Goal: Navigation & Orientation: Find specific page/section

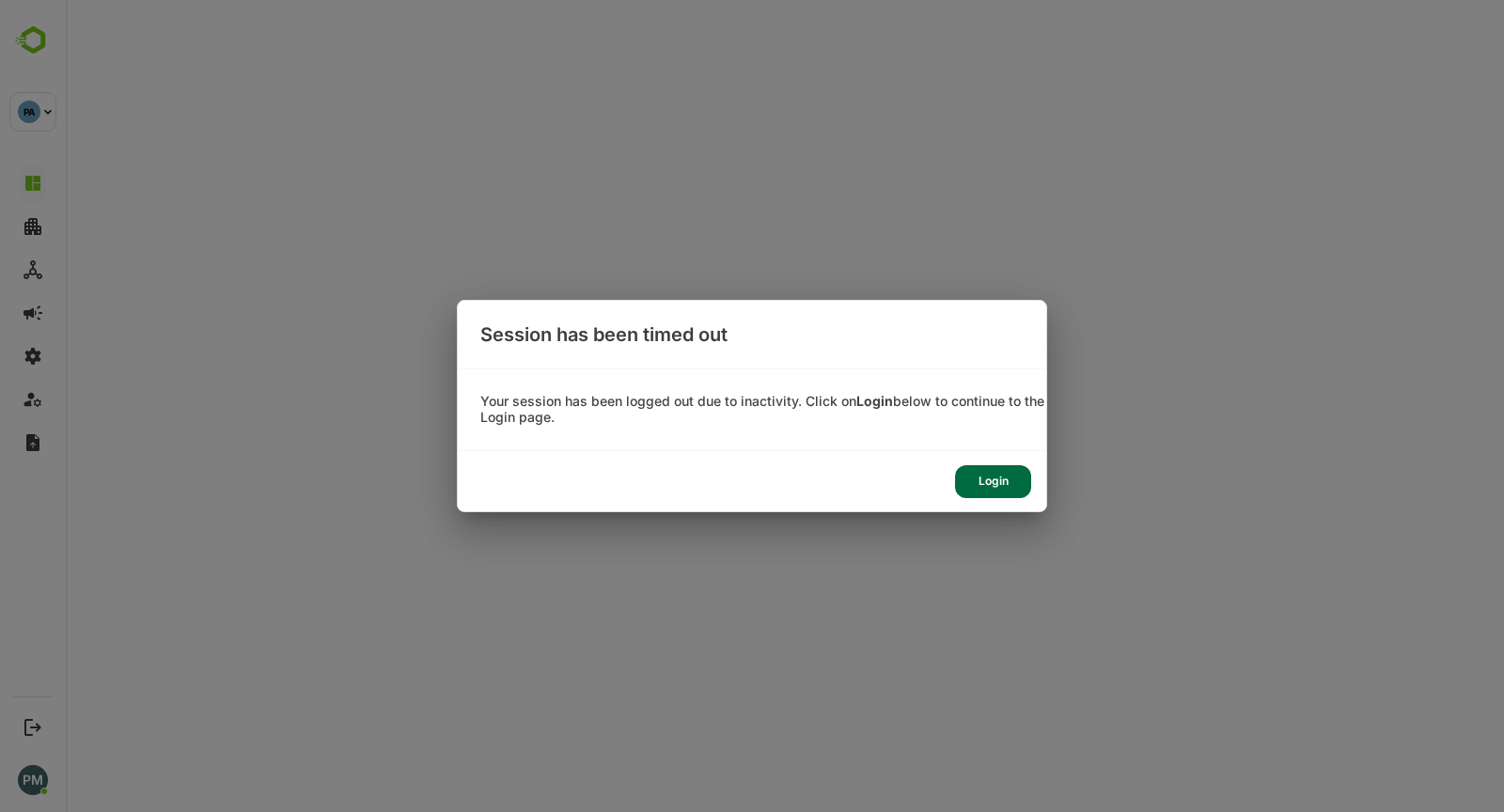
click at [993, 494] on div "Login" at bounding box center [993, 481] width 77 height 33
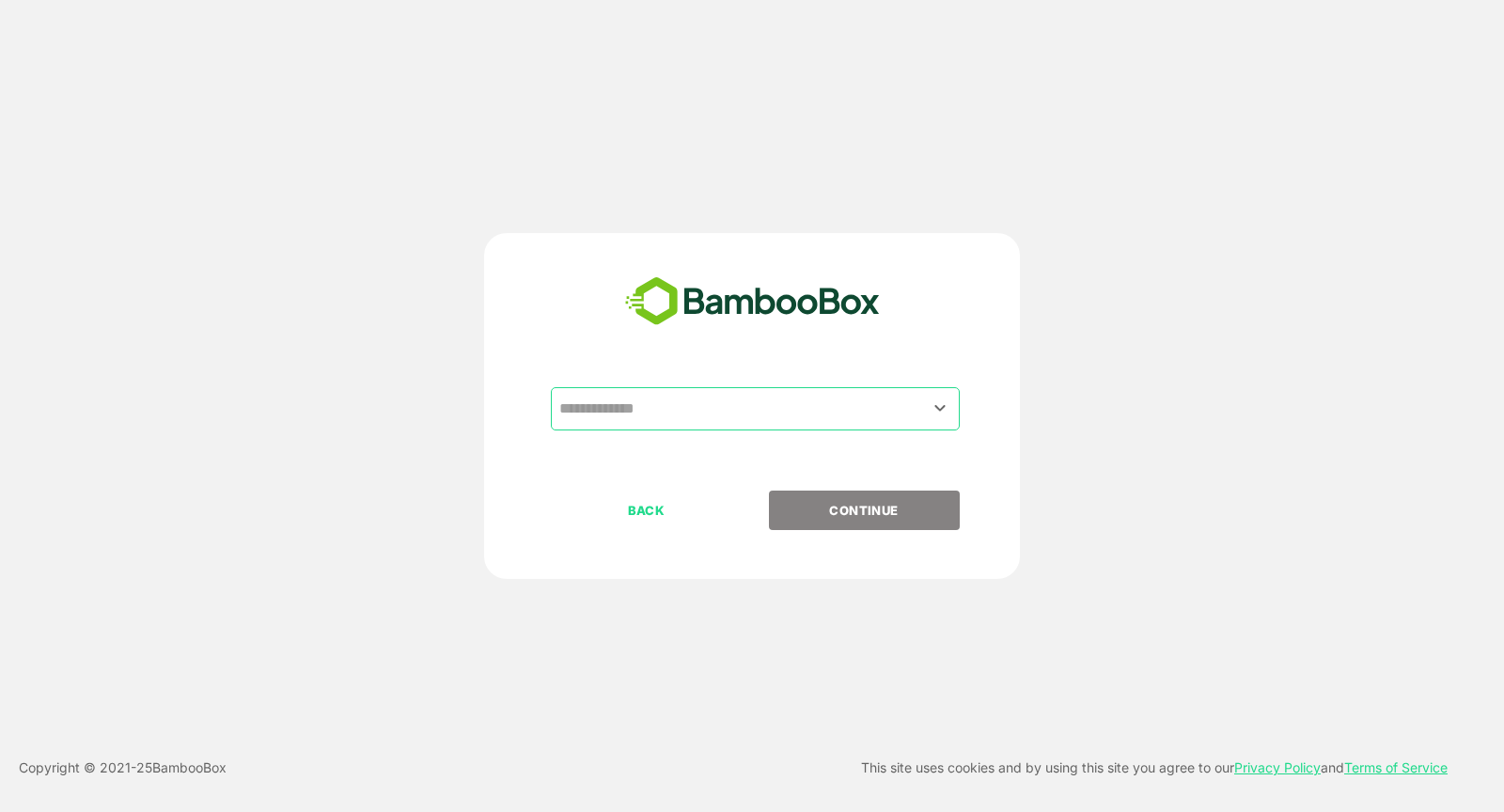
click at [604, 401] on input "text" at bounding box center [756, 408] width 402 height 35
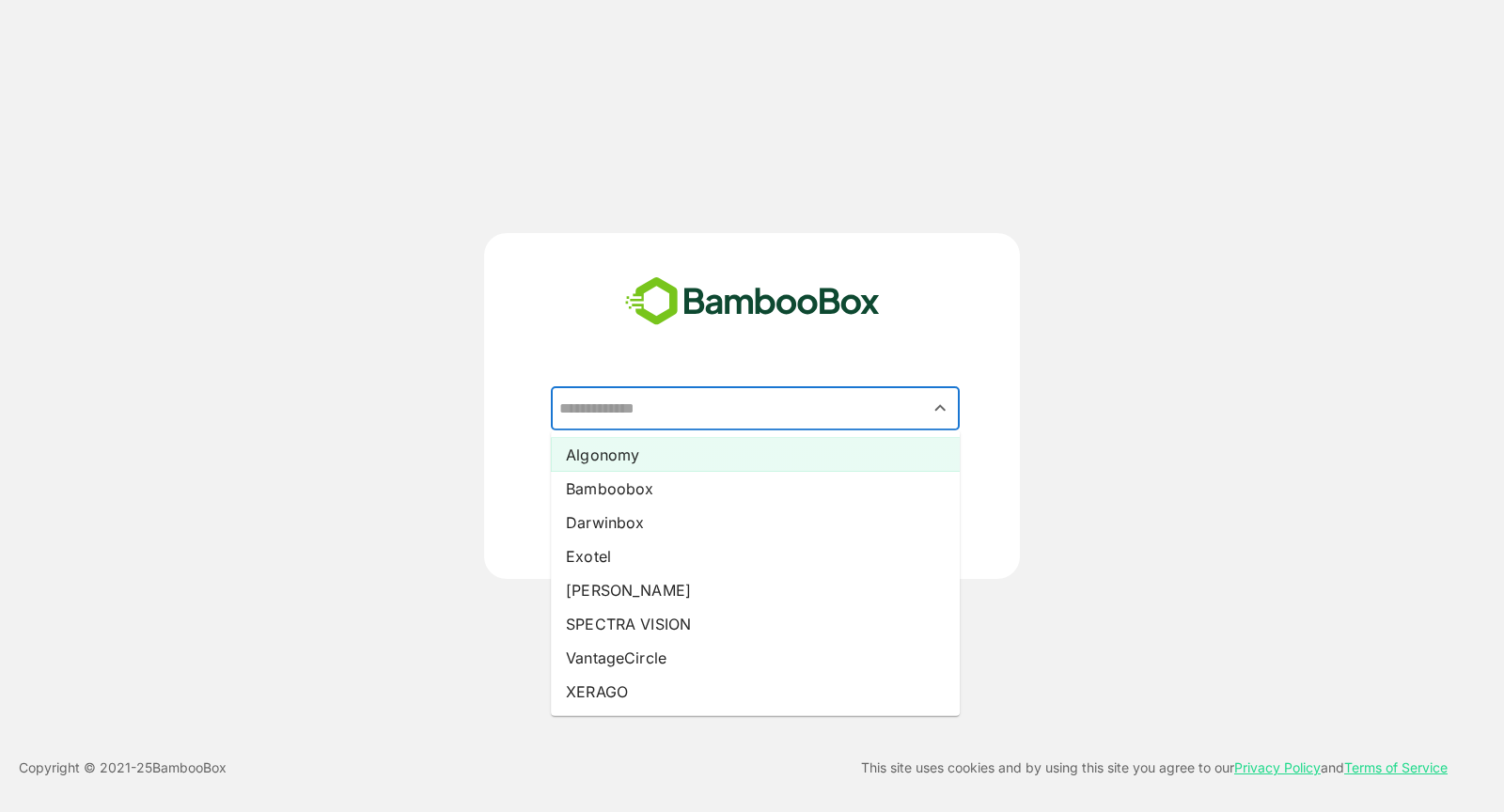
click at [656, 458] on li "Algonomy" at bounding box center [755, 454] width 409 height 33
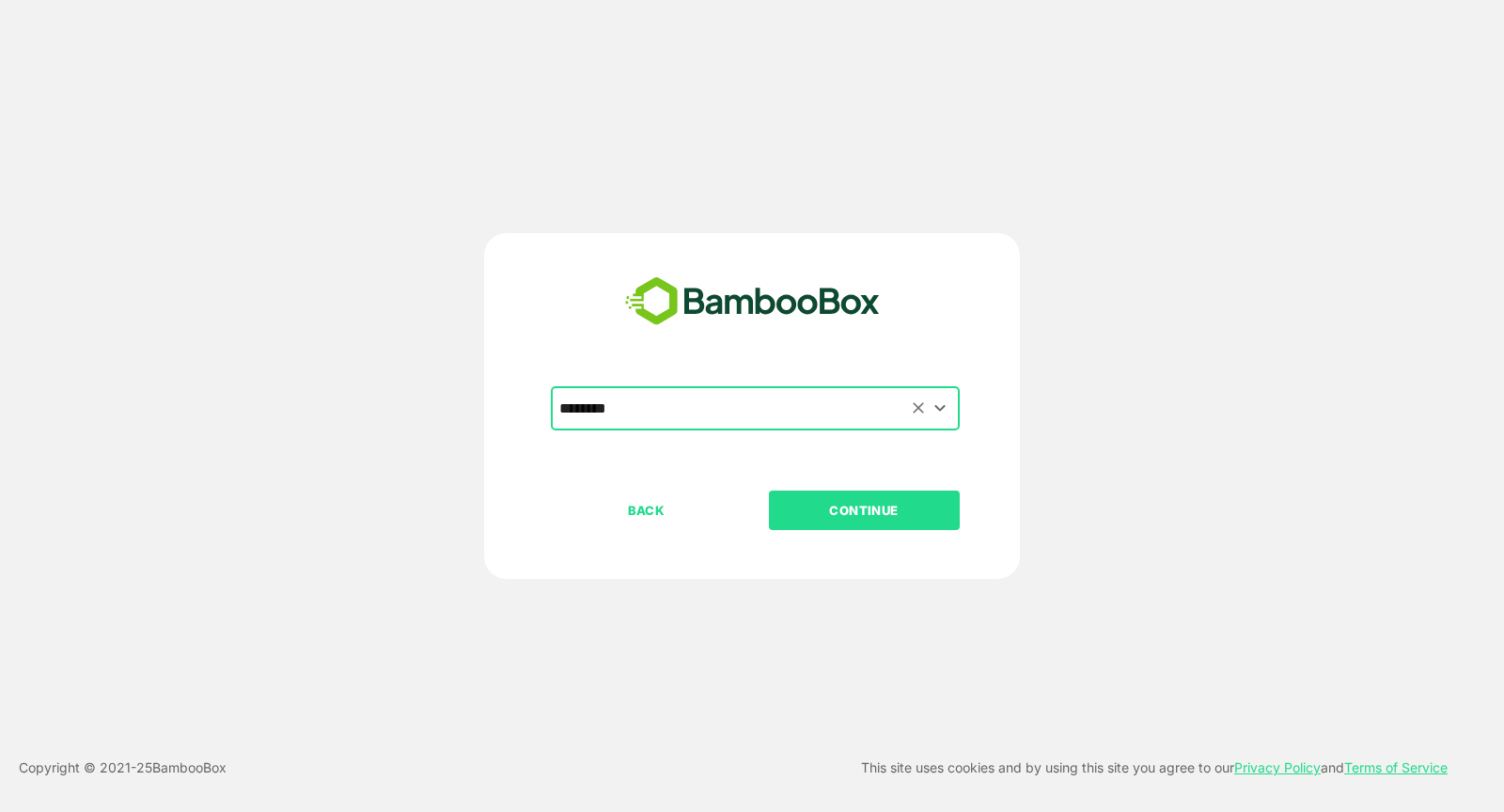
click at [672, 400] on input "********" at bounding box center [756, 408] width 402 height 35
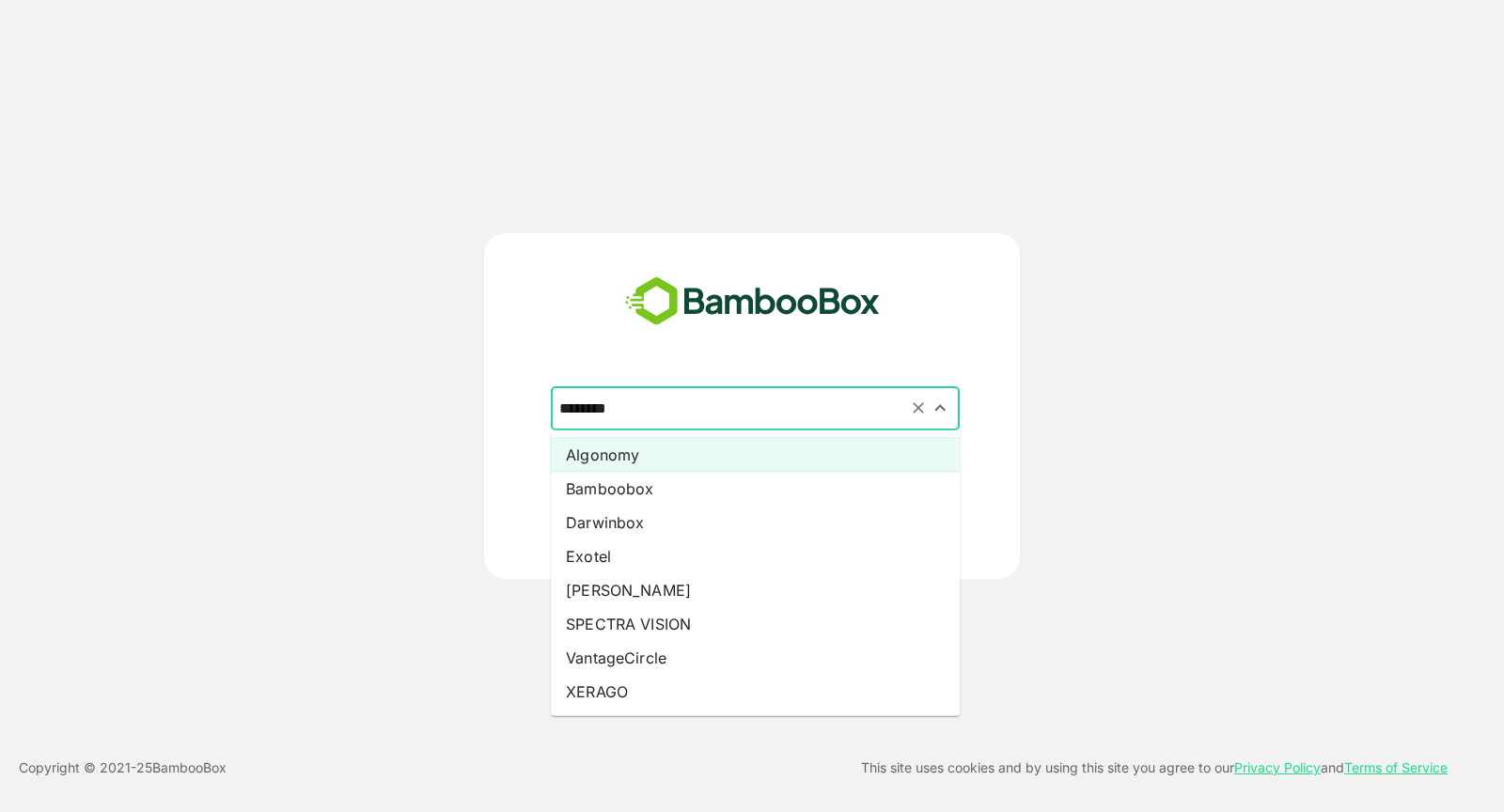
click at [672, 400] on input "********" at bounding box center [756, 408] width 402 height 35
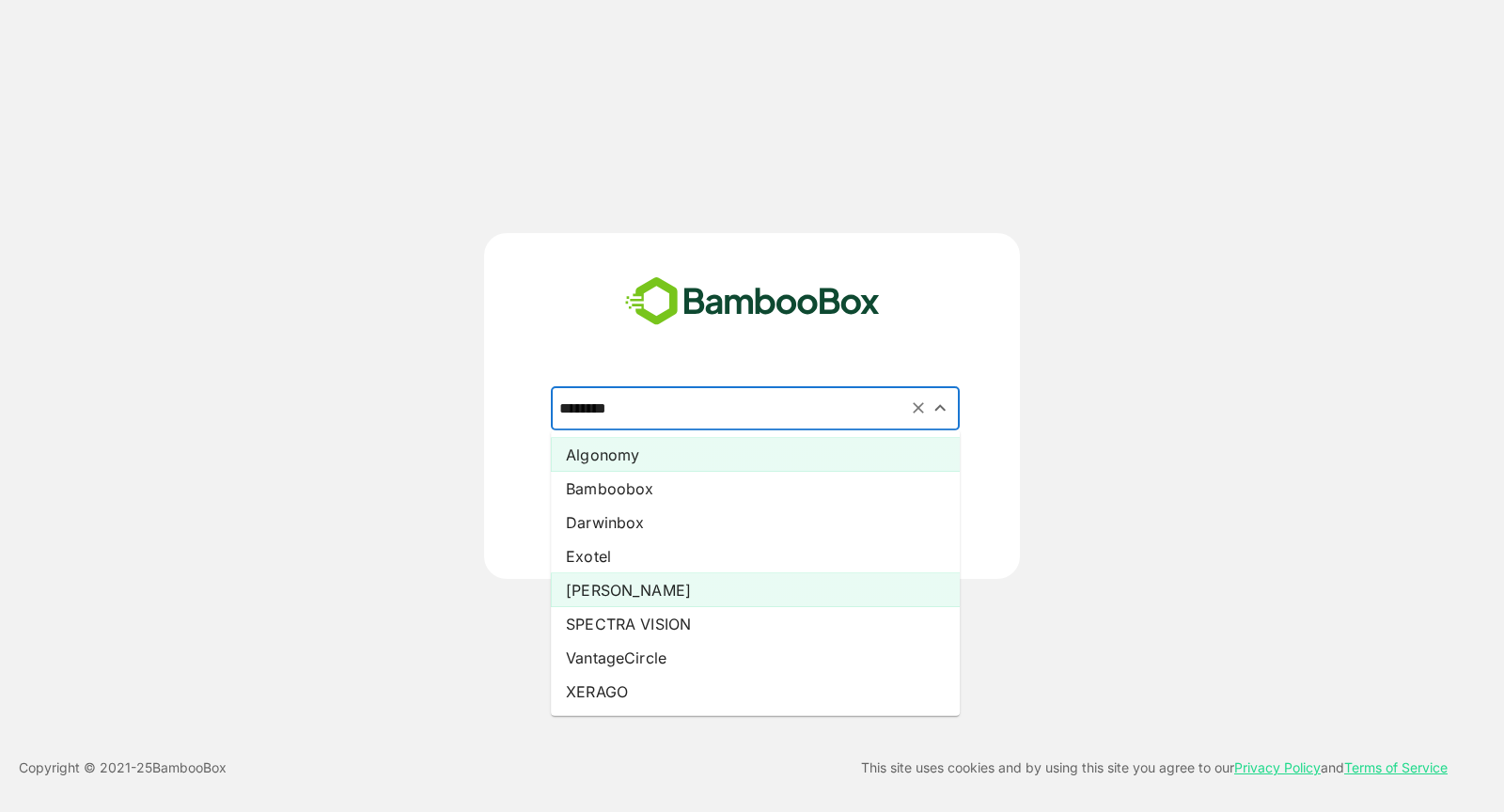
click at [591, 595] on li "Pando" at bounding box center [755, 589] width 409 height 33
type input "*****"
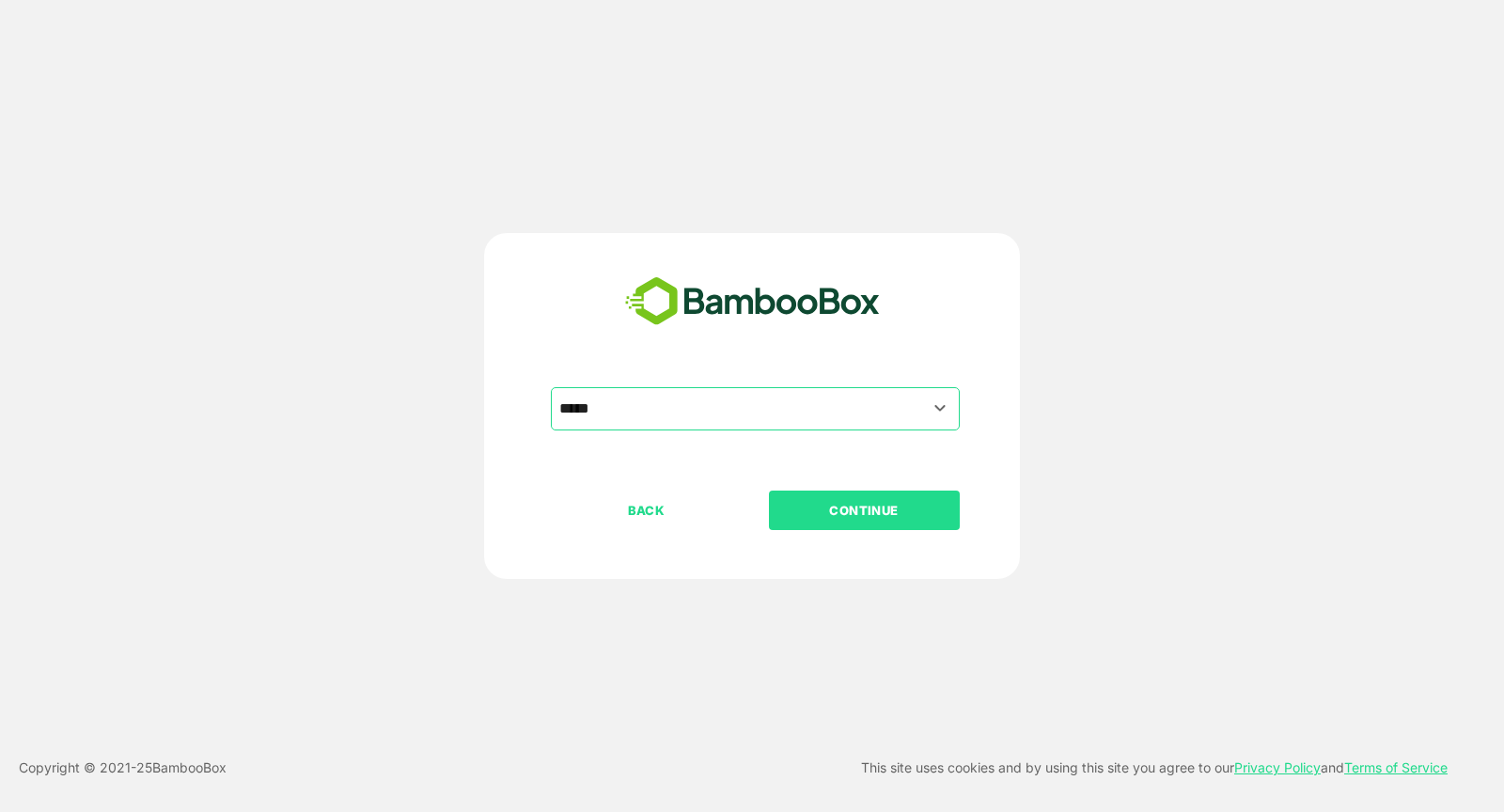
click at [776, 525] on button "CONTINUE" at bounding box center [864, 510] width 190 height 39
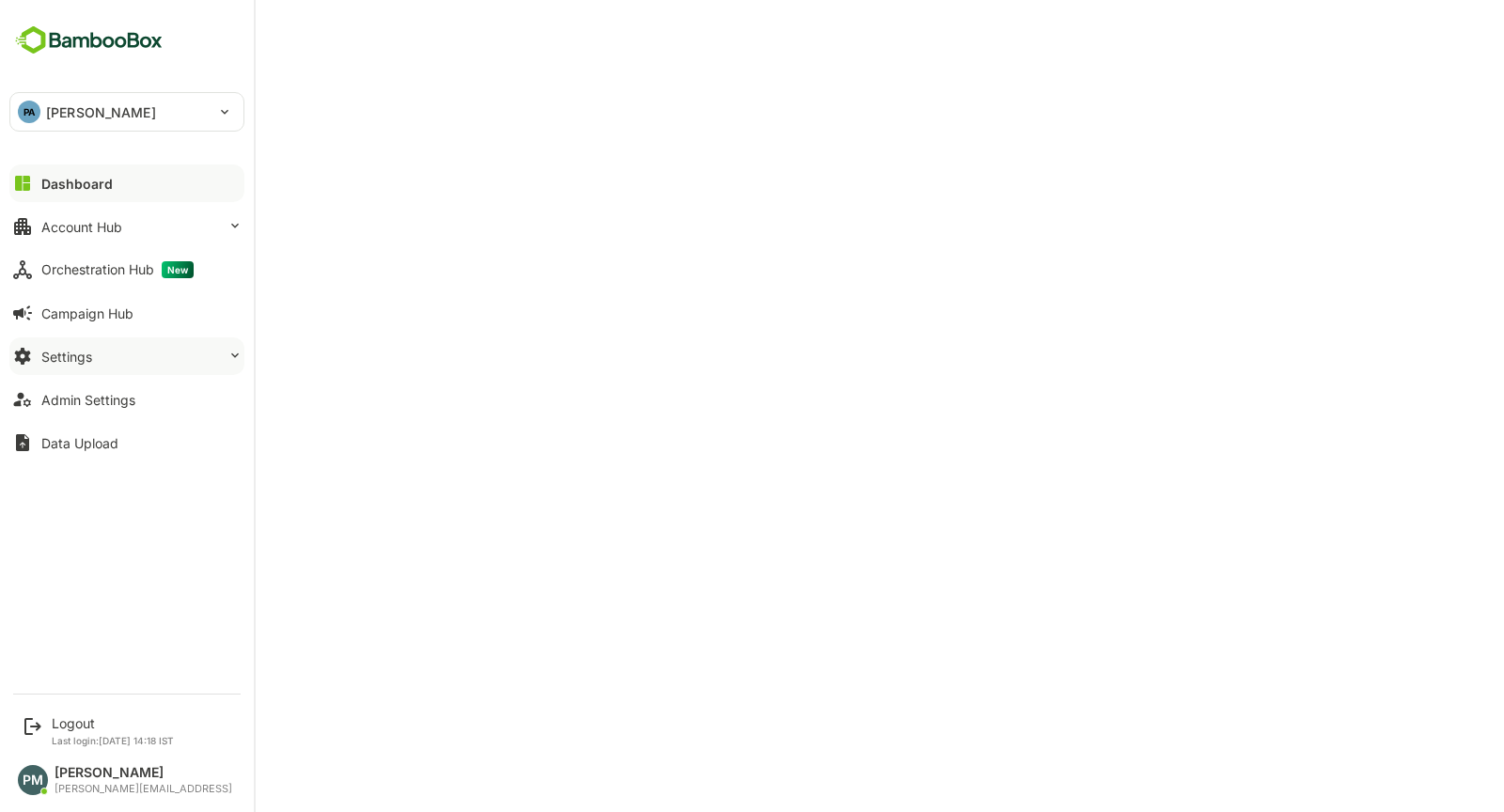
click at [92, 352] on button "Settings" at bounding box center [127, 356] width 235 height 37
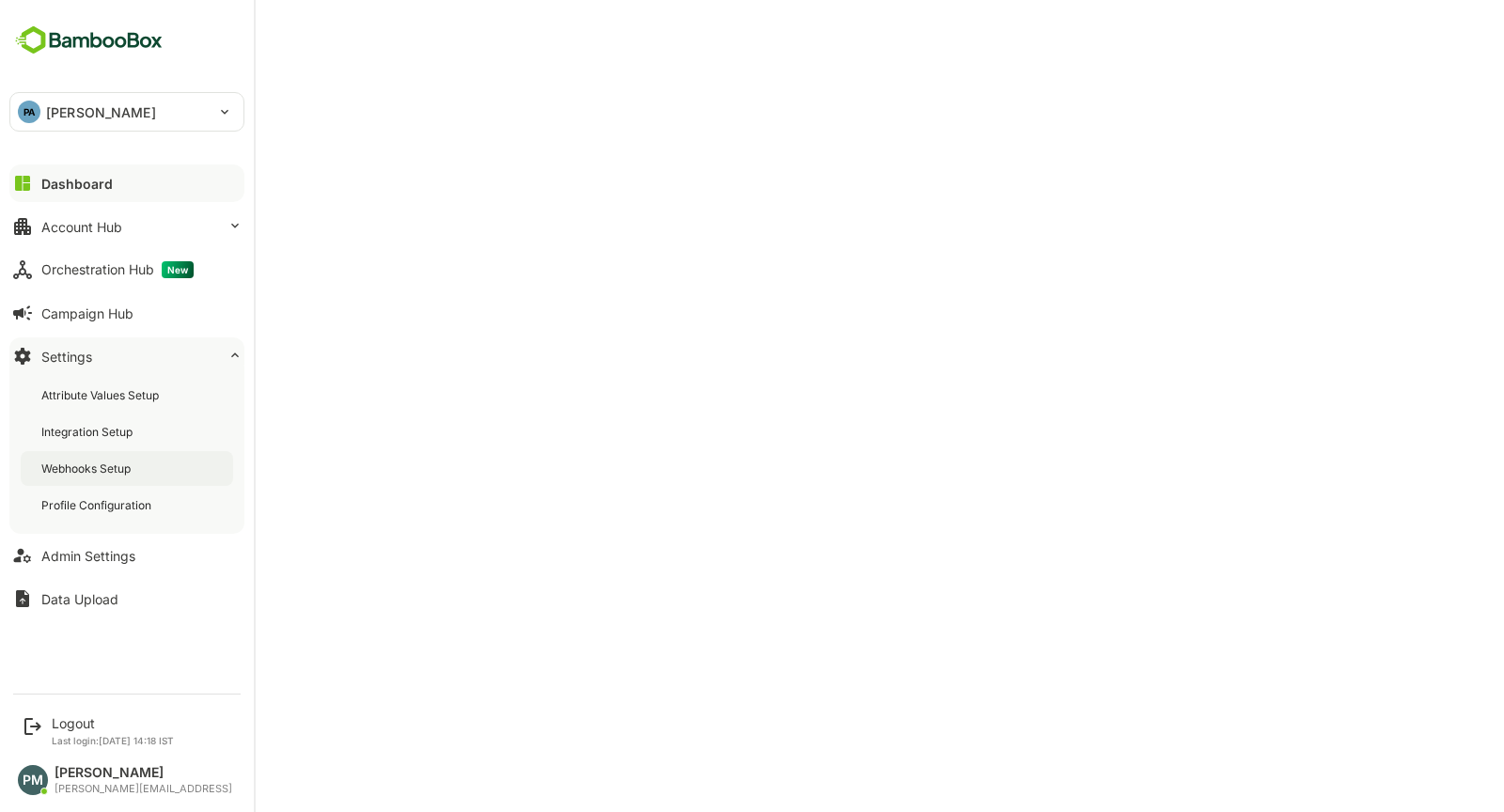
click at [128, 482] on div "Webhooks Setup" at bounding box center [127, 469] width 212 height 34
click at [105, 499] on div "Profile Configuration" at bounding box center [98, 505] width 114 height 16
click at [42, 190] on button "Dashboard" at bounding box center [127, 183] width 235 height 37
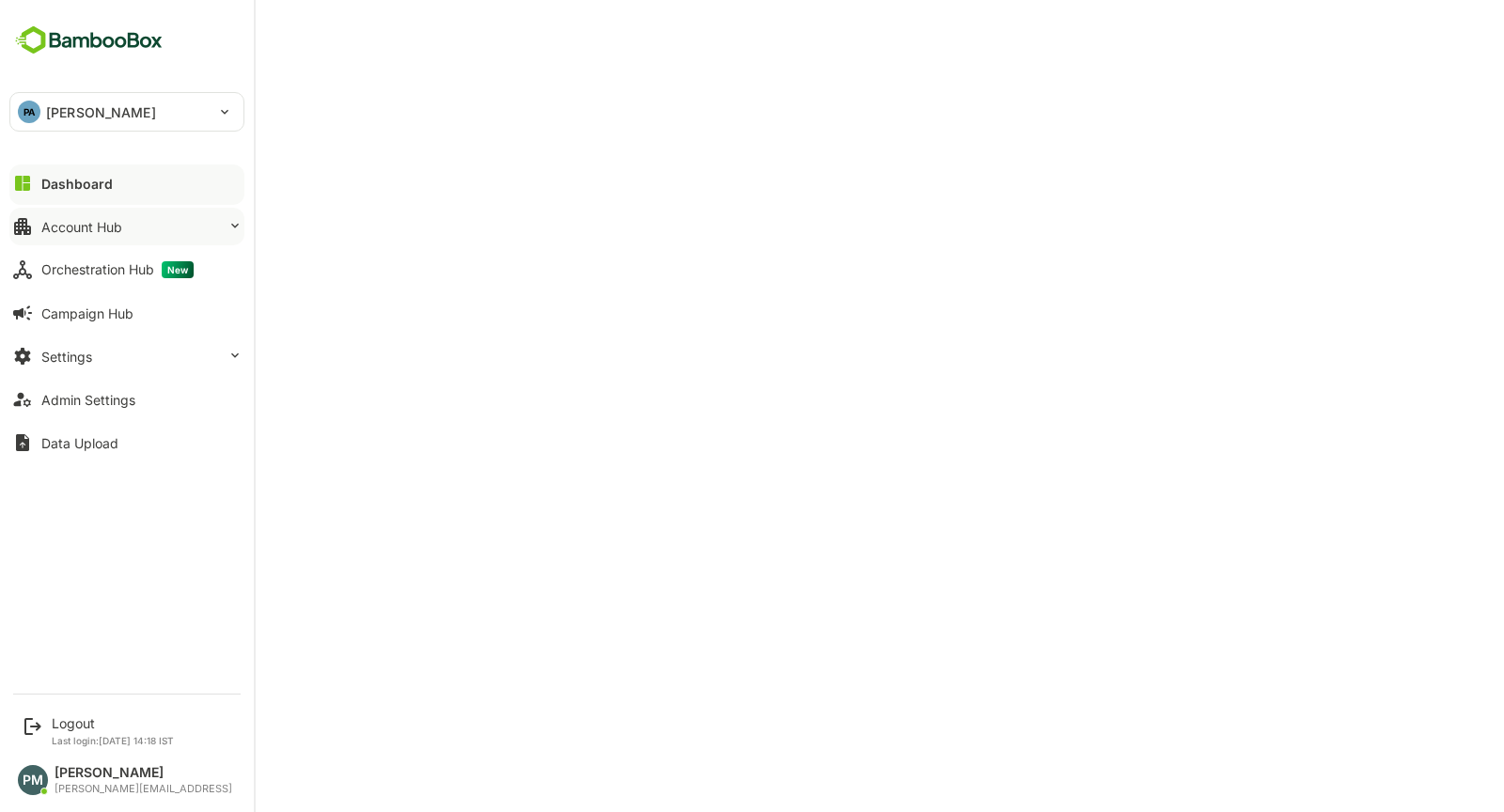
click at [101, 220] on div "Account Hub" at bounding box center [81, 227] width 81 height 16
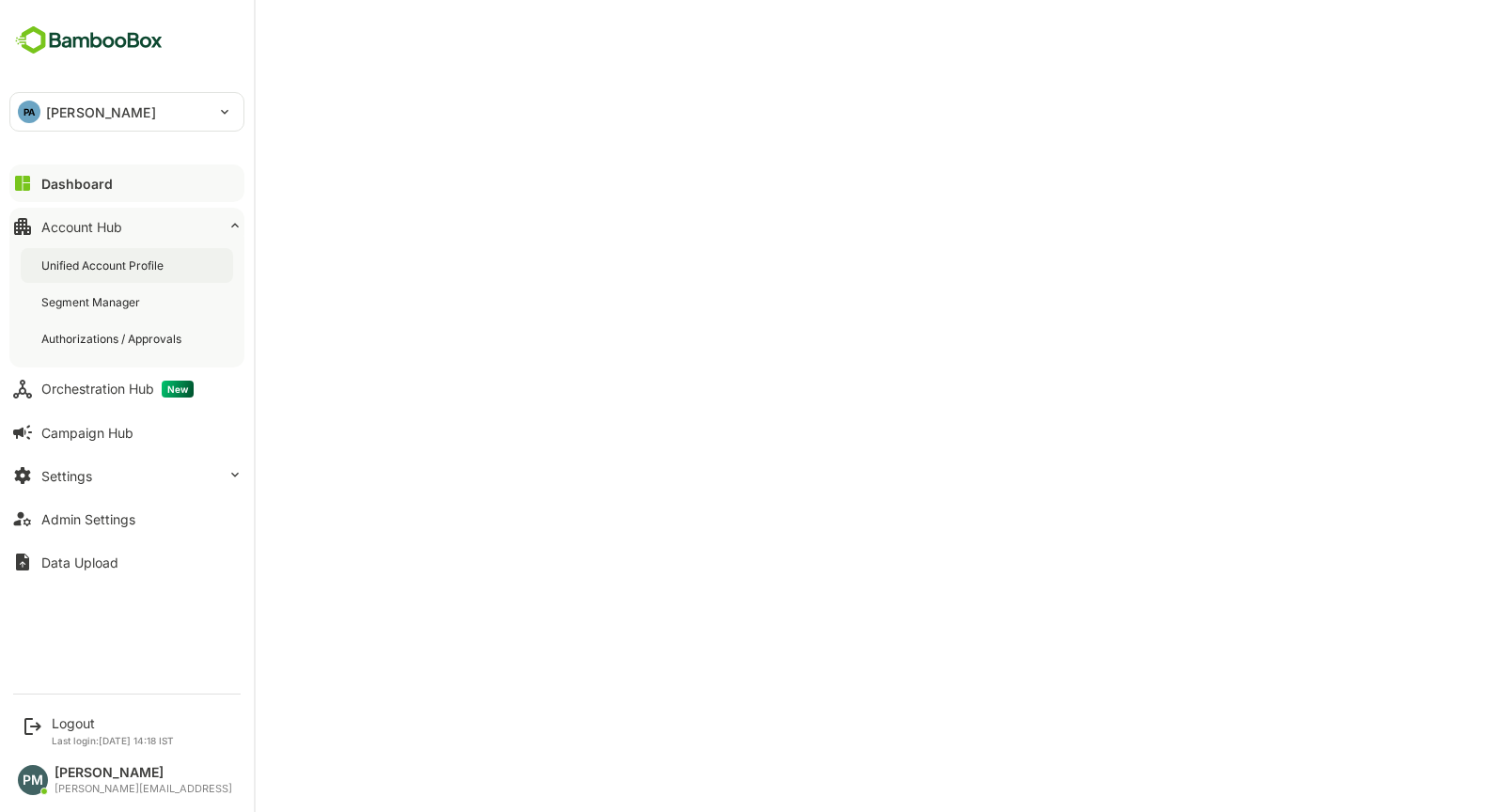
click at [126, 276] on div "Unified Account Profile" at bounding box center [127, 265] width 212 height 34
click at [107, 448] on button "Campaign Hub" at bounding box center [127, 431] width 235 height 37
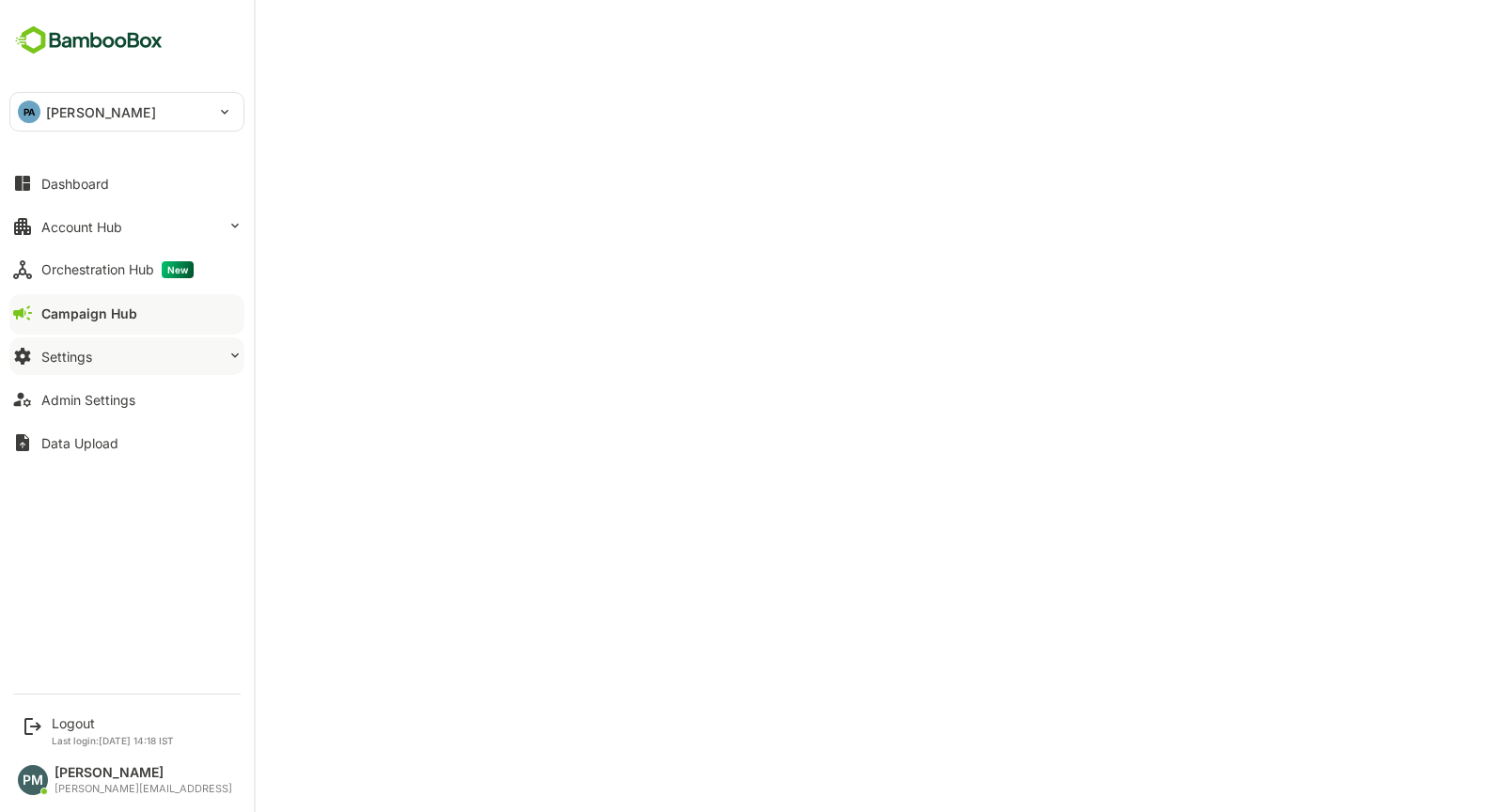
click at [117, 341] on button "Settings" at bounding box center [127, 356] width 235 height 37
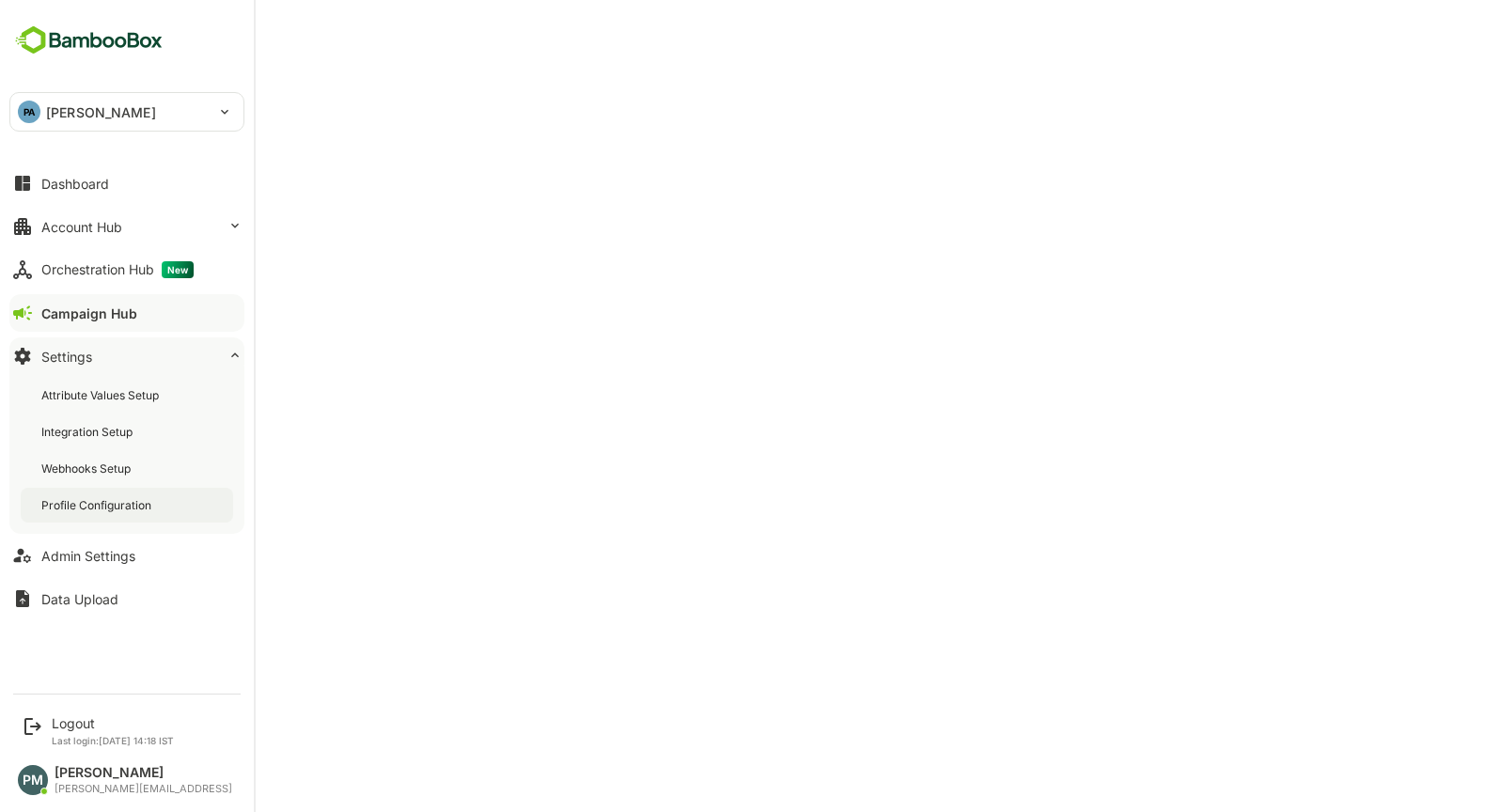
click at [146, 509] on div "Profile Configuration" at bounding box center [98, 505] width 114 height 16
click at [158, 181] on button "Dashboard" at bounding box center [127, 183] width 235 height 37
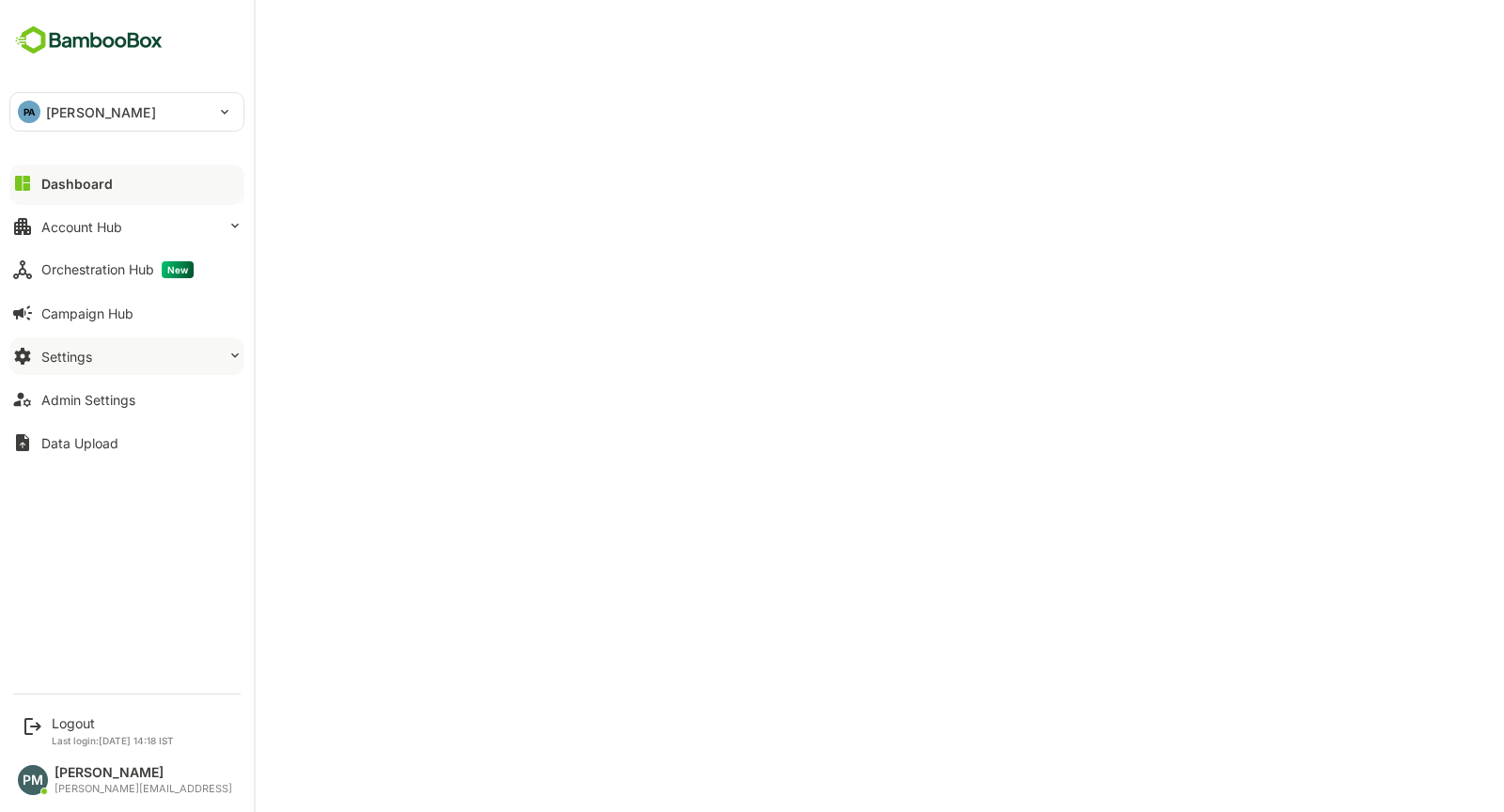
click at [130, 346] on button "Settings" at bounding box center [127, 356] width 235 height 37
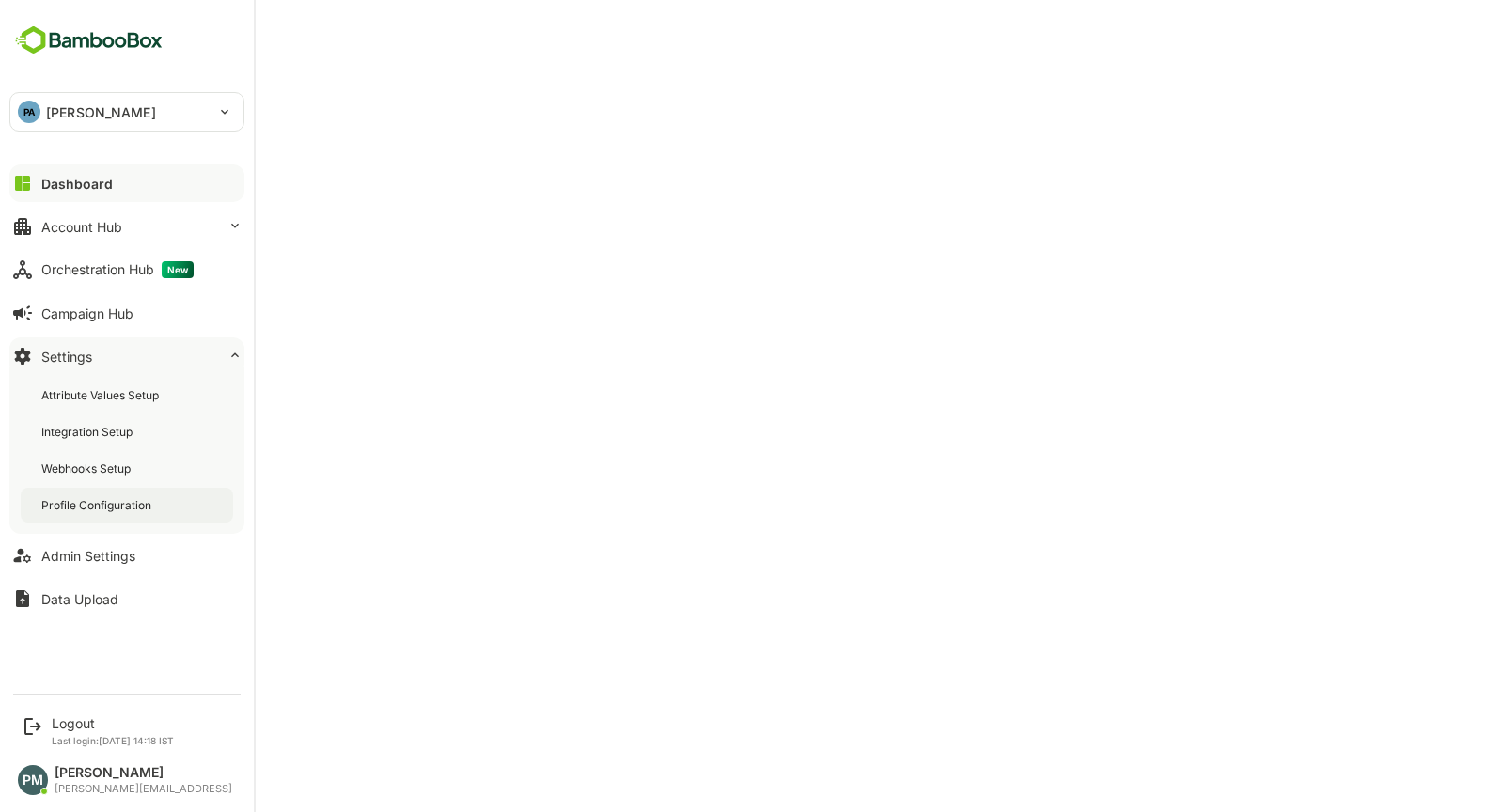
click at [109, 497] on div "Profile Configuration" at bounding box center [98, 505] width 114 height 16
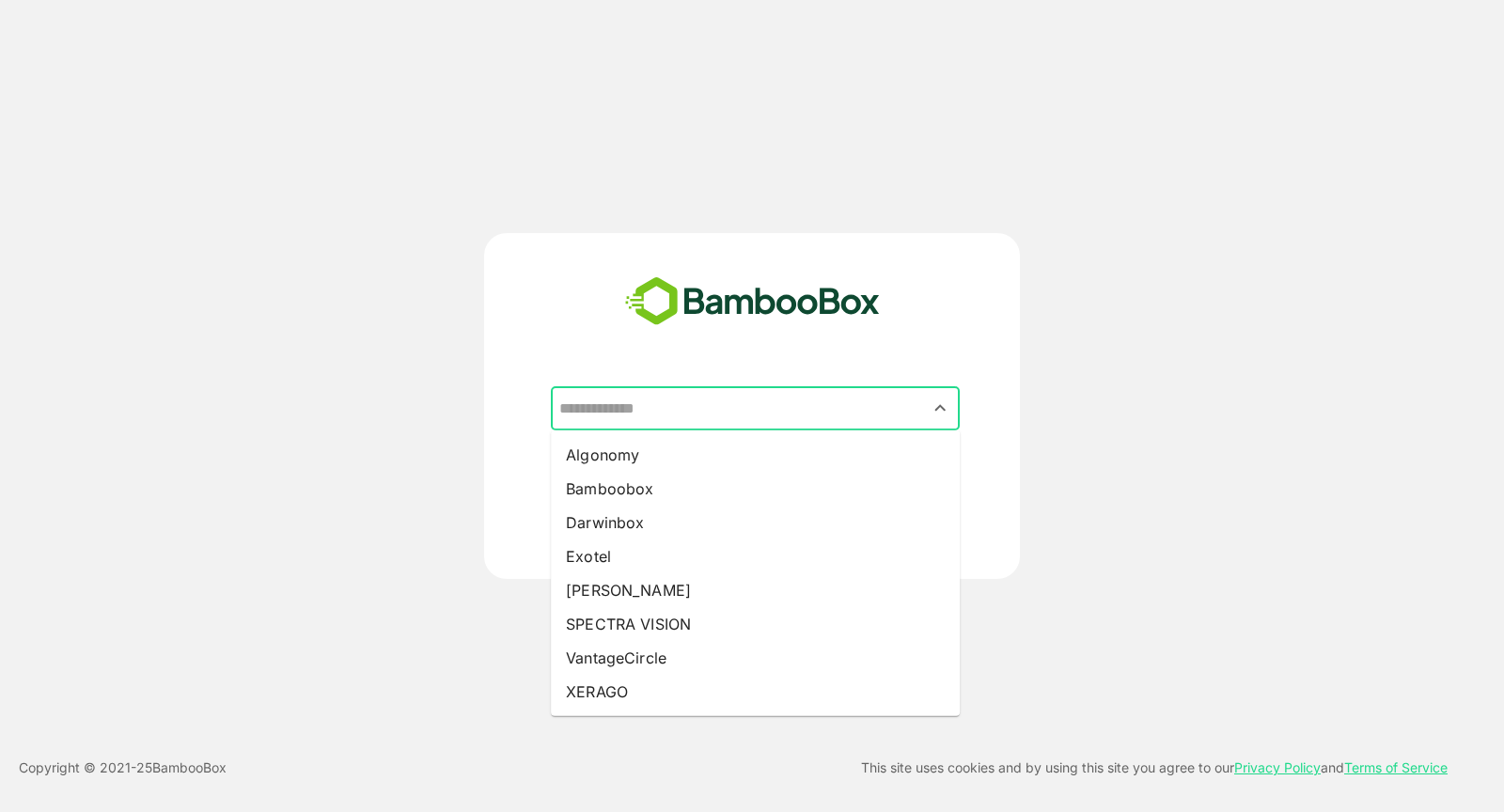
click at [751, 397] on input "text" at bounding box center [756, 408] width 402 height 35
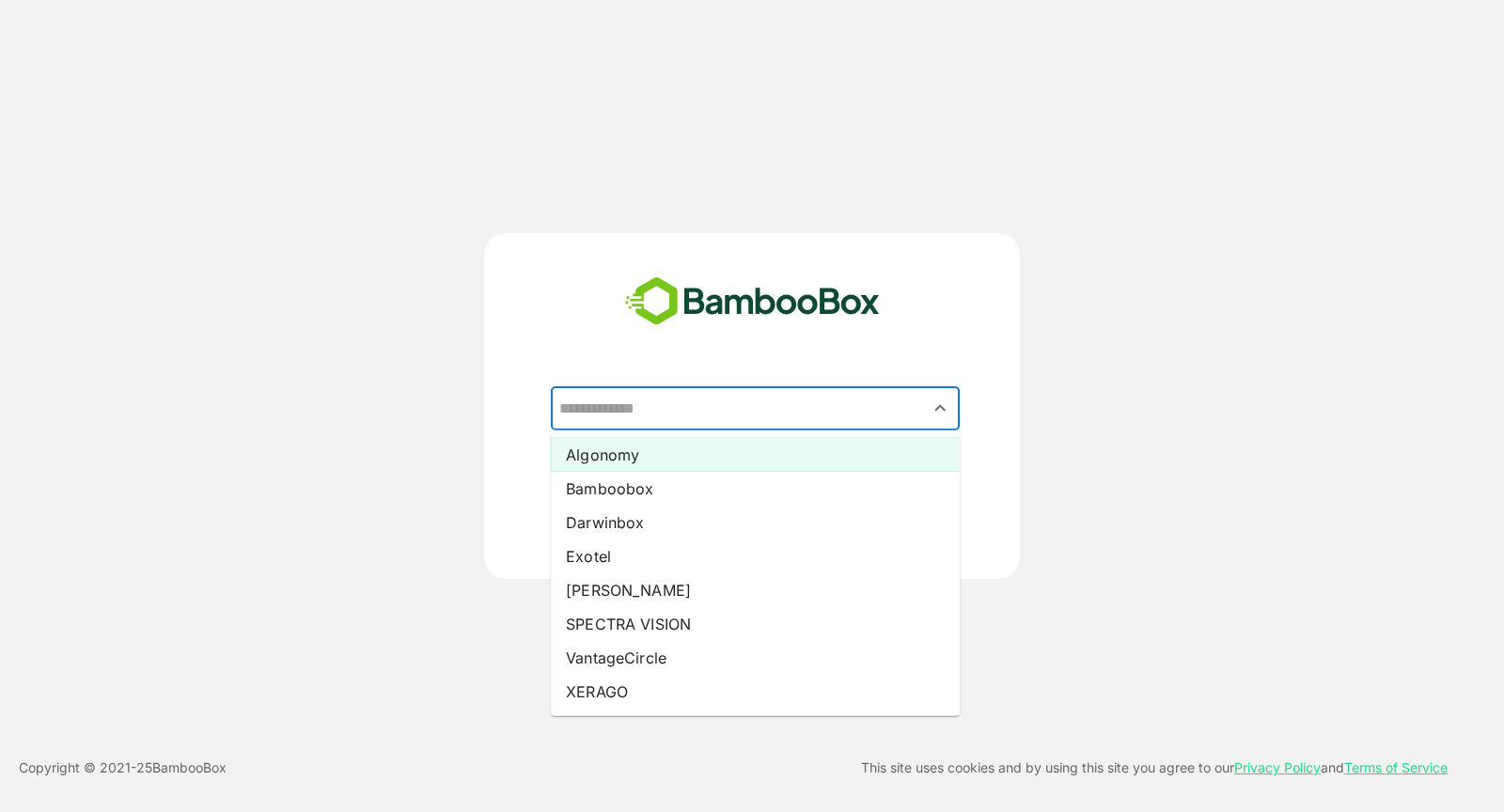
click at [686, 447] on li "Algonomy" at bounding box center [755, 454] width 409 height 33
type input "********"
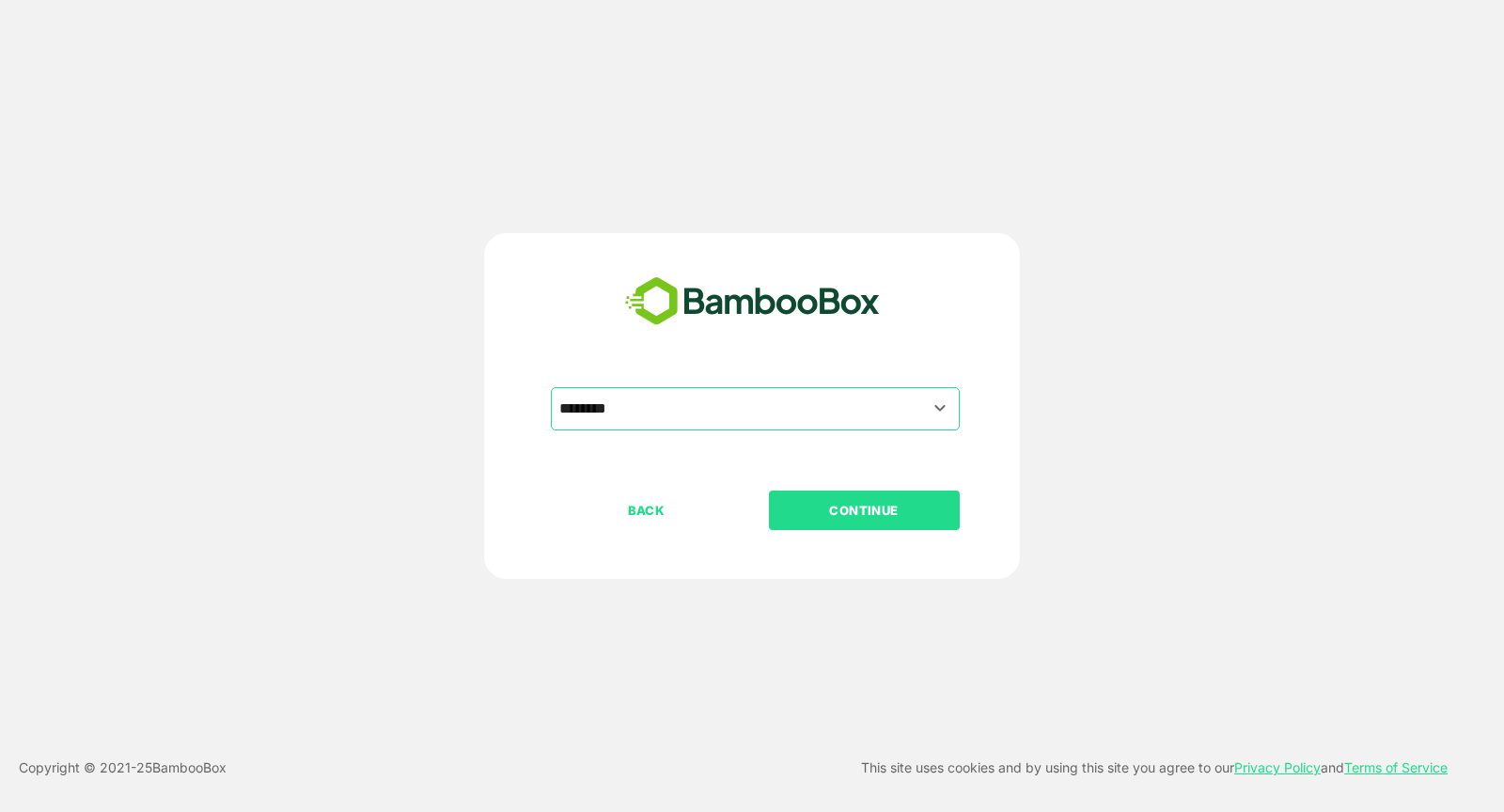
click at [845, 524] on button "CONTINUE" at bounding box center [864, 510] width 190 height 39
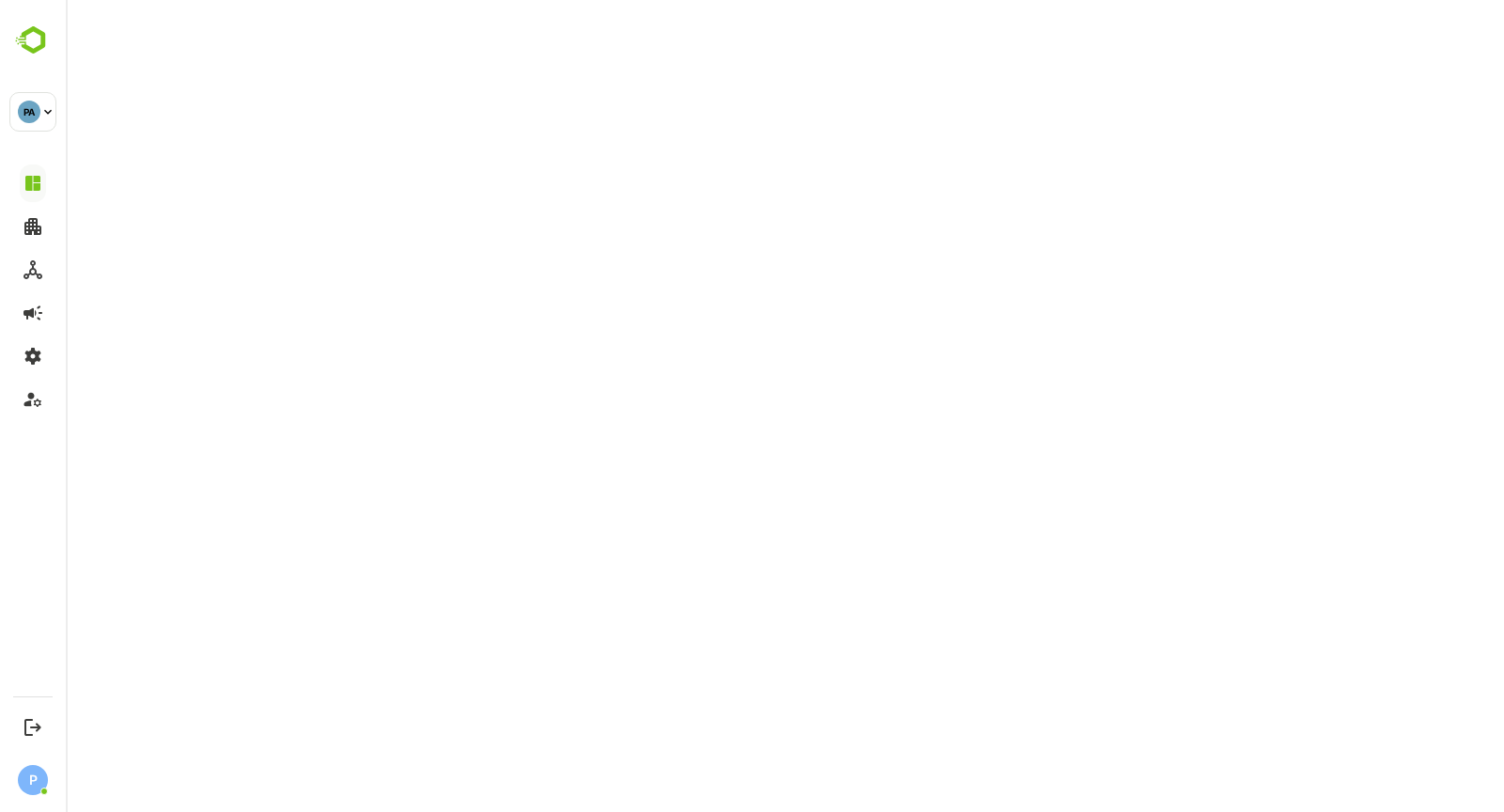
type input "**********"
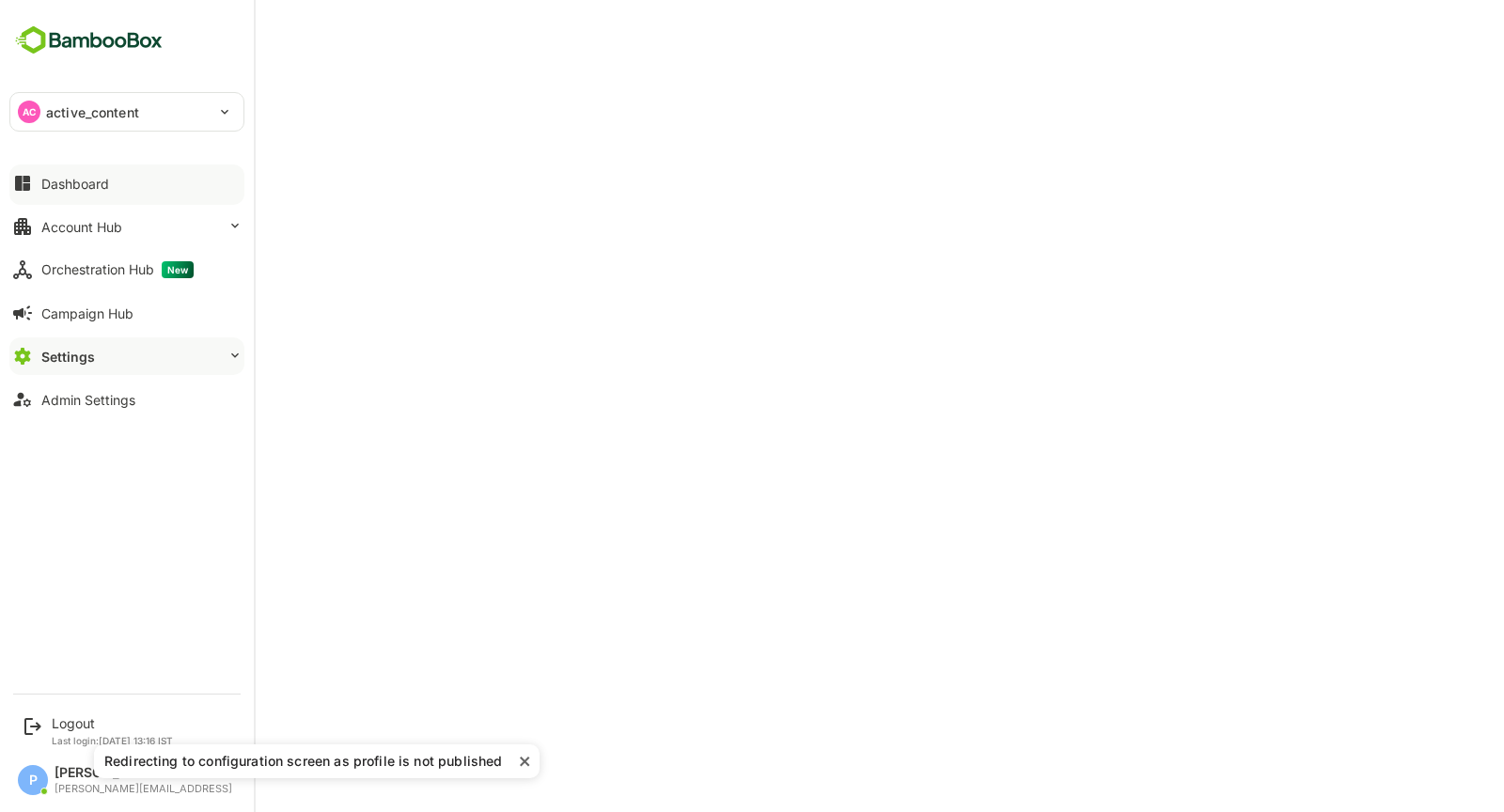
click at [86, 182] on div "Dashboard" at bounding box center [75, 184] width 68 height 16
click at [78, 349] on div "Settings" at bounding box center [66, 357] width 51 height 16
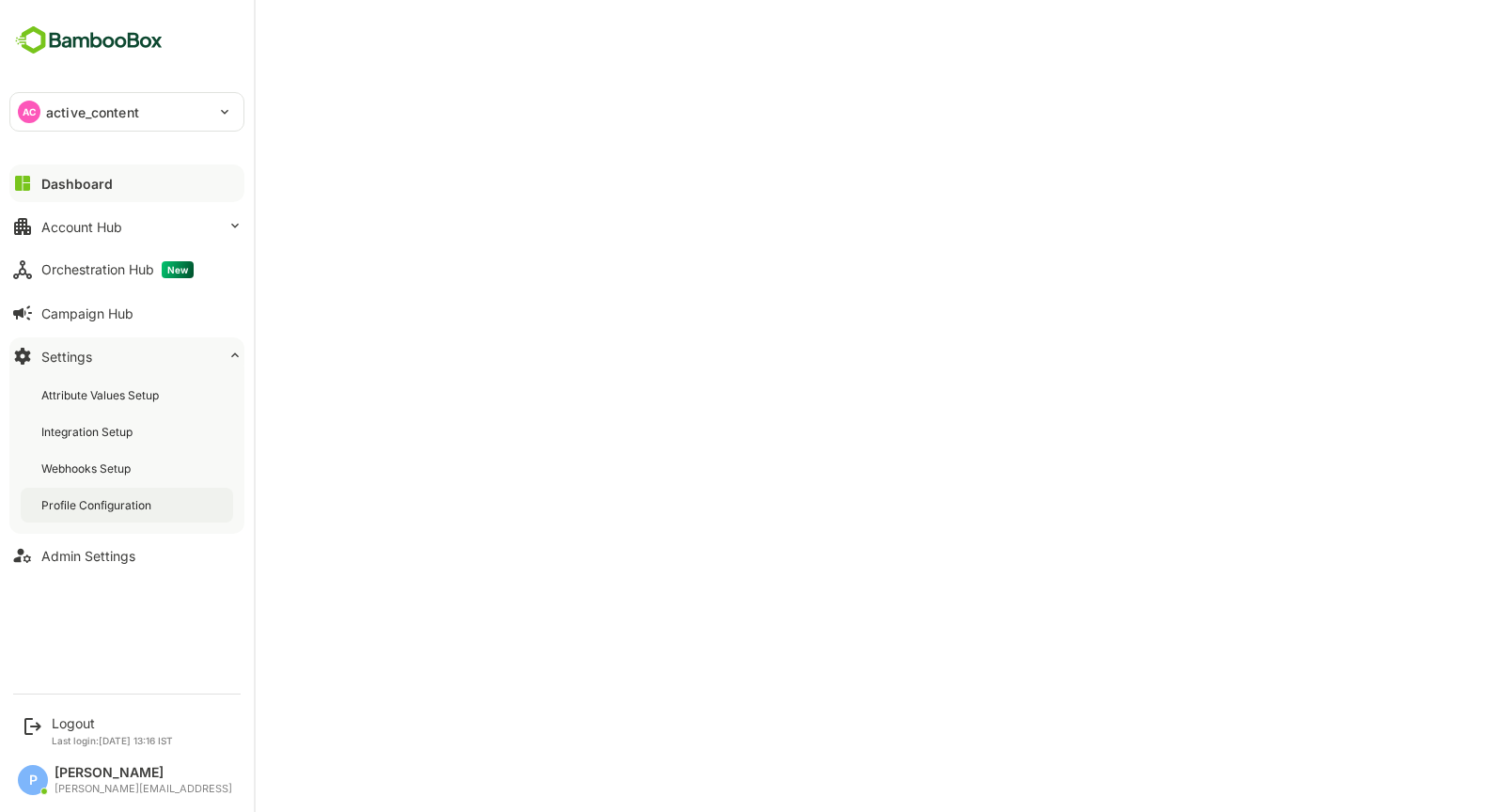
click at [144, 510] on div "Profile Configuration" at bounding box center [98, 505] width 114 height 16
click at [97, 188] on div "Dashboard" at bounding box center [75, 184] width 68 height 16
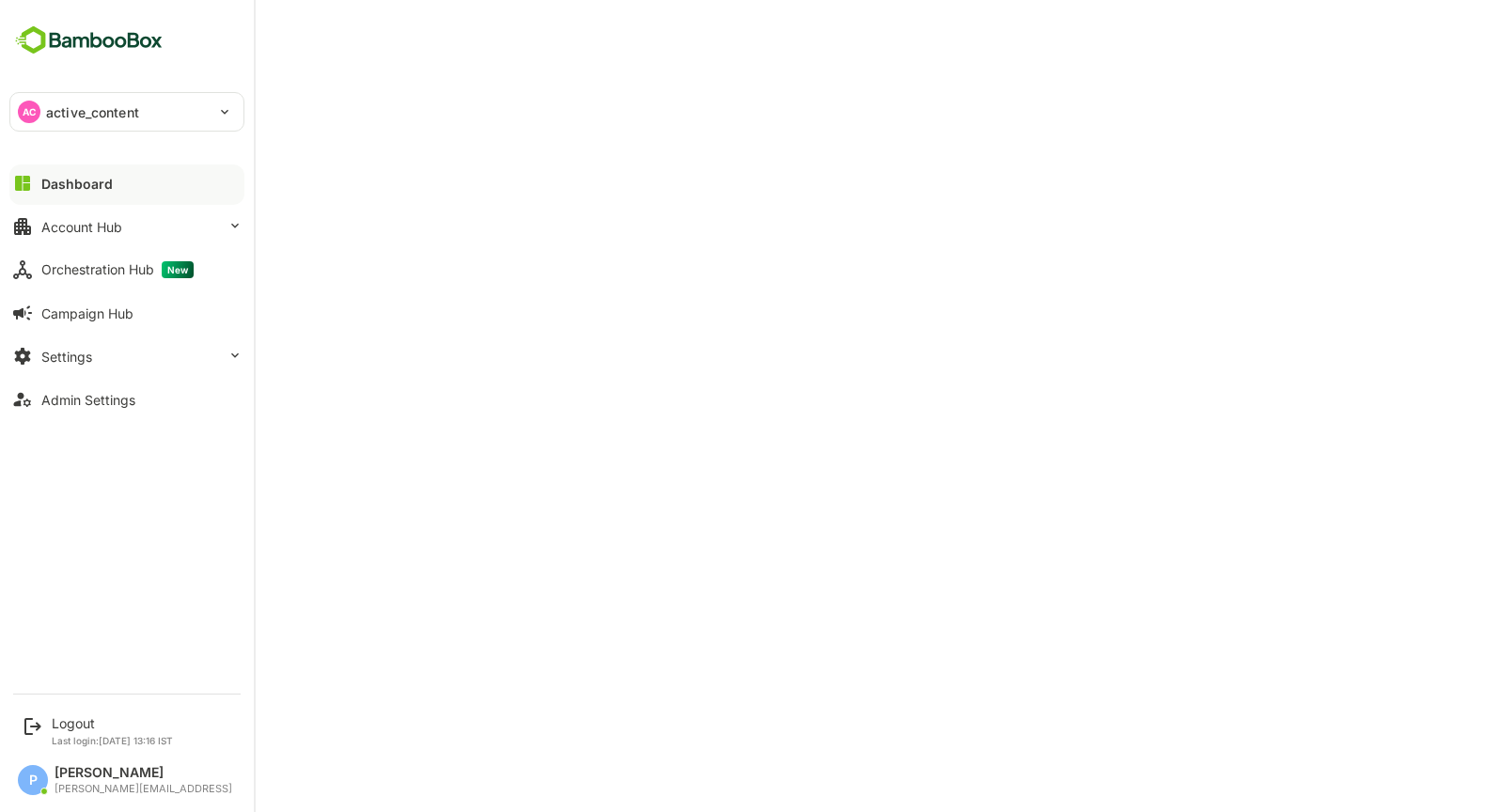
click at [135, 108] on p "active_content" at bounding box center [92, 112] width 93 height 20
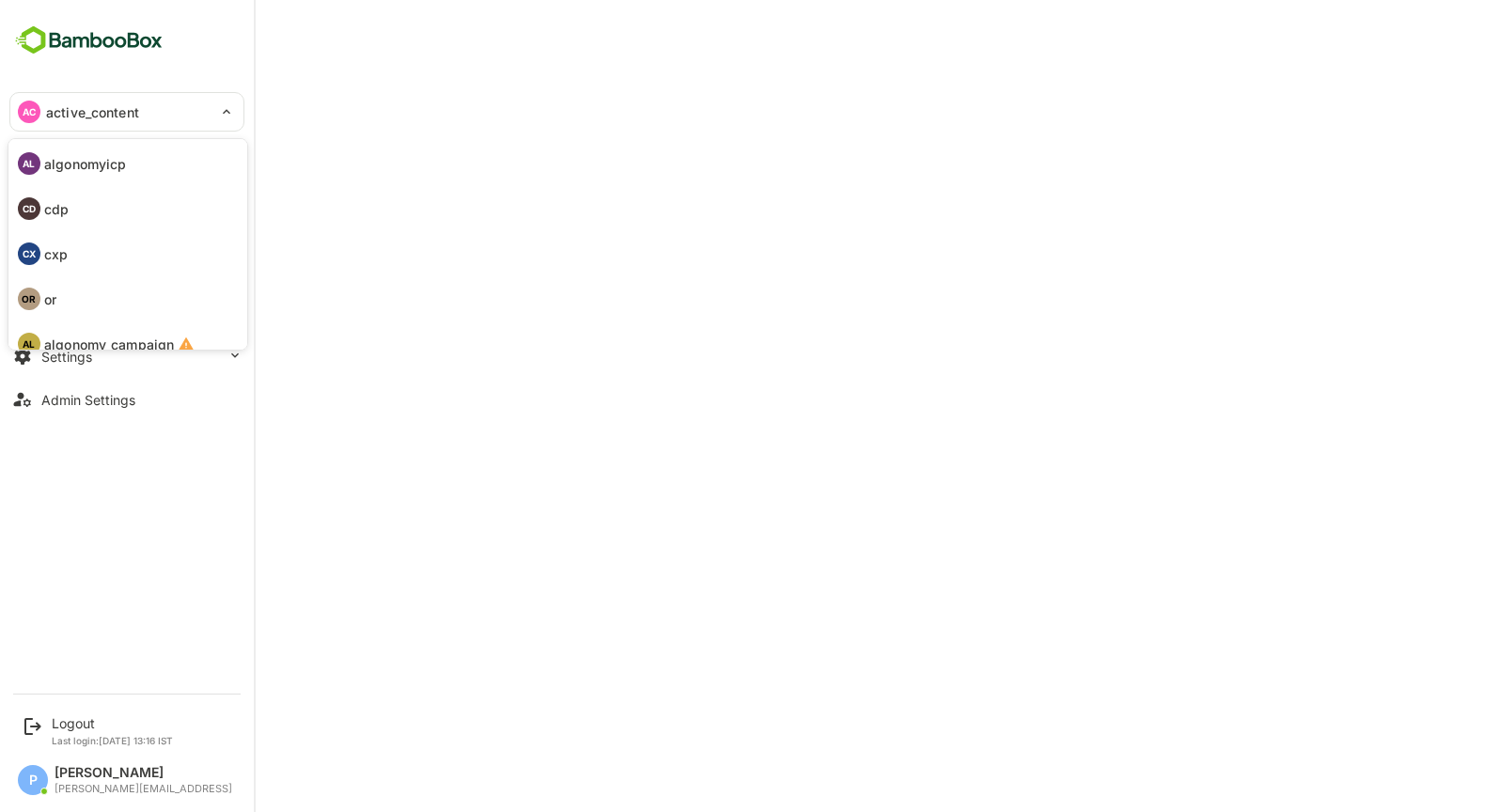
click at [471, 157] on div at bounding box center [752, 406] width 1504 height 812
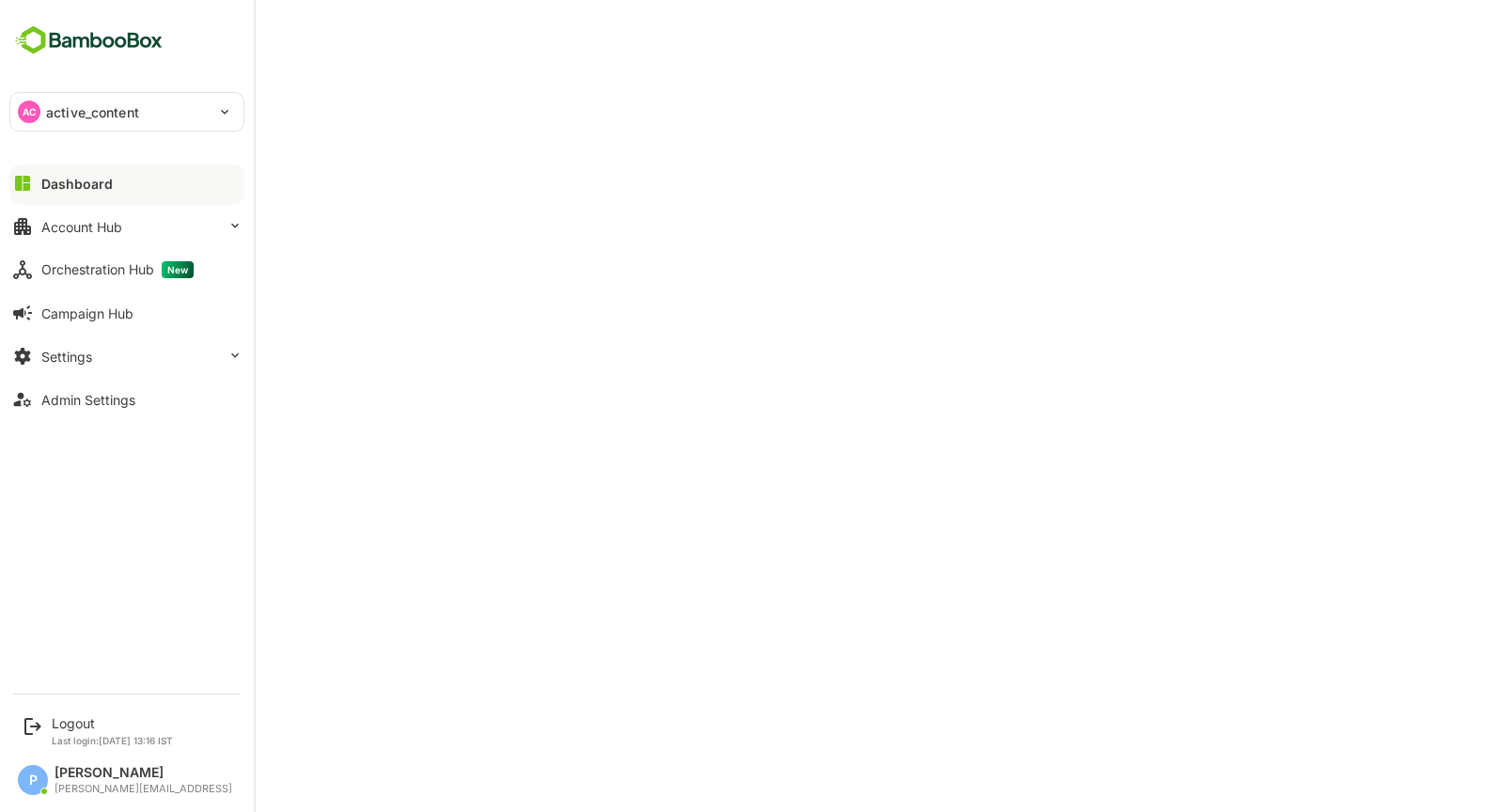
click at [52, 115] on p "active_content" at bounding box center [92, 112] width 93 height 20
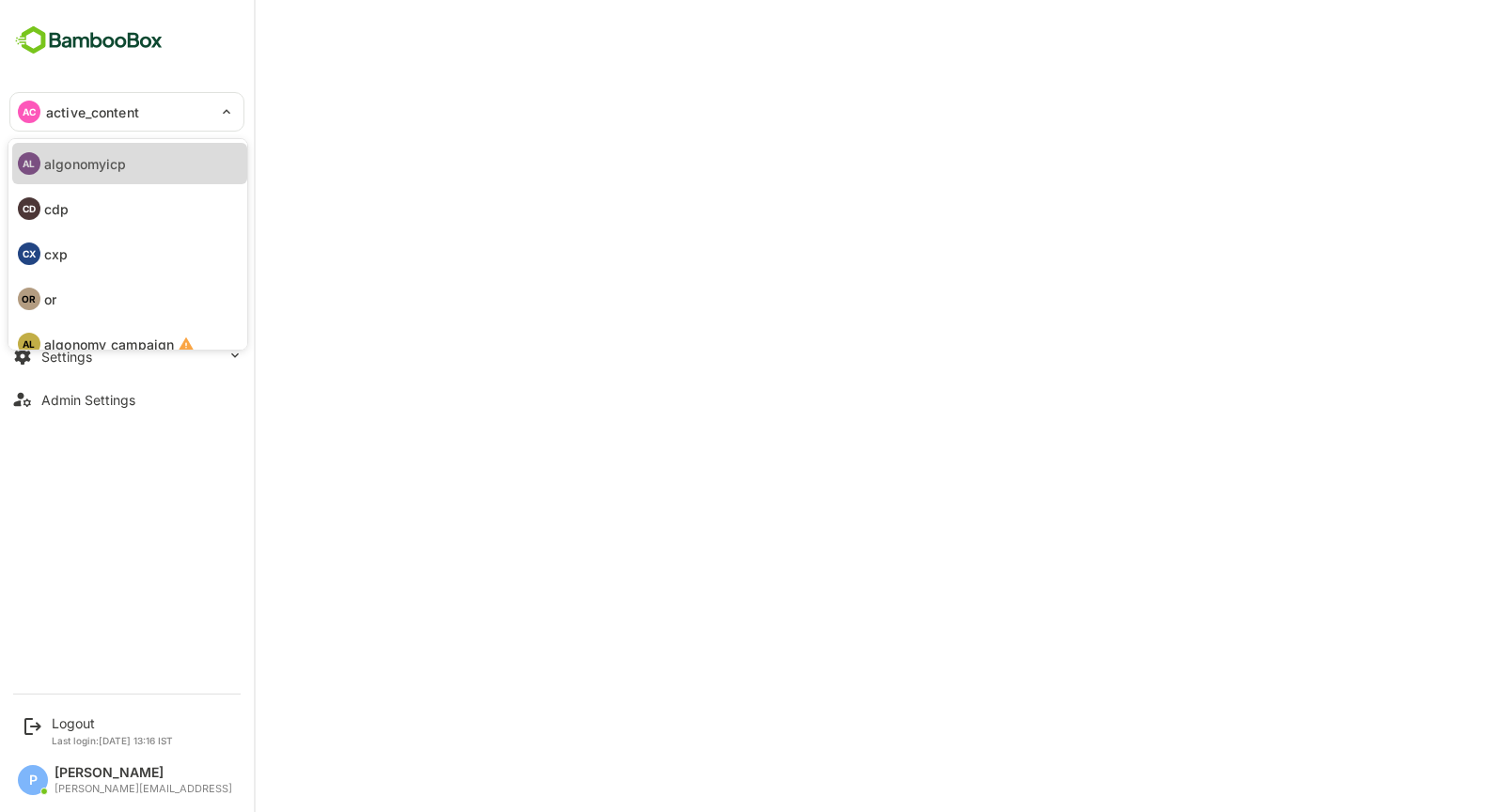
click at [114, 159] on p "algonomyicp" at bounding box center [84, 164] width 81 height 20
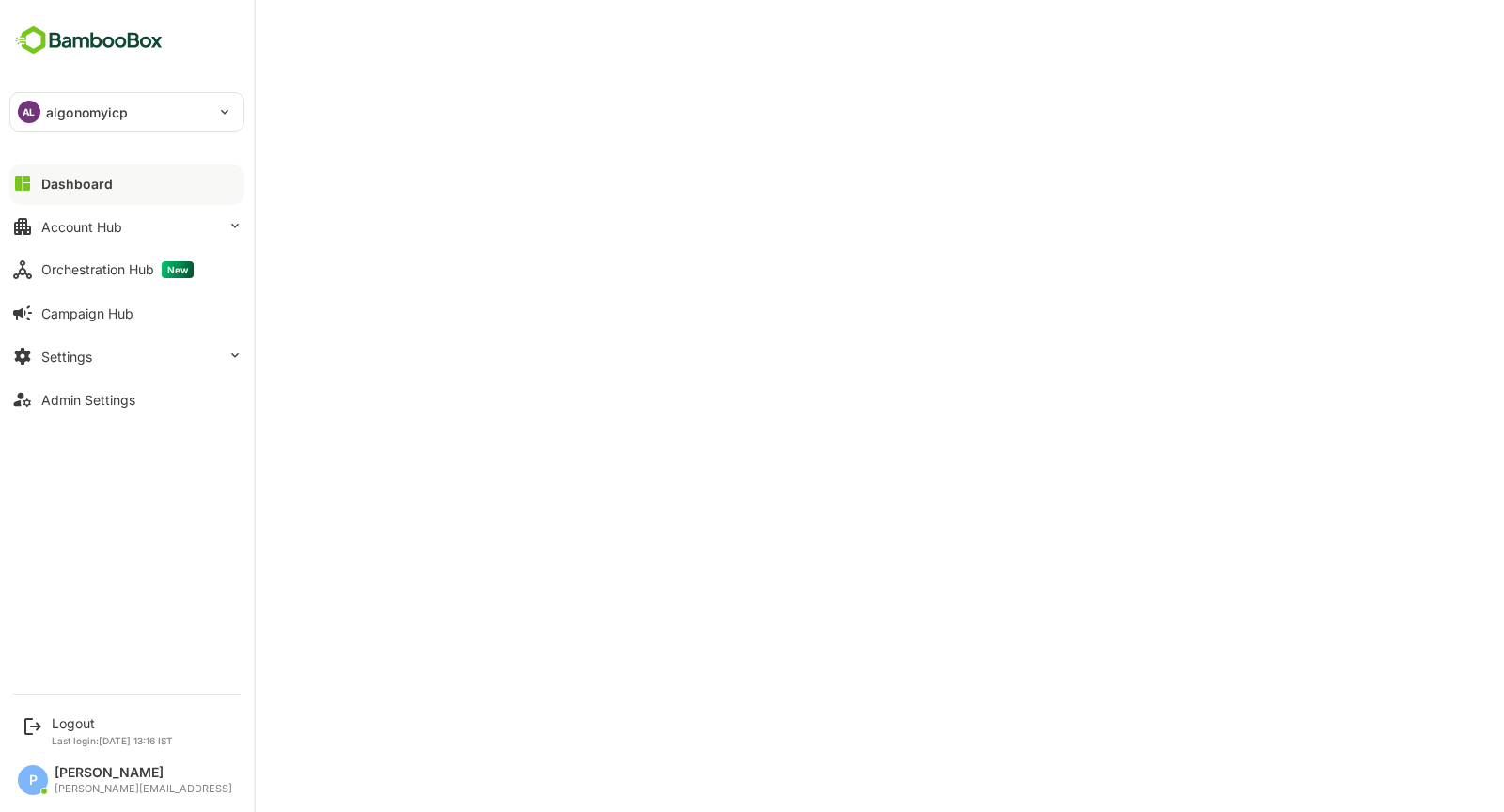
click at [109, 115] on p "algonomyicp" at bounding box center [86, 112] width 81 height 20
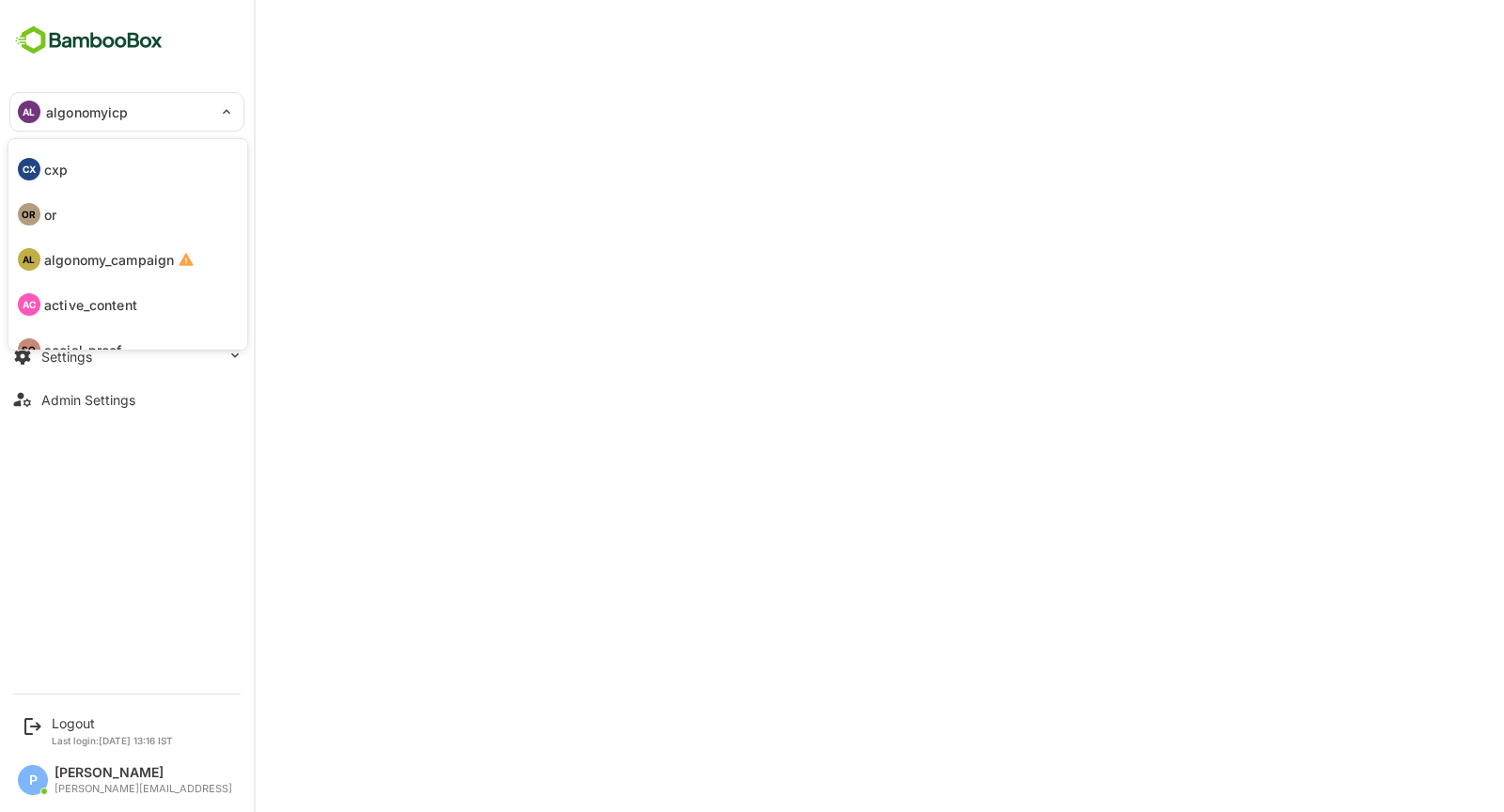
scroll to position [86, 0]
click at [132, 309] on p "active_content" at bounding box center [90, 303] width 93 height 20
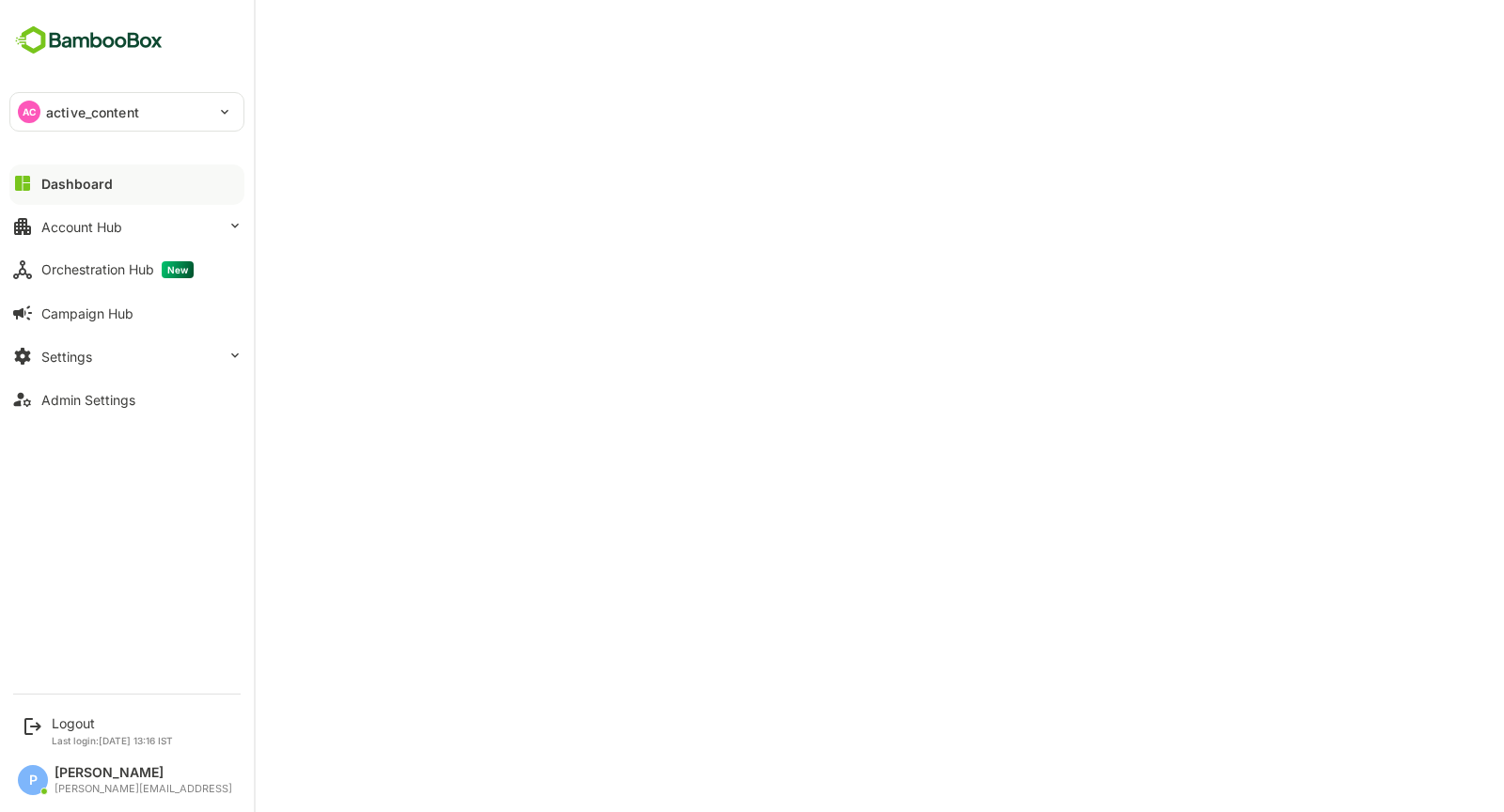
click at [117, 121] on div "AC active_content" at bounding box center [116, 111] width 210 height 37
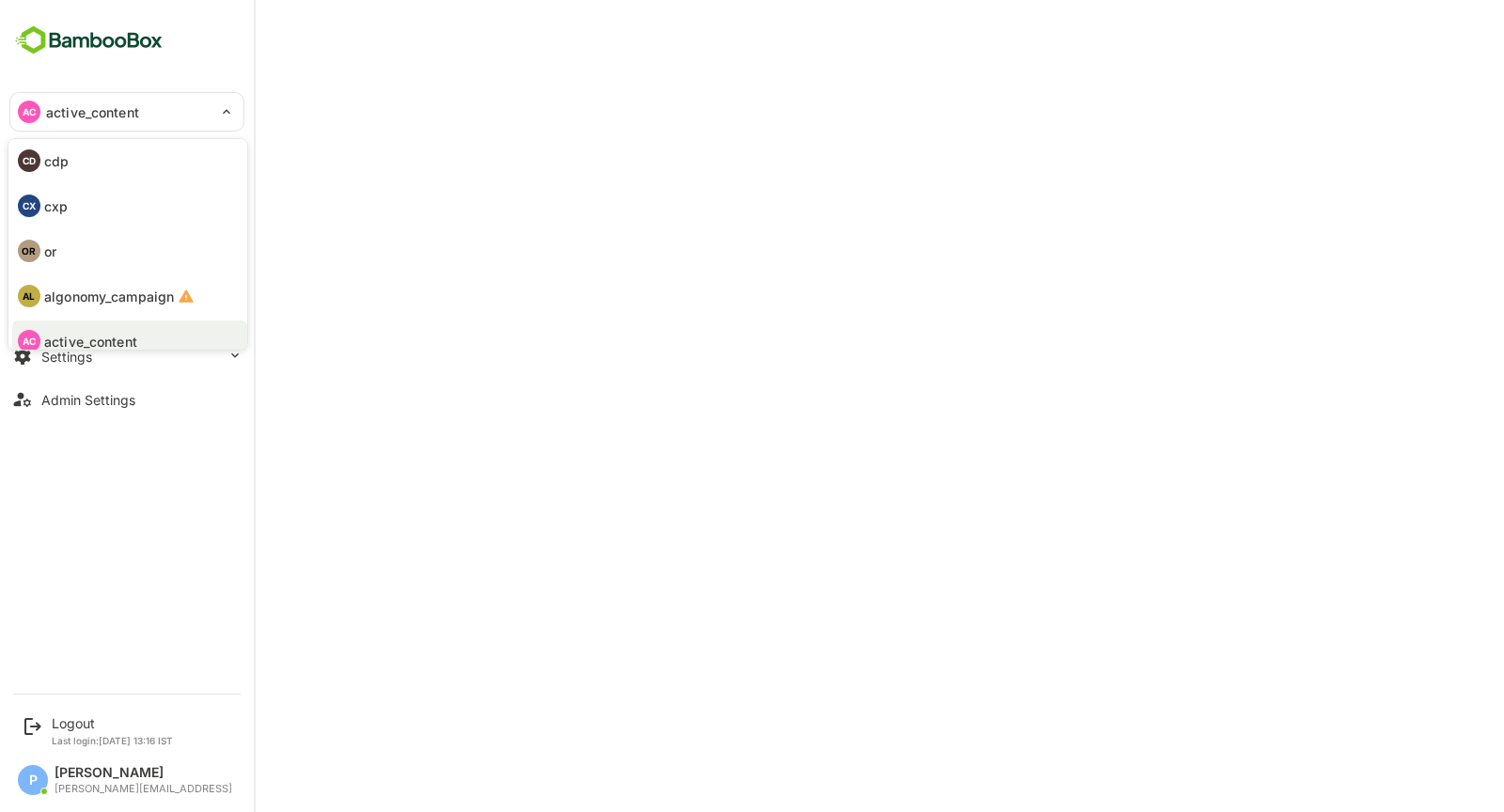
scroll to position [0, 0]
click at [128, 182] on li "AL algonomyicp" at bounding box center [130, 163] width 235 height 41
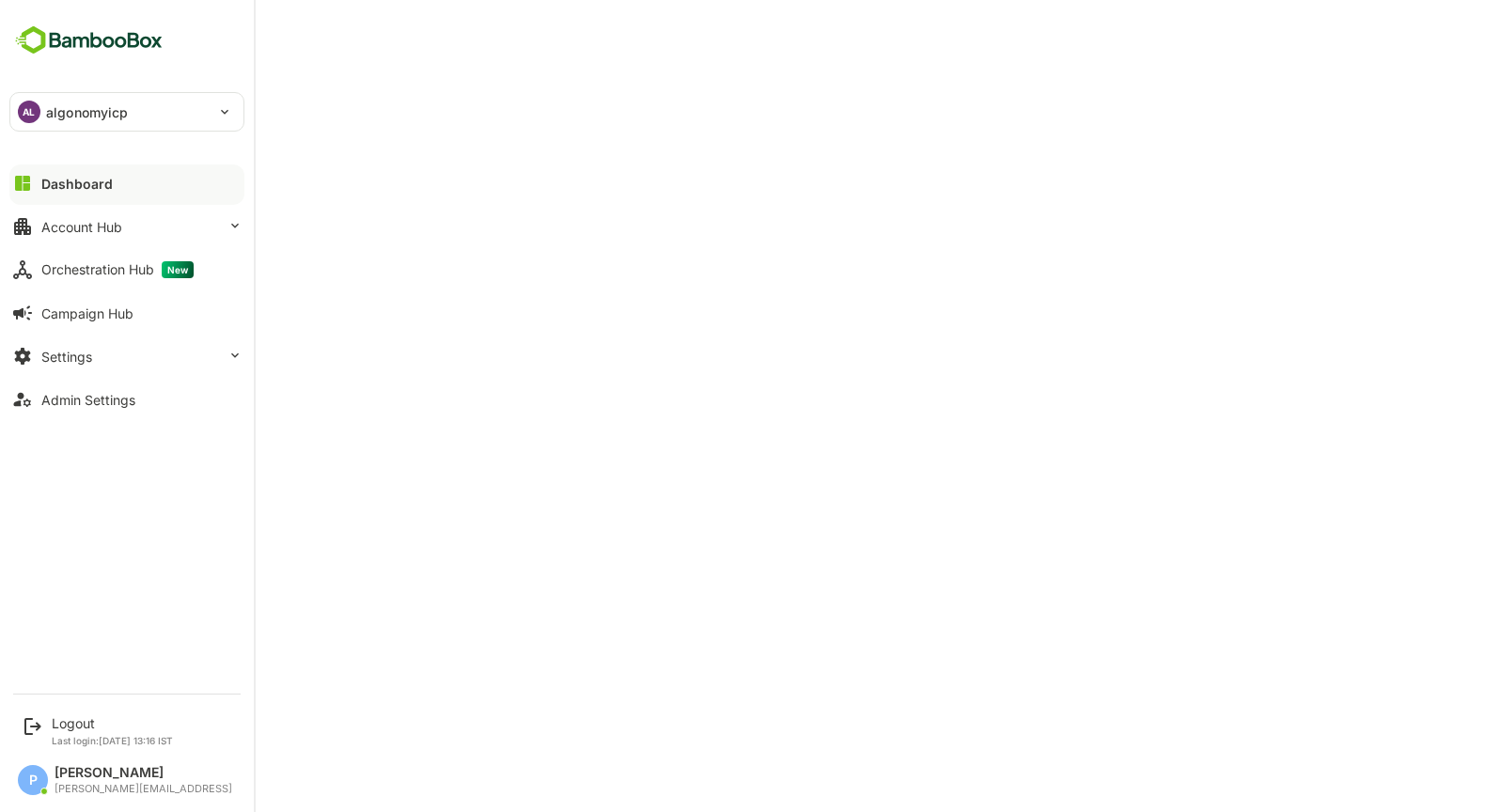
click at [102, 120] on p "algonomyicp" at bounding box center [86, 112] width 81 height 20
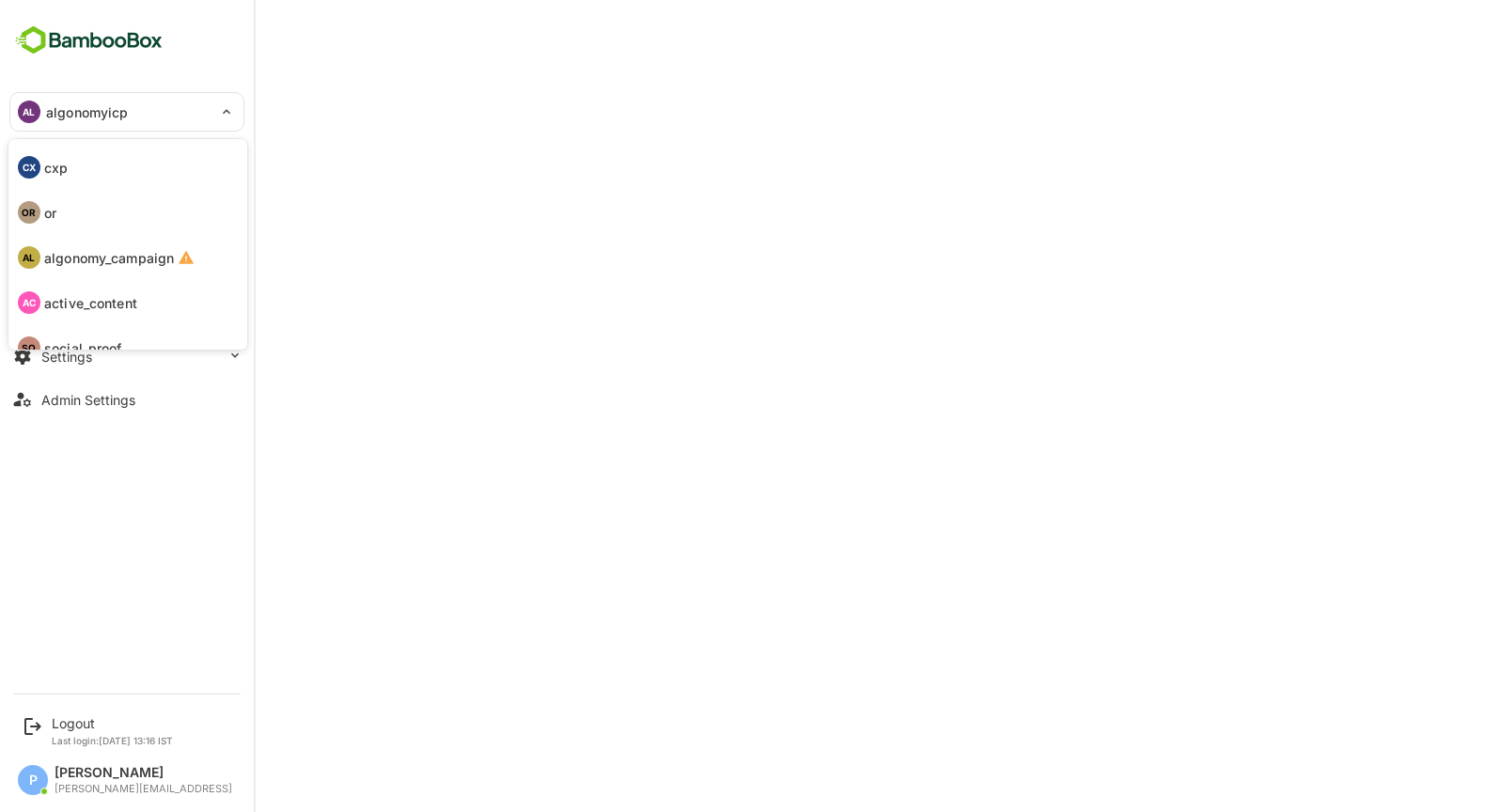
scroll to position [108, 0]
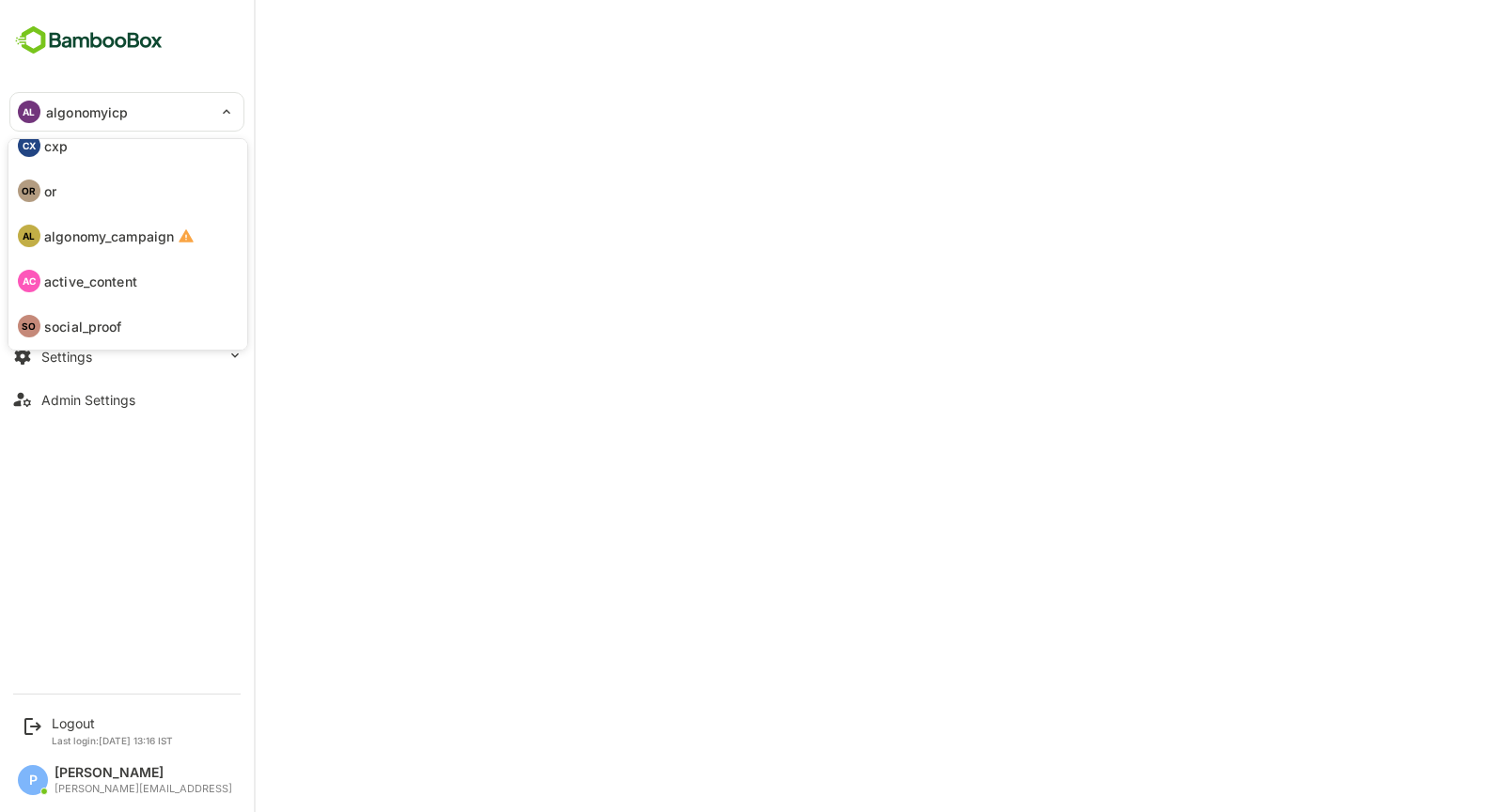
click at [162, 277] on li "AC active_content" at bounding box center [130, 280] width 235 height 41
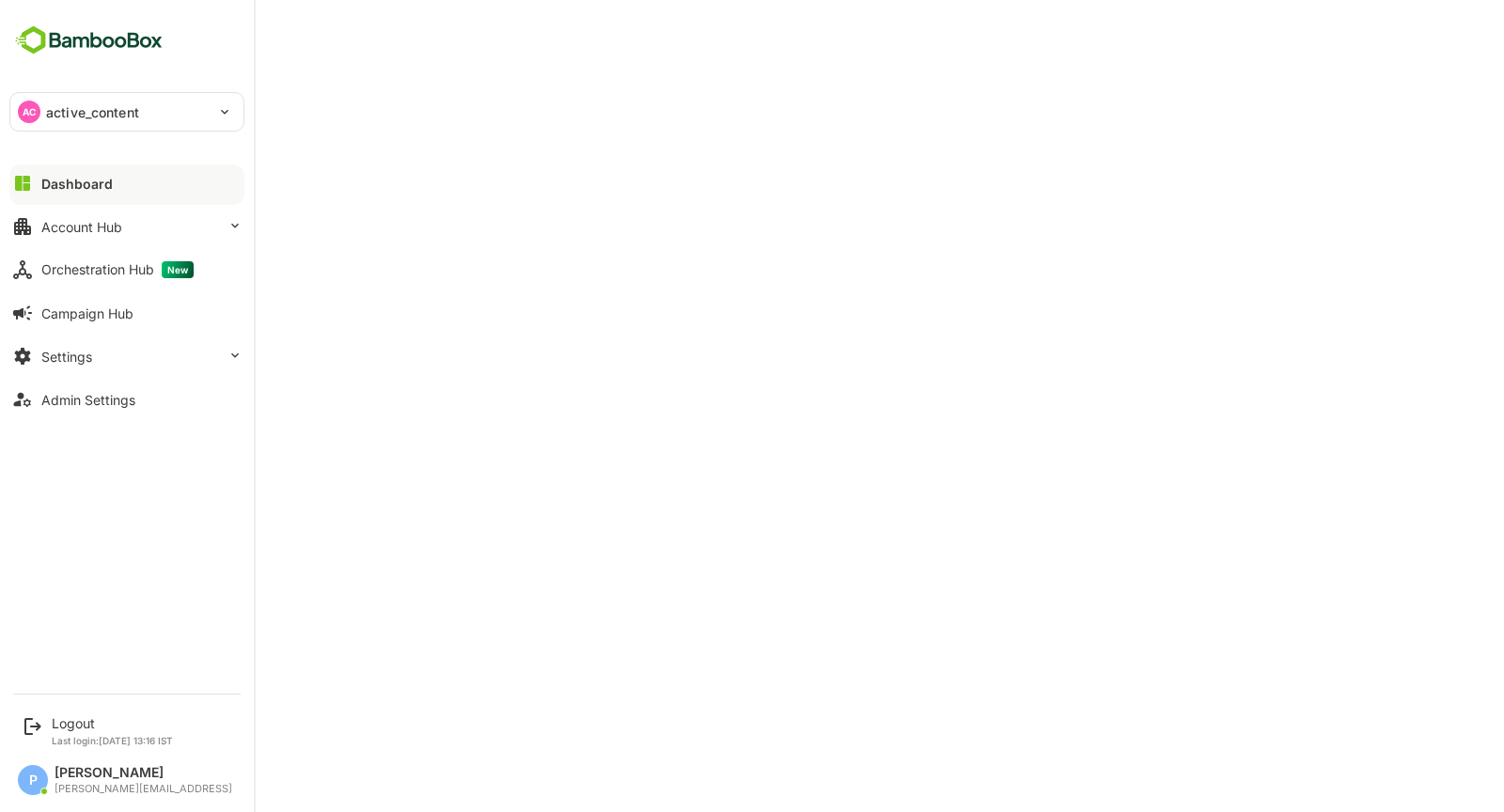
click at [102, 118] on p "active_content" at bounding box center [92, 112] width 93 height 20
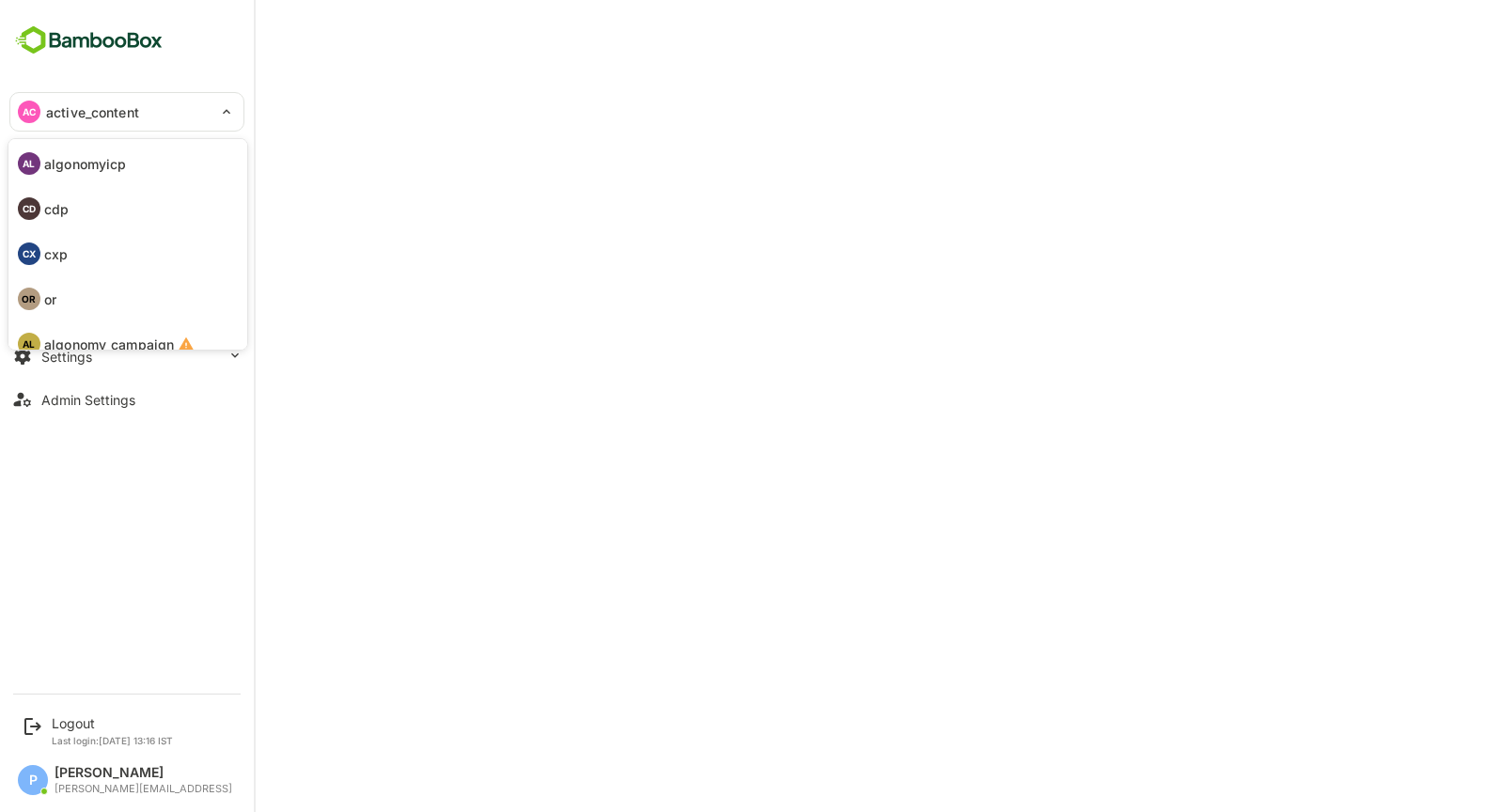
scroll to position [109, 0]
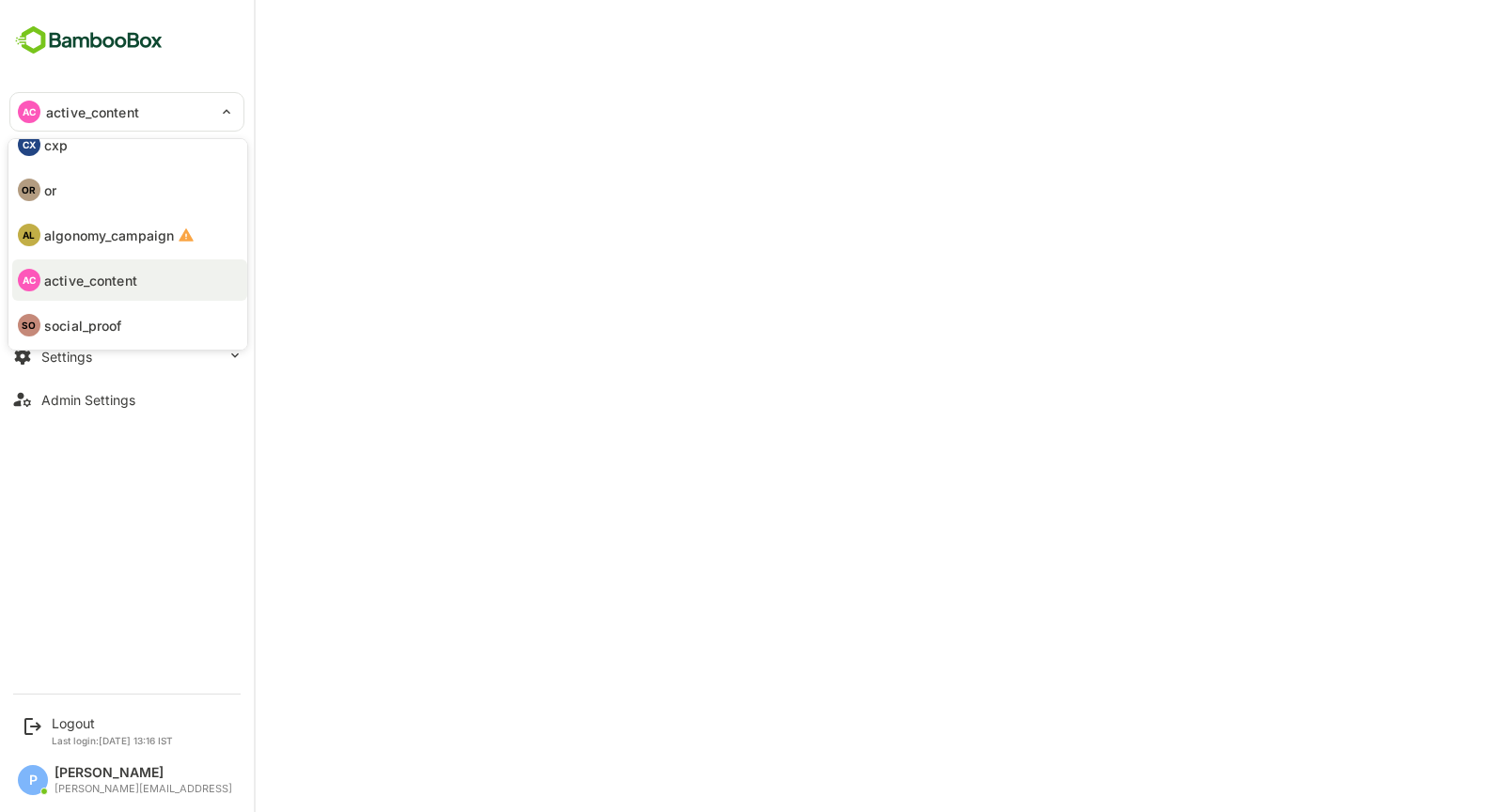
click at [142, 334] on li "SO social_proof" at bounding box center [130, 324] width 235 height 41
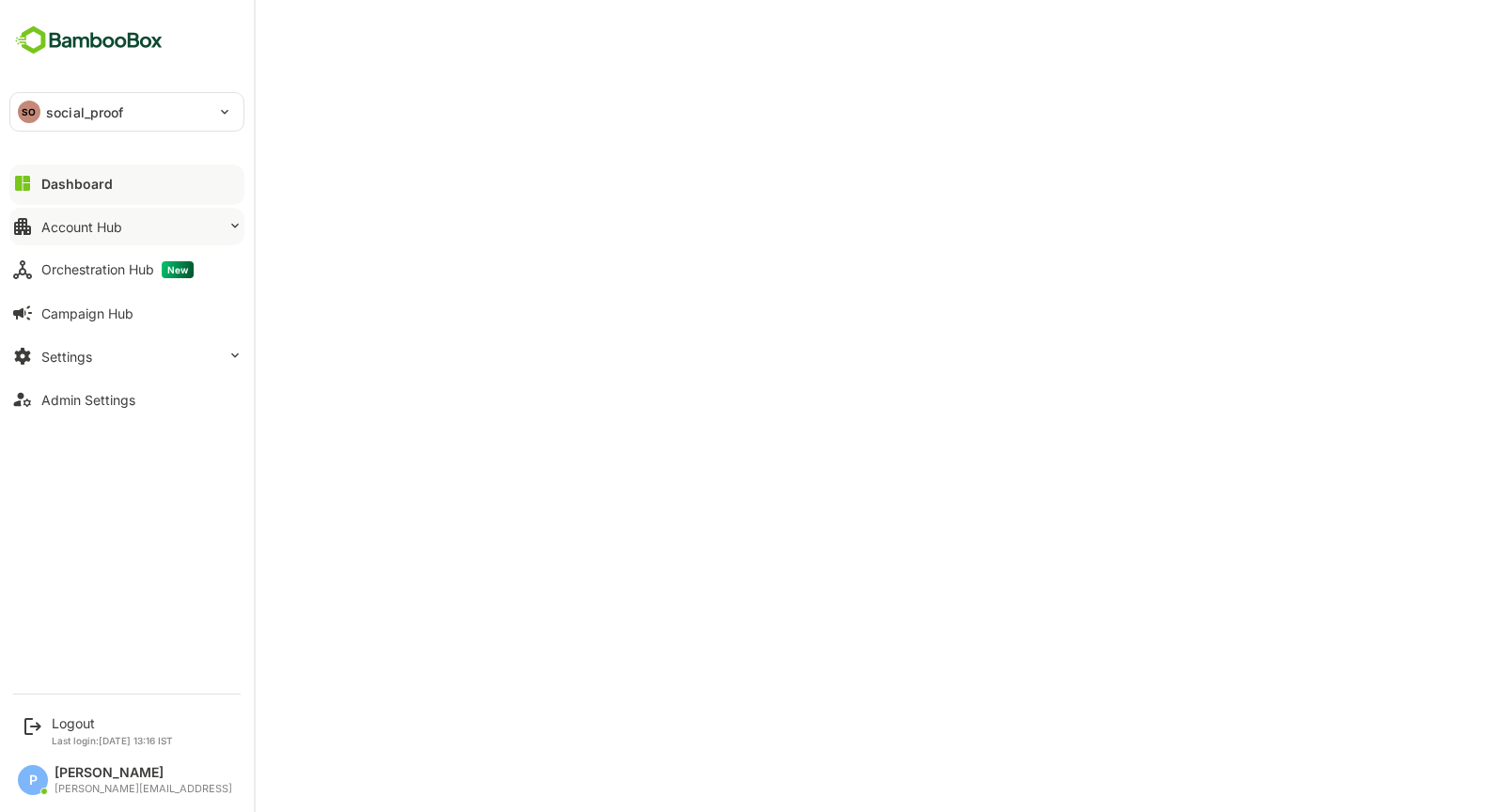
click at [95, 229] on div "Account Hub" at bounding box center [81, 227] width 81 height 16
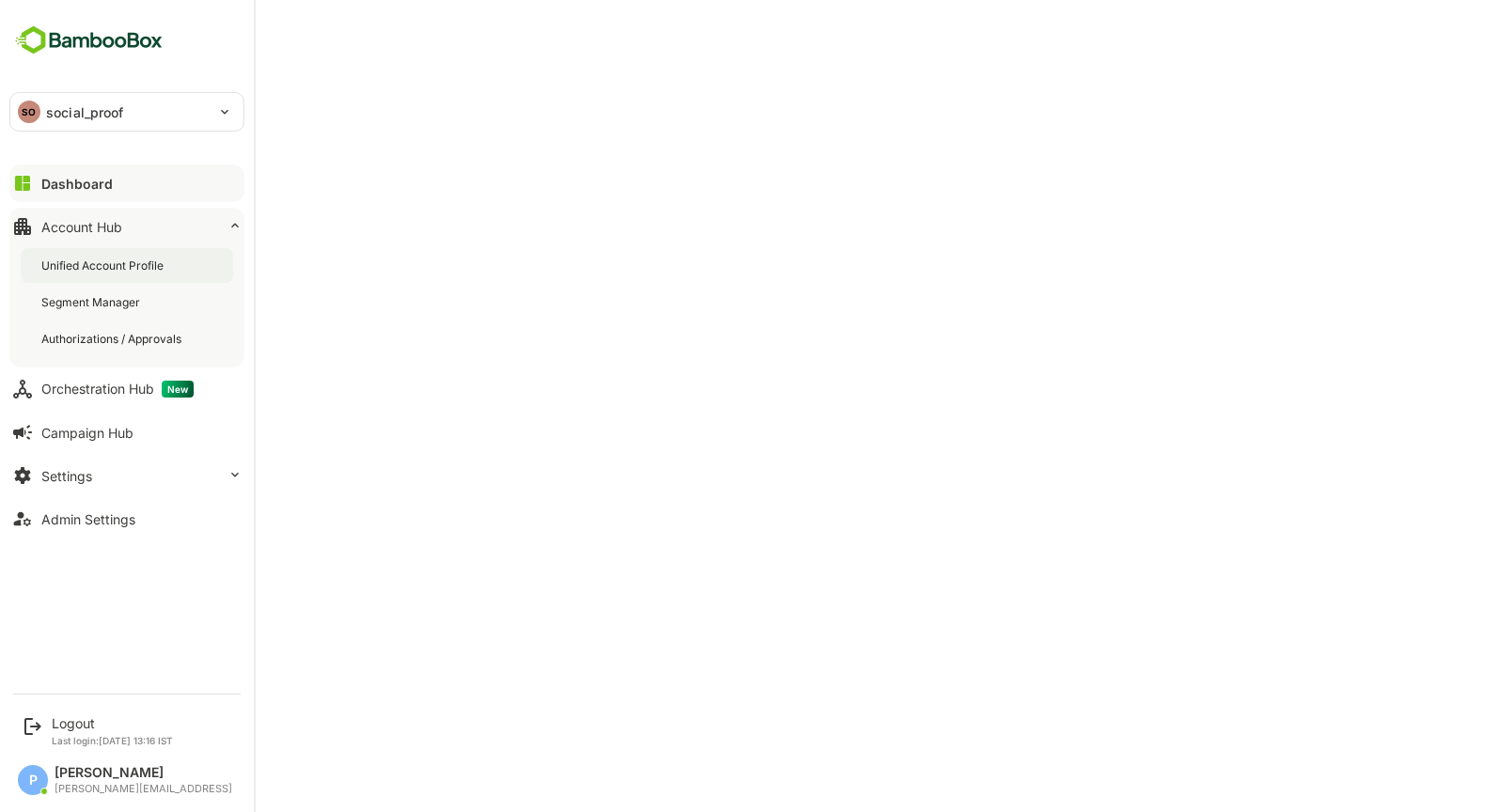
click at [119, 275] on div "Unified Account Profile" at bounding box center [127, 265] width 212 height 34
click at [54, 185] on div "Dashboard" at bounding box center [75, 184] width 68 height 16
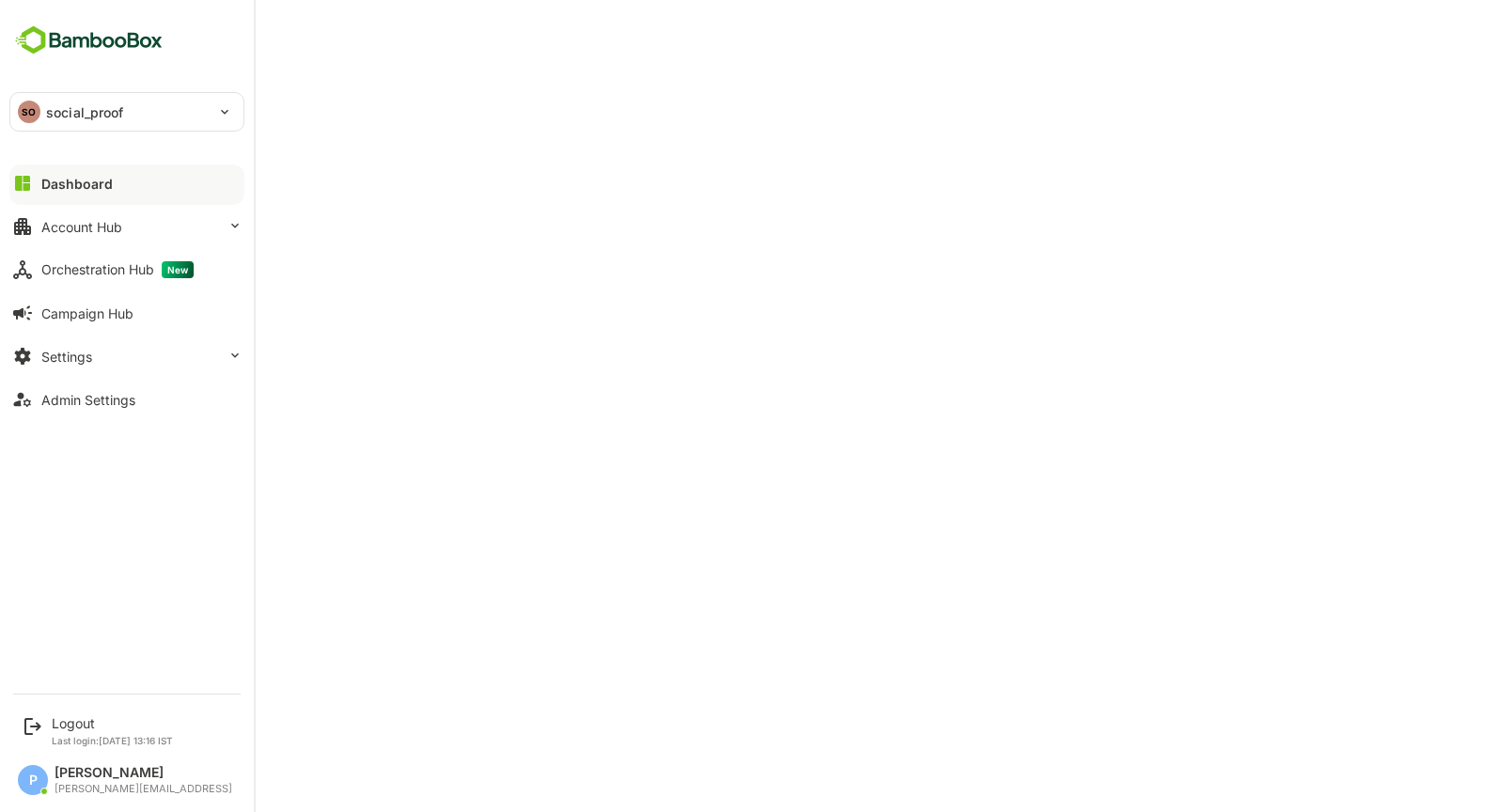
click at [131, 117] on div "SO social_proof" at bounding box center [116, 111] width 210 height 37
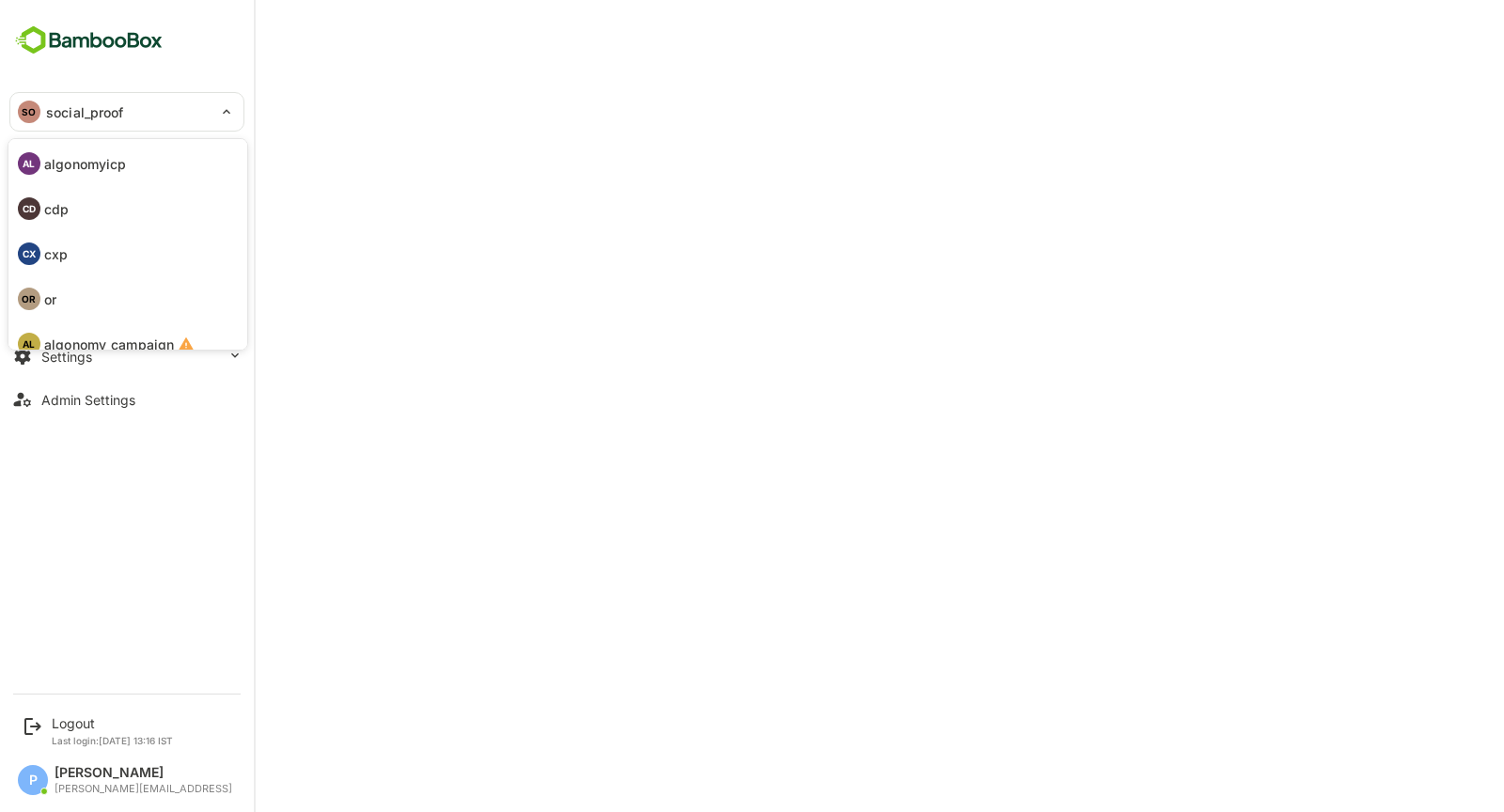
scroll to position [109, 0]
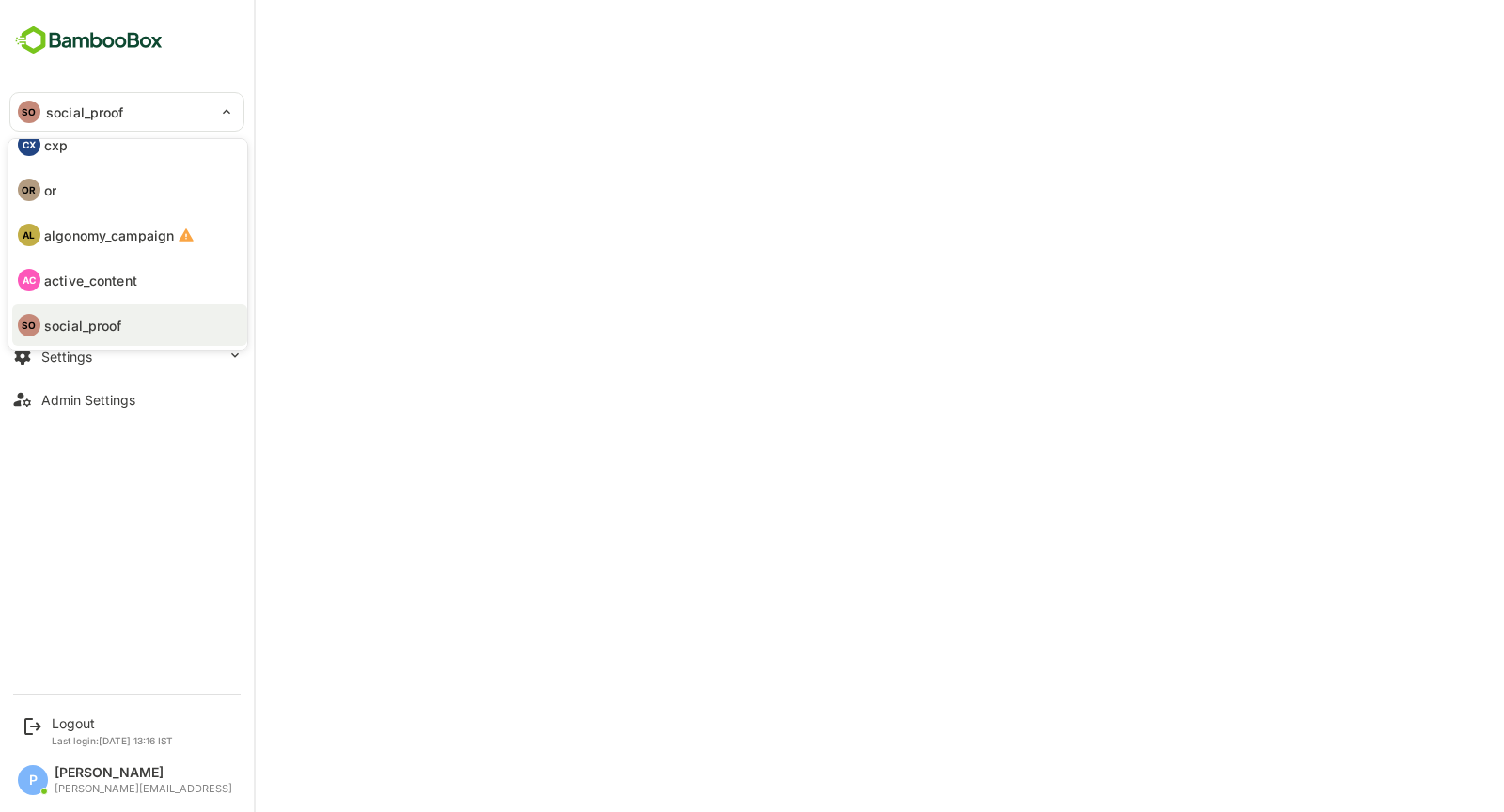
click at [407, 348] on div at bounding box center [752, 406] width 1504 height 812
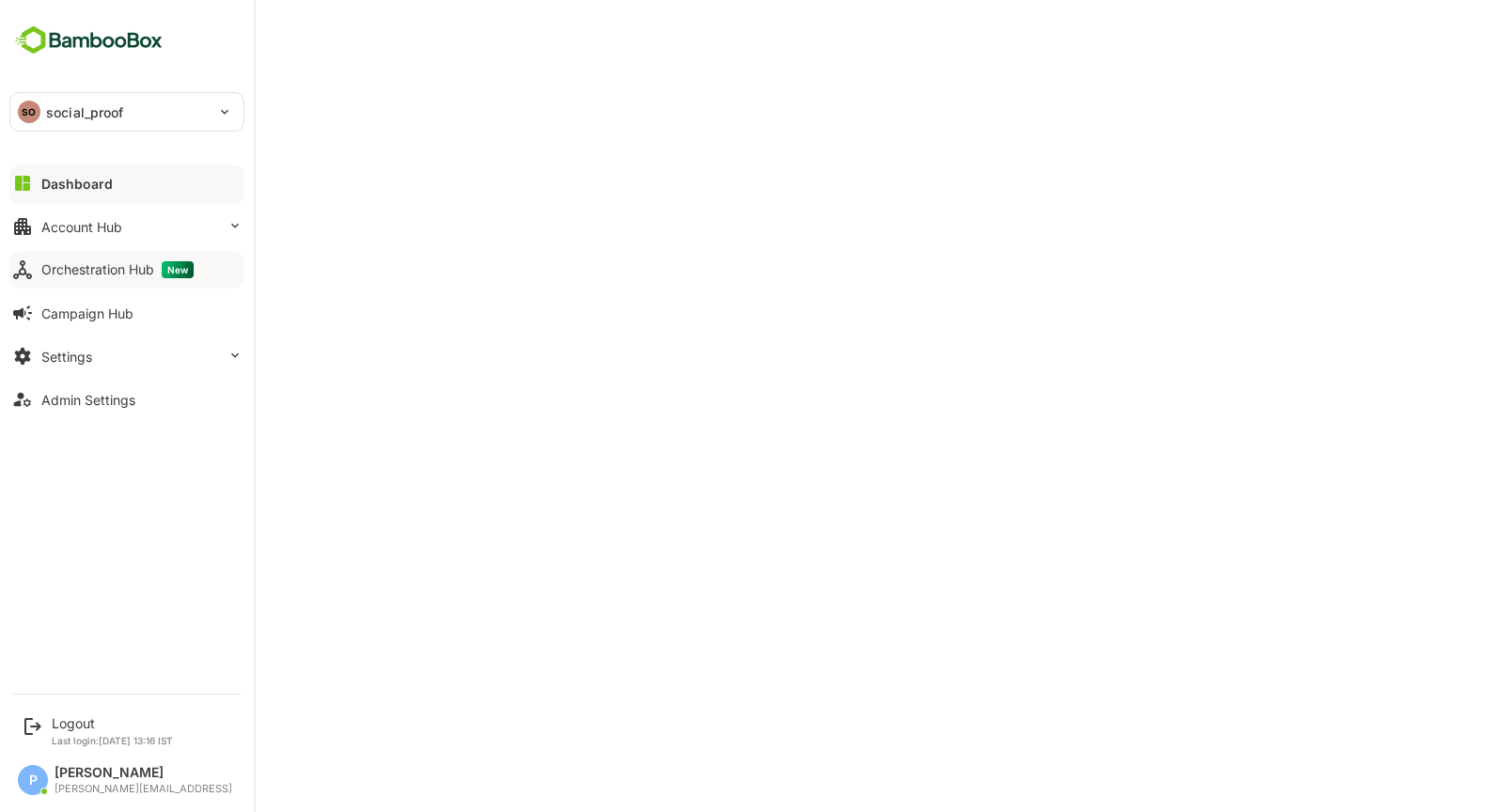
click at [119, 278] on button "Orchestration Hub New" at bounding box center [127, 269] width 235 height 37
click at [110, 229] on div "Account Hub" at bounding box center [81, 227] width 81 height 16
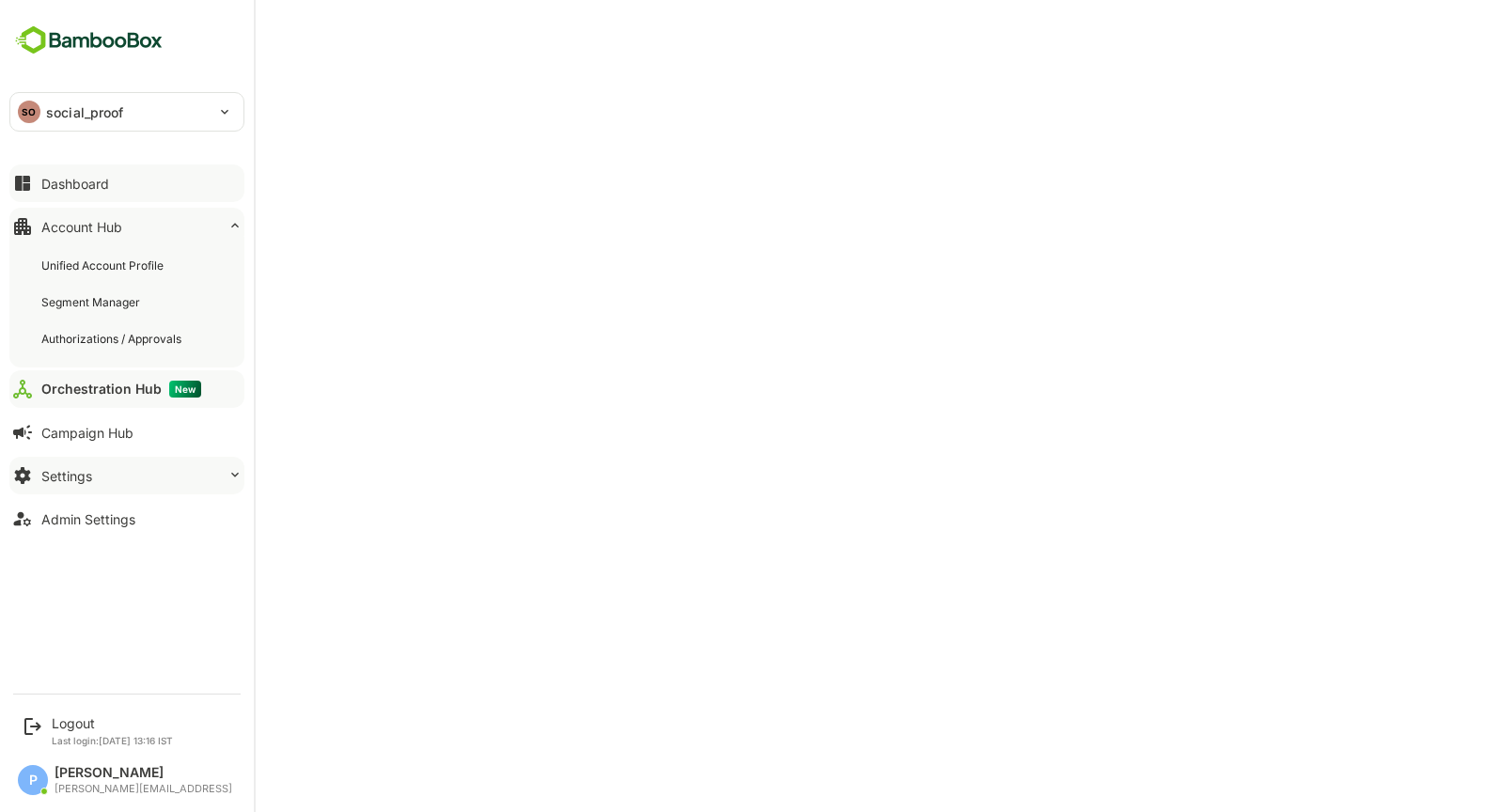
click at [139, 472] on button "Settings" at bounding box center [127, 475] width 235 height 37
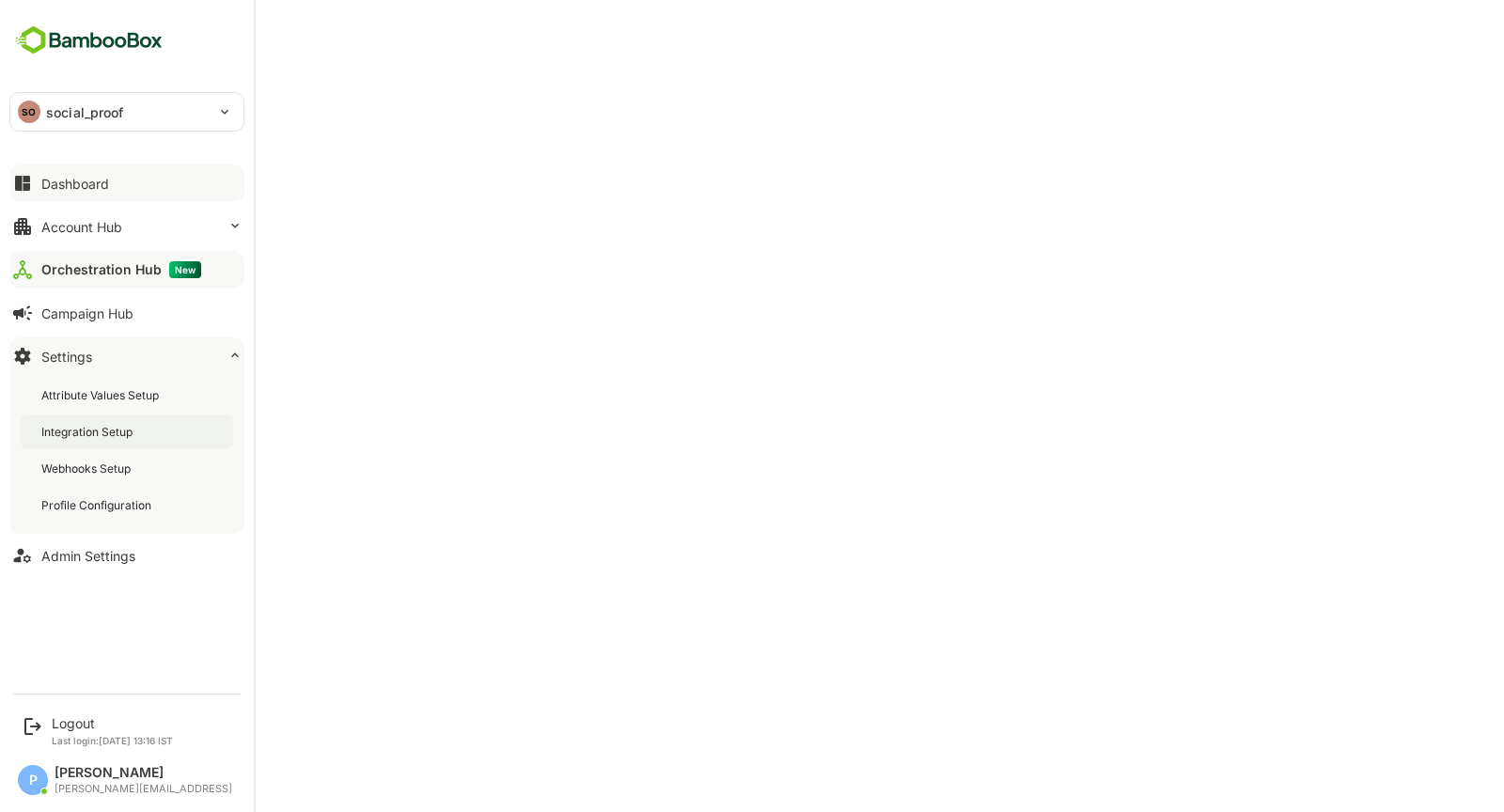
click at [143, 422] on div "Integration Setup" at bounding box center [127, 431] width 212 height 34
click at [106, 256] on button "Orchestration Hub New" at bounding box center [127, 269] width 235 height 37
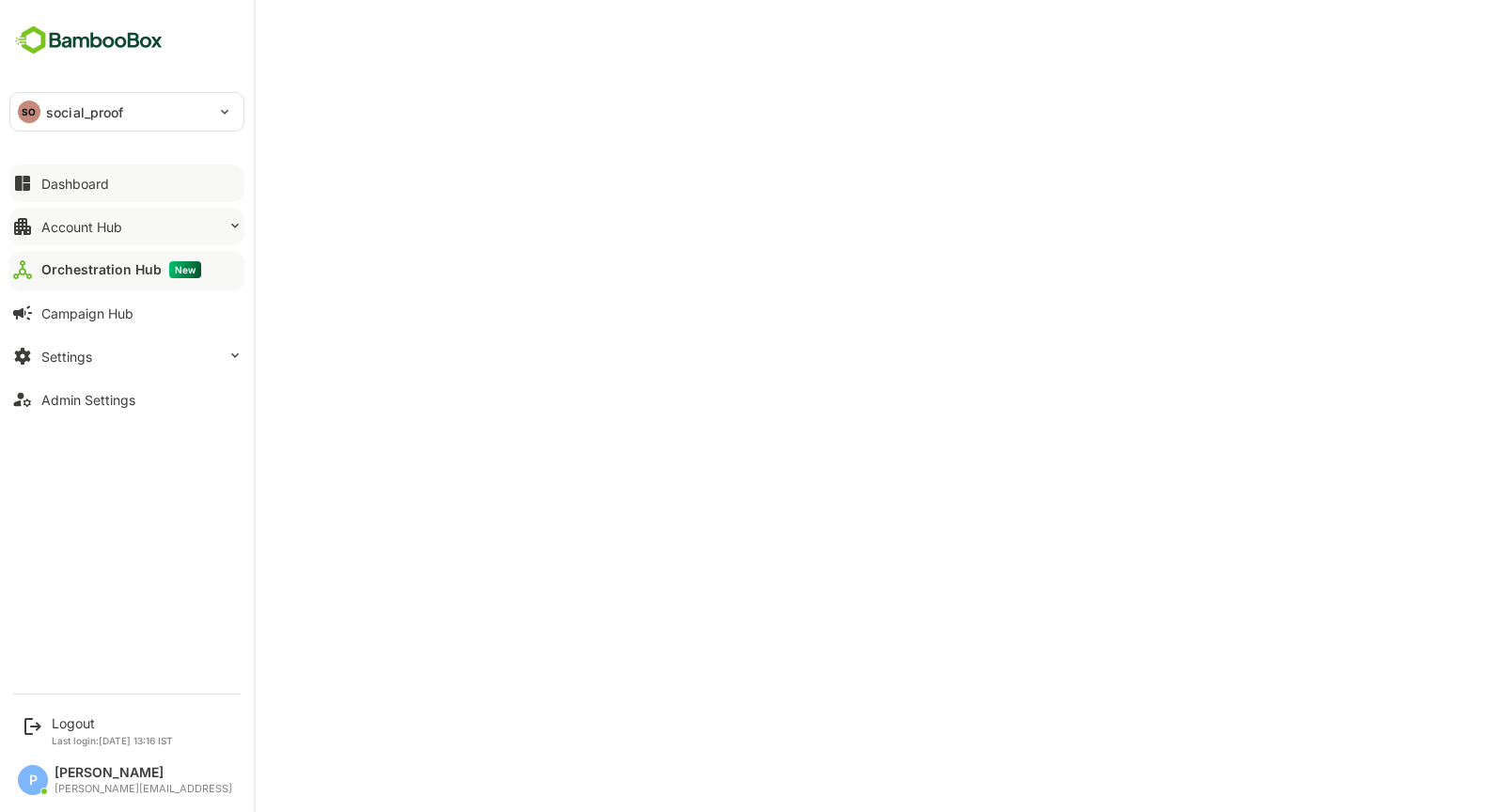
click at [139, 233] on button "Account Hub" at bounding box center [127, 226] width 235 height 37
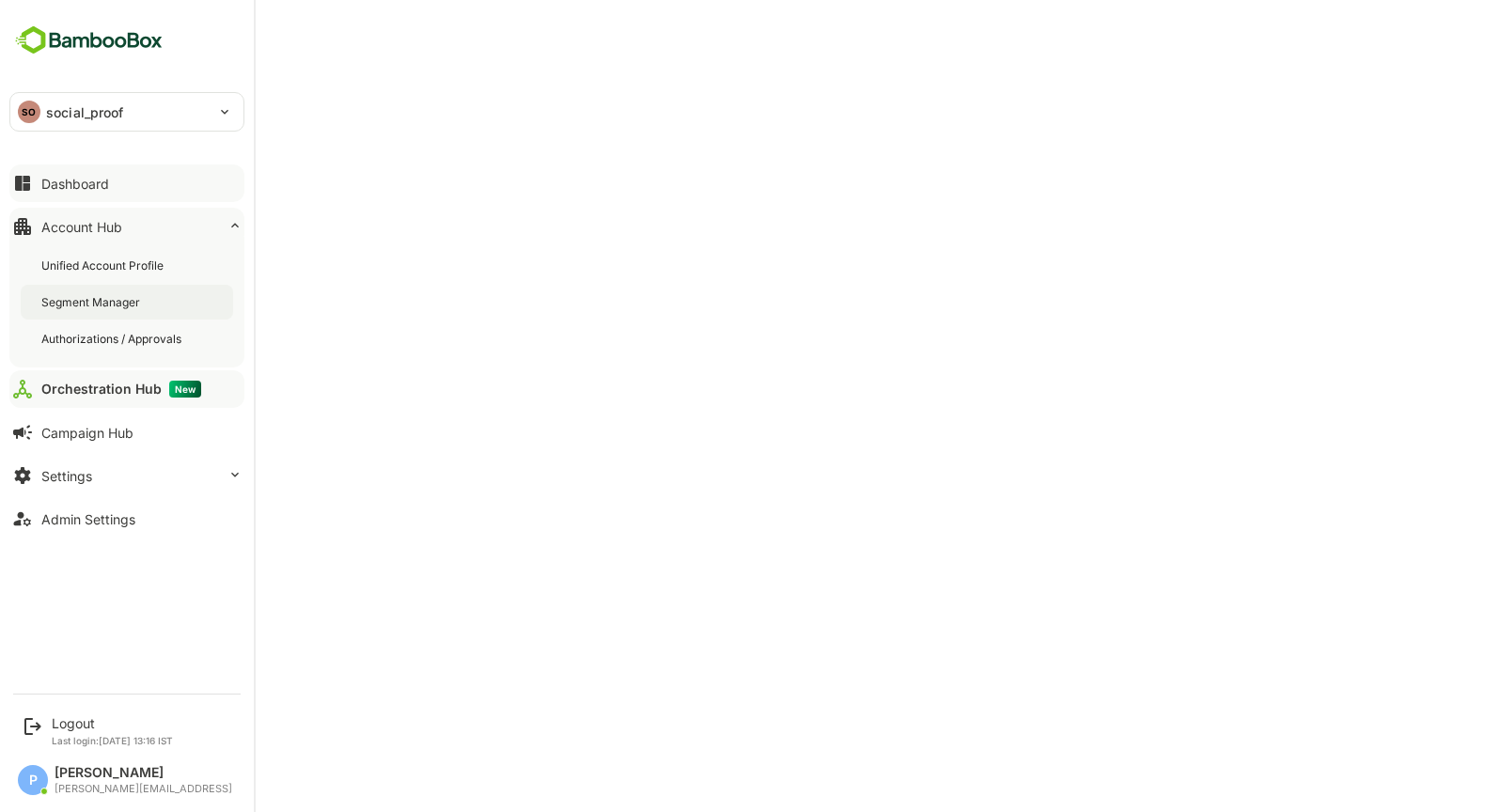
click at [156, 304] on div "Segment Manager" at bounding box center [127, 302] width 212 height 34
click at [106, 381] on div "Orchestration Hub New" at bounding box center [117, 389] width 152 height 17
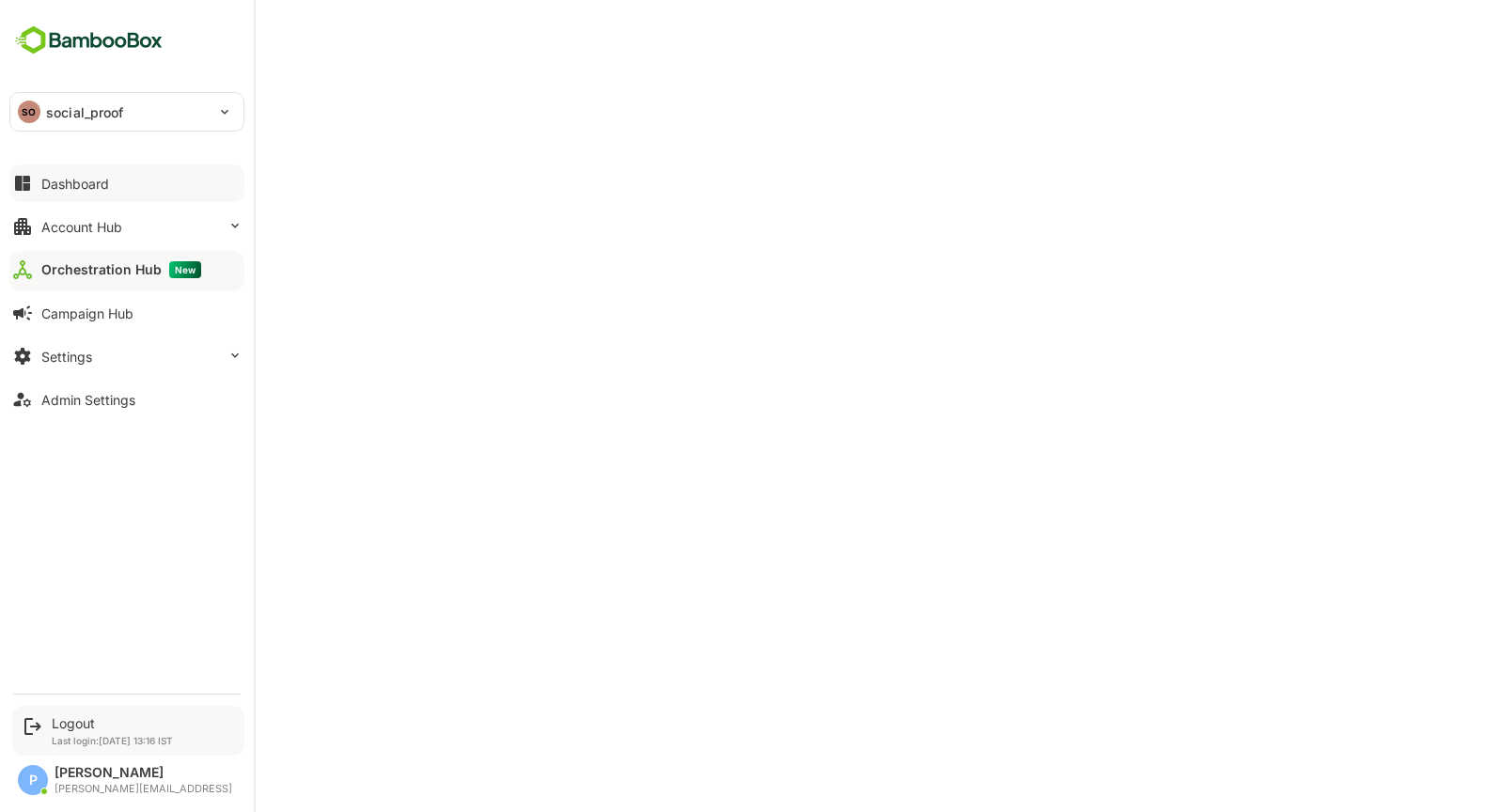
click at [77, 734] on div "Logout Last login: Sep 26 13:16 IST" at bounding box center [112, 731] width 122 height 31
click at [62, 725] on div "Logout" at bounding box center [112, 723] width 122 height 16
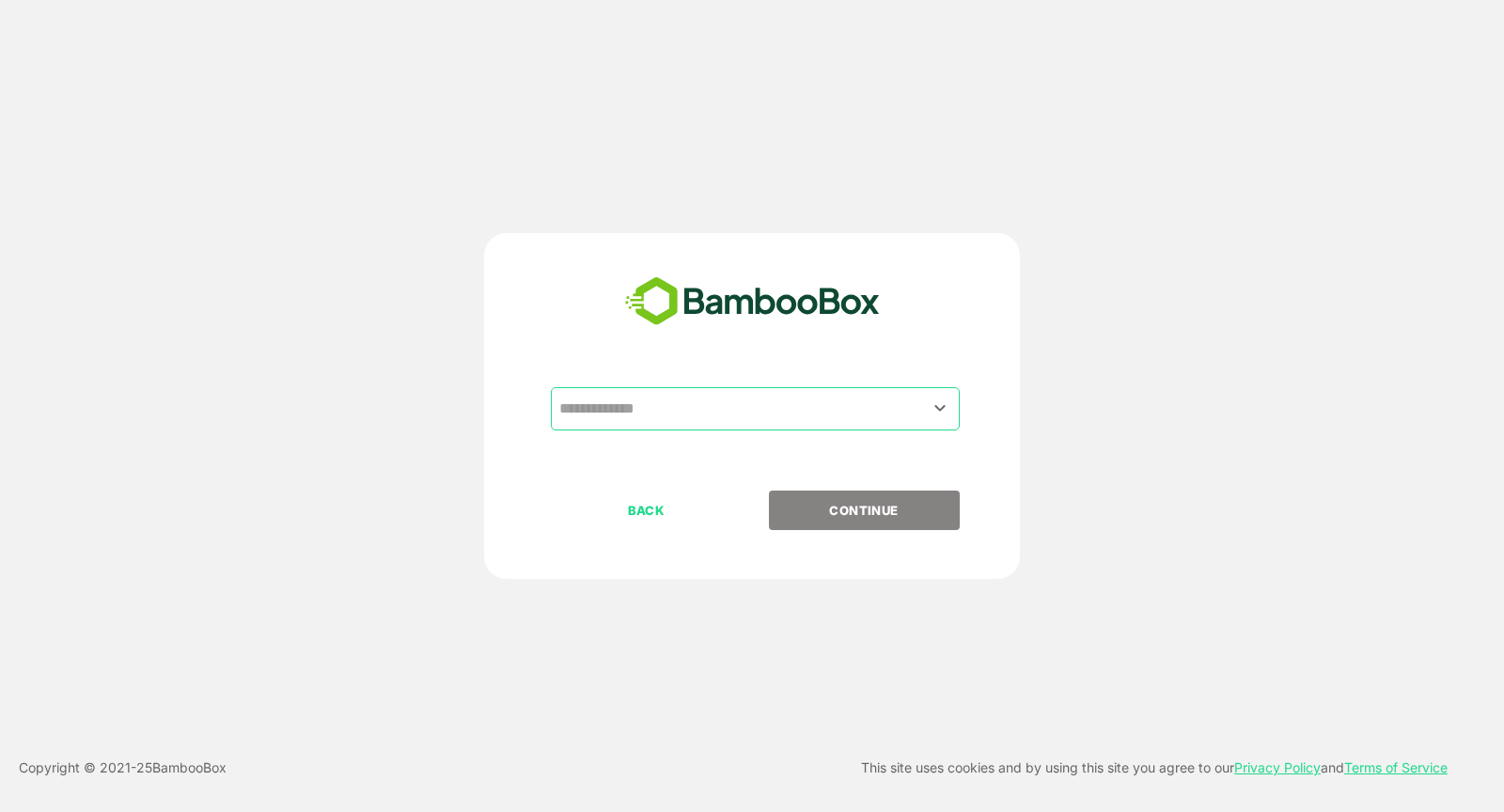
click at [571, 404] on input "text" at bounding box center [756, 408] width 402 height 35
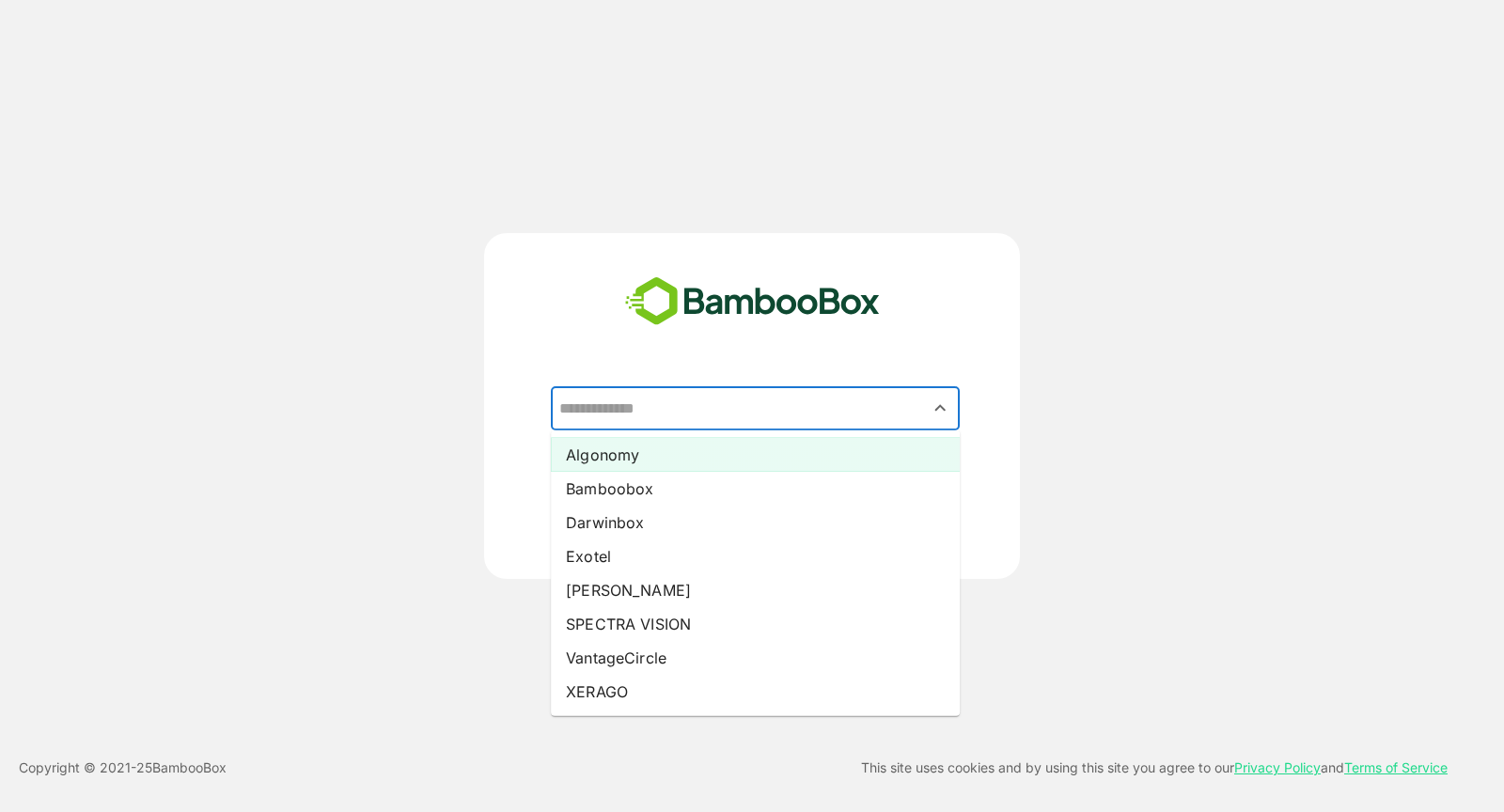
click at [614, 453] on li "Algonomy" at bounding box center [755, 454] width 409 height 33
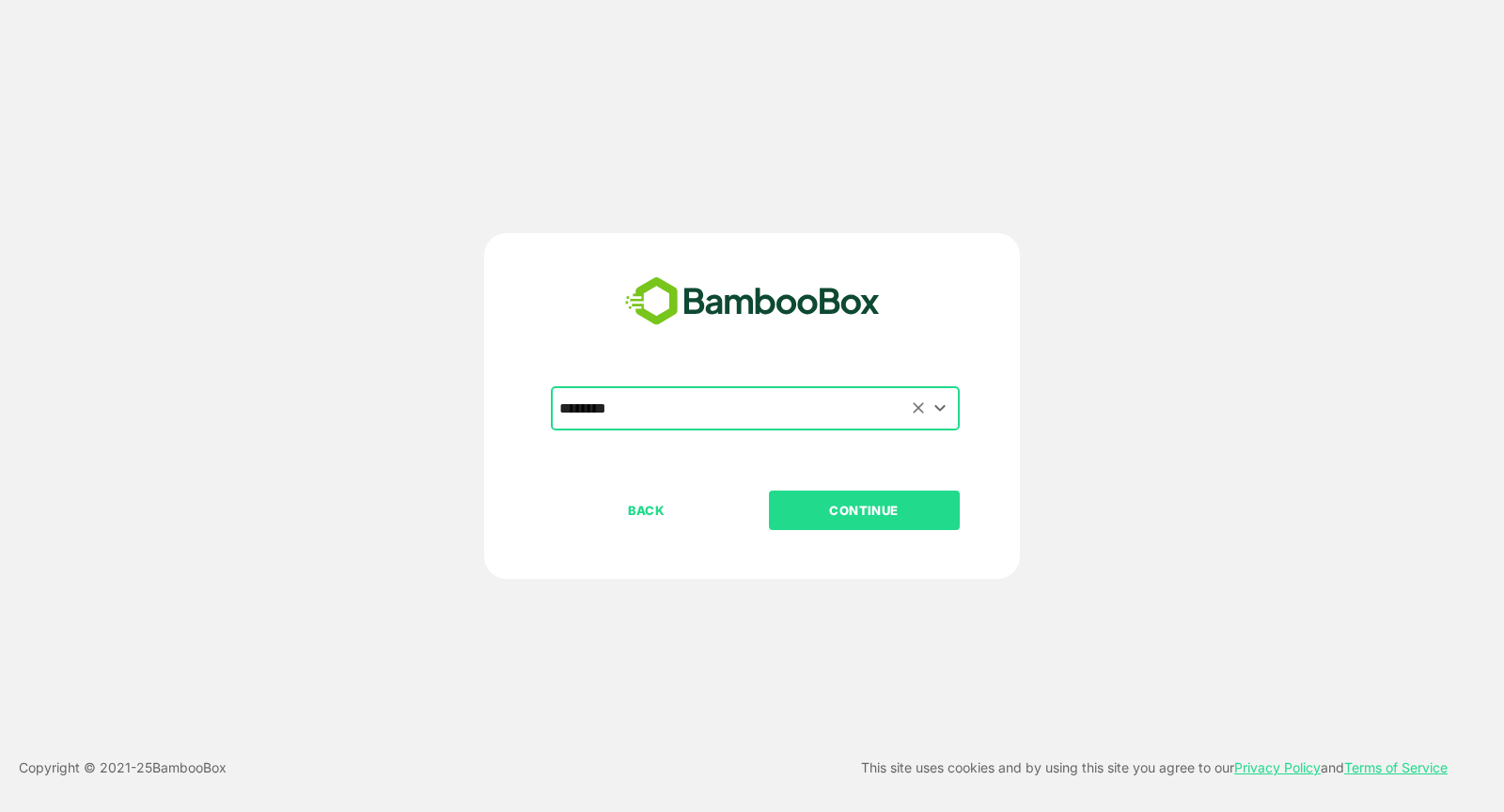
click at [675, 406] on input "********" at bounding box center [756, 408] width 402 height 35
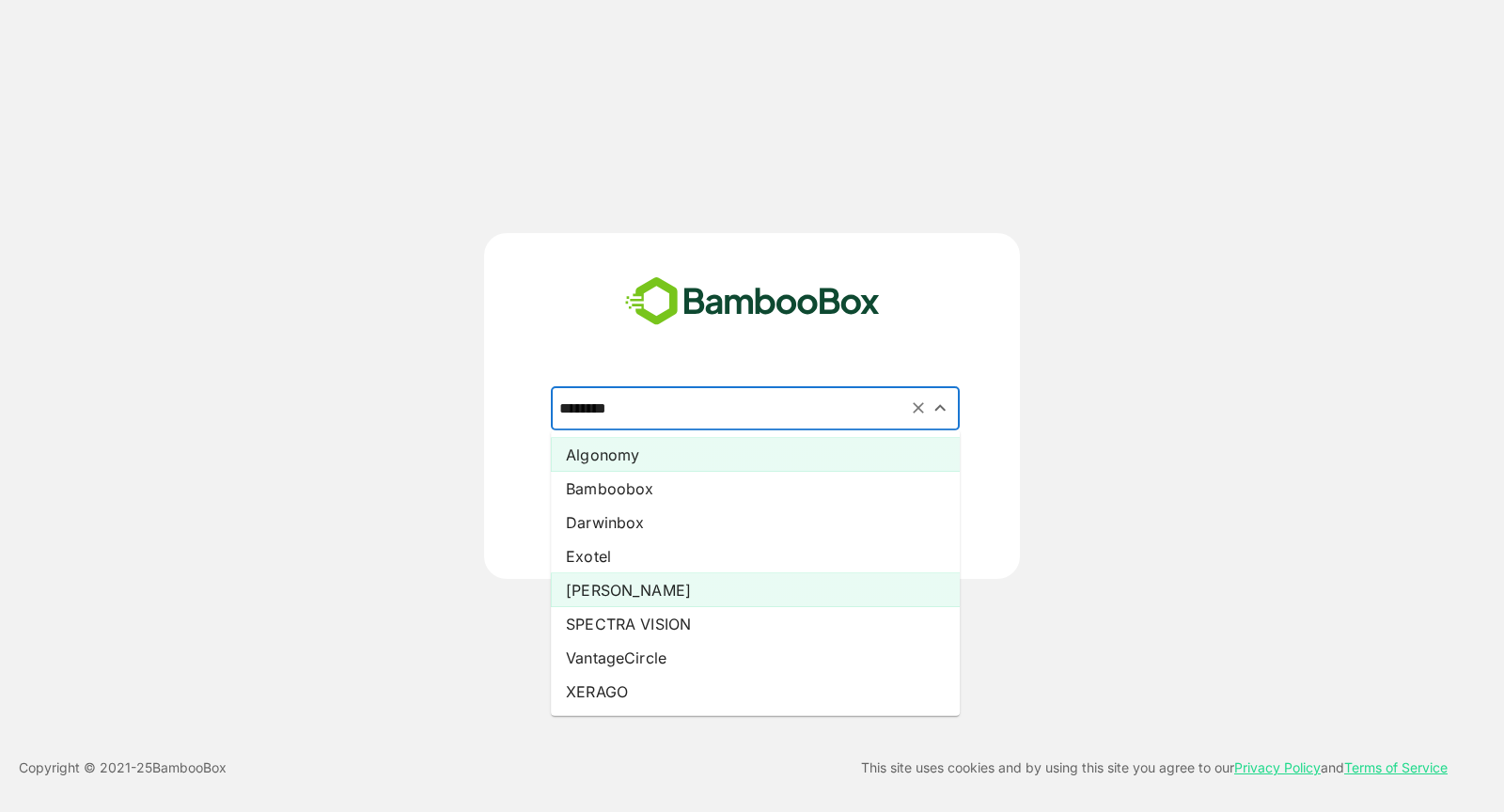
click at [611, 585] on li "Pando" at bounding box center [755, 589] width 409 height 33
type input "*****"
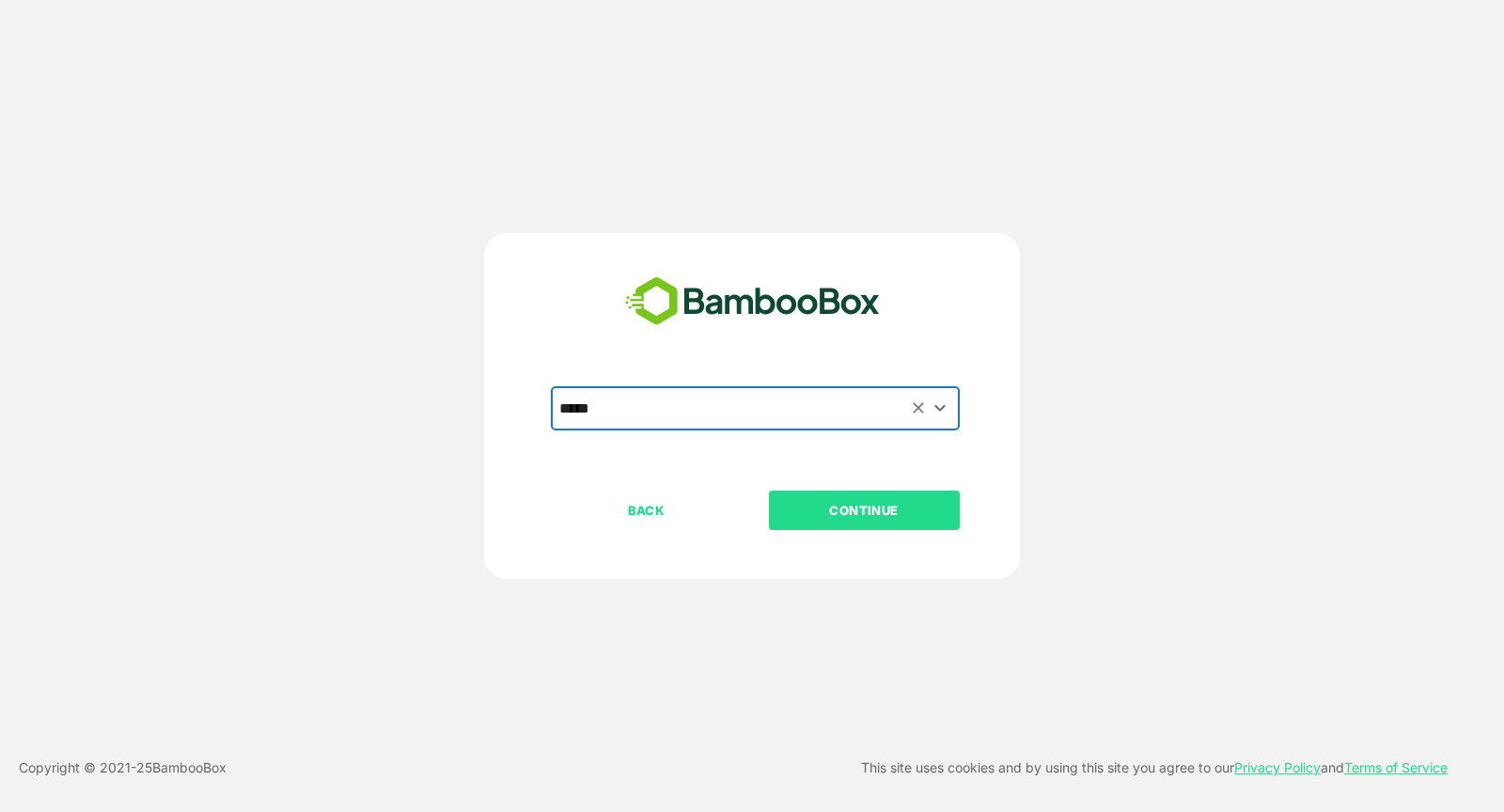
click at [881, 510] on p "CONTINUE" at bounding box center [864, 511] width 188 height 21
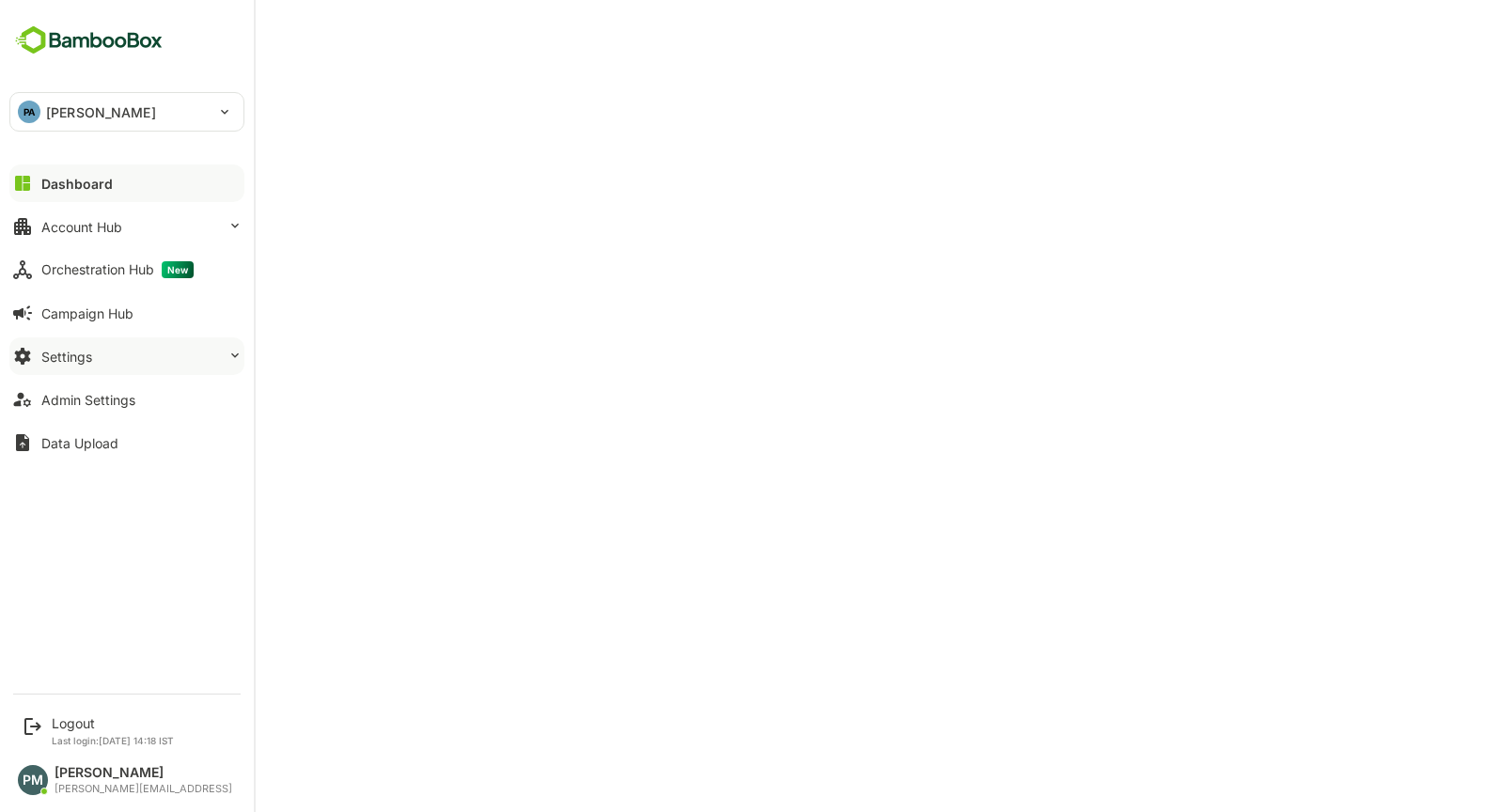
click at [130, 368] on button "Settings" at bounding box center [127, 356] width 235 height 37
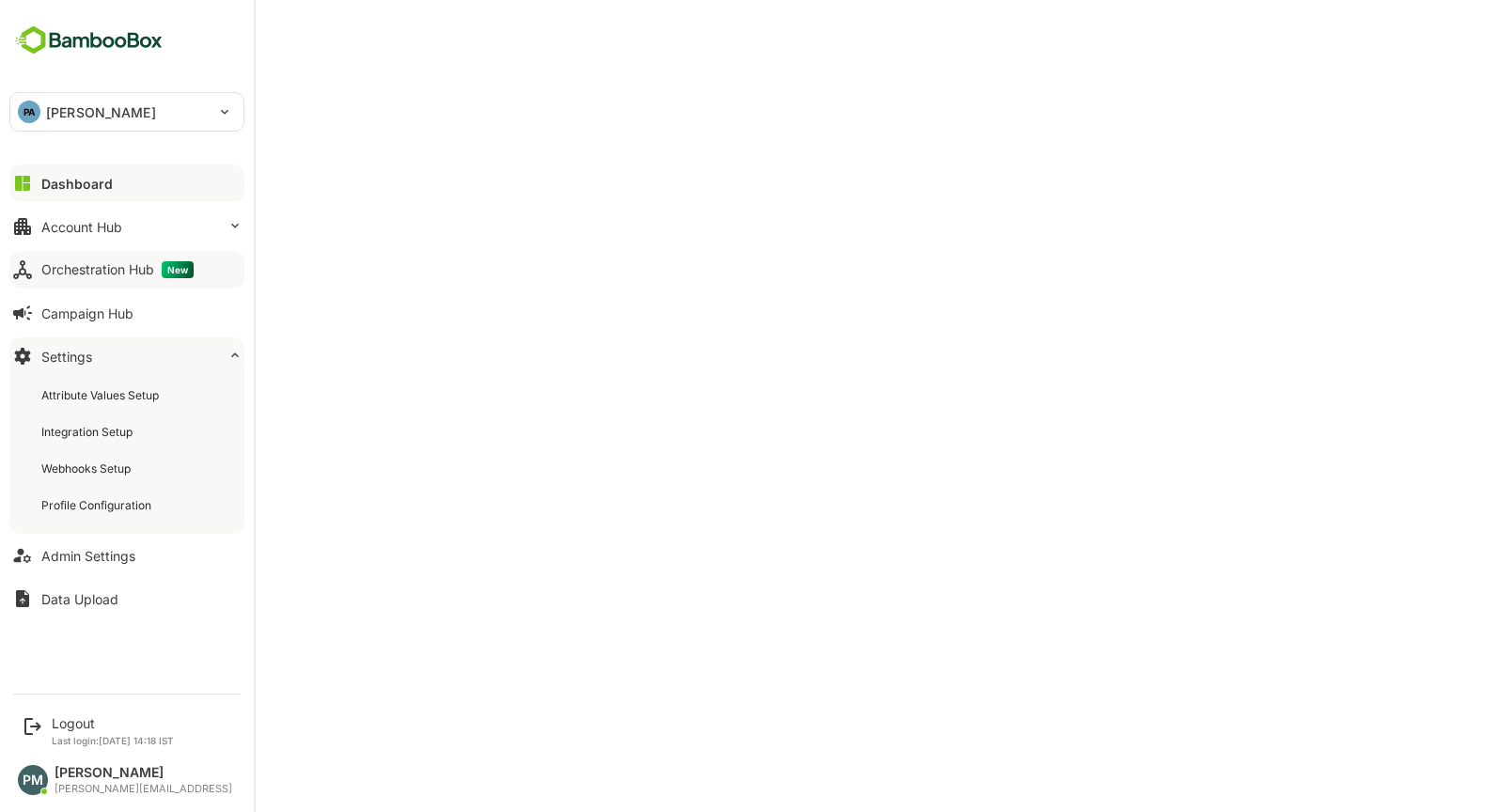
click at [144, 271] on div "Orchestration Hub New" at bounding box center [117, 270] width 152 height 17
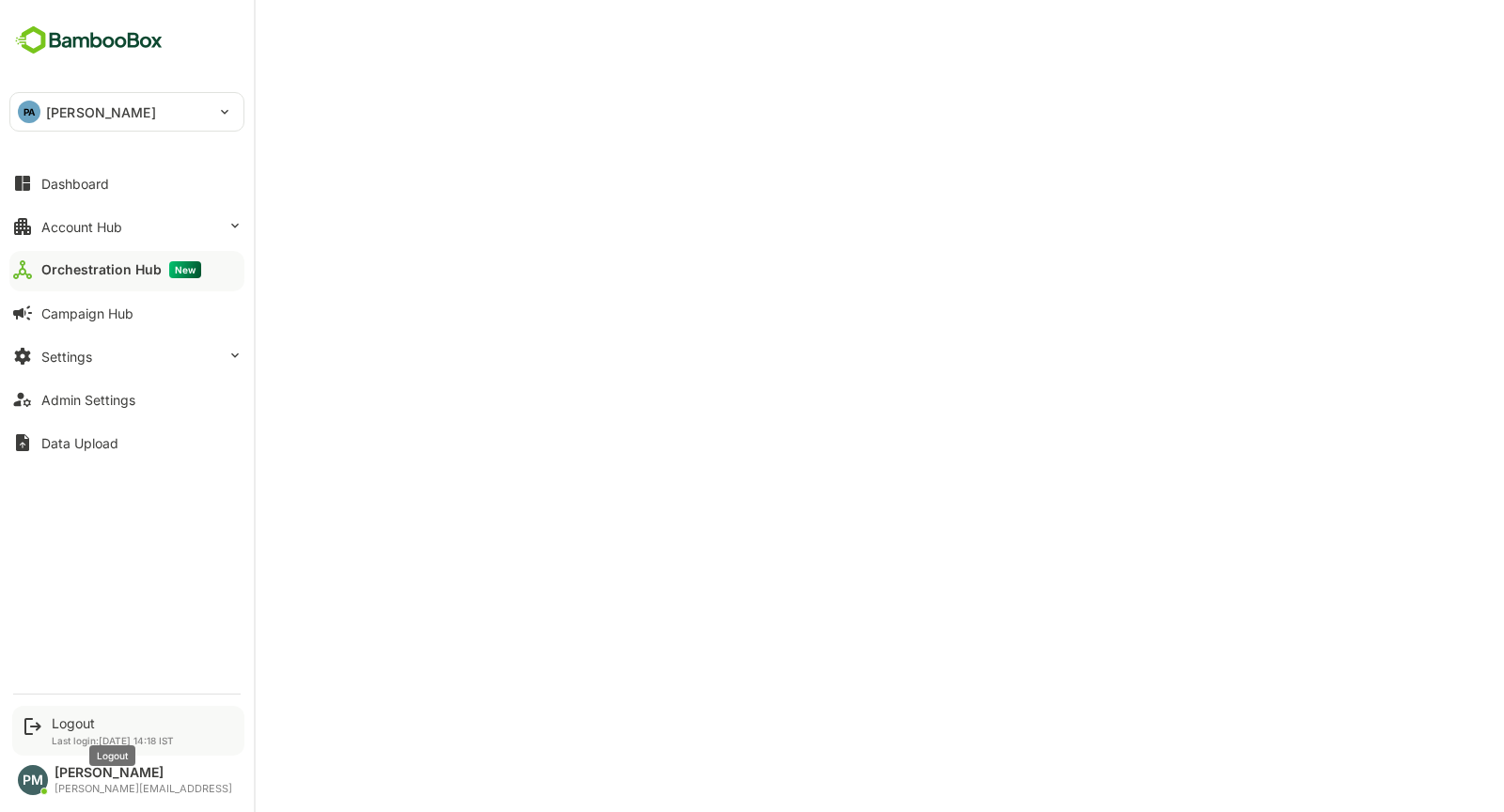
click at [86, 730] on div "Logout" at bounding box center [113, 723] width 122 height 16
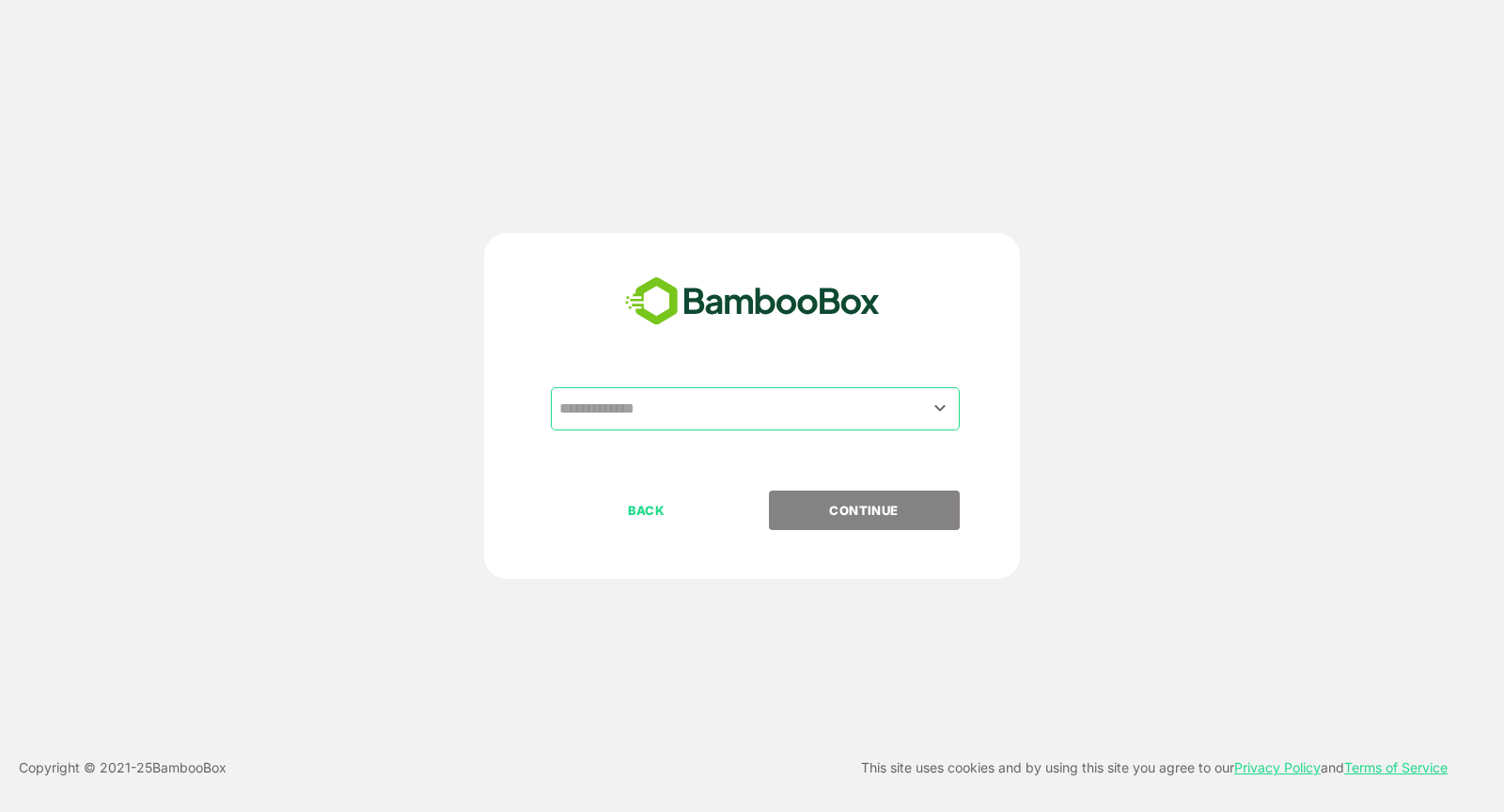
click at [694, 426] on input "text" at bounding box center [756, 408] width 402 height 35
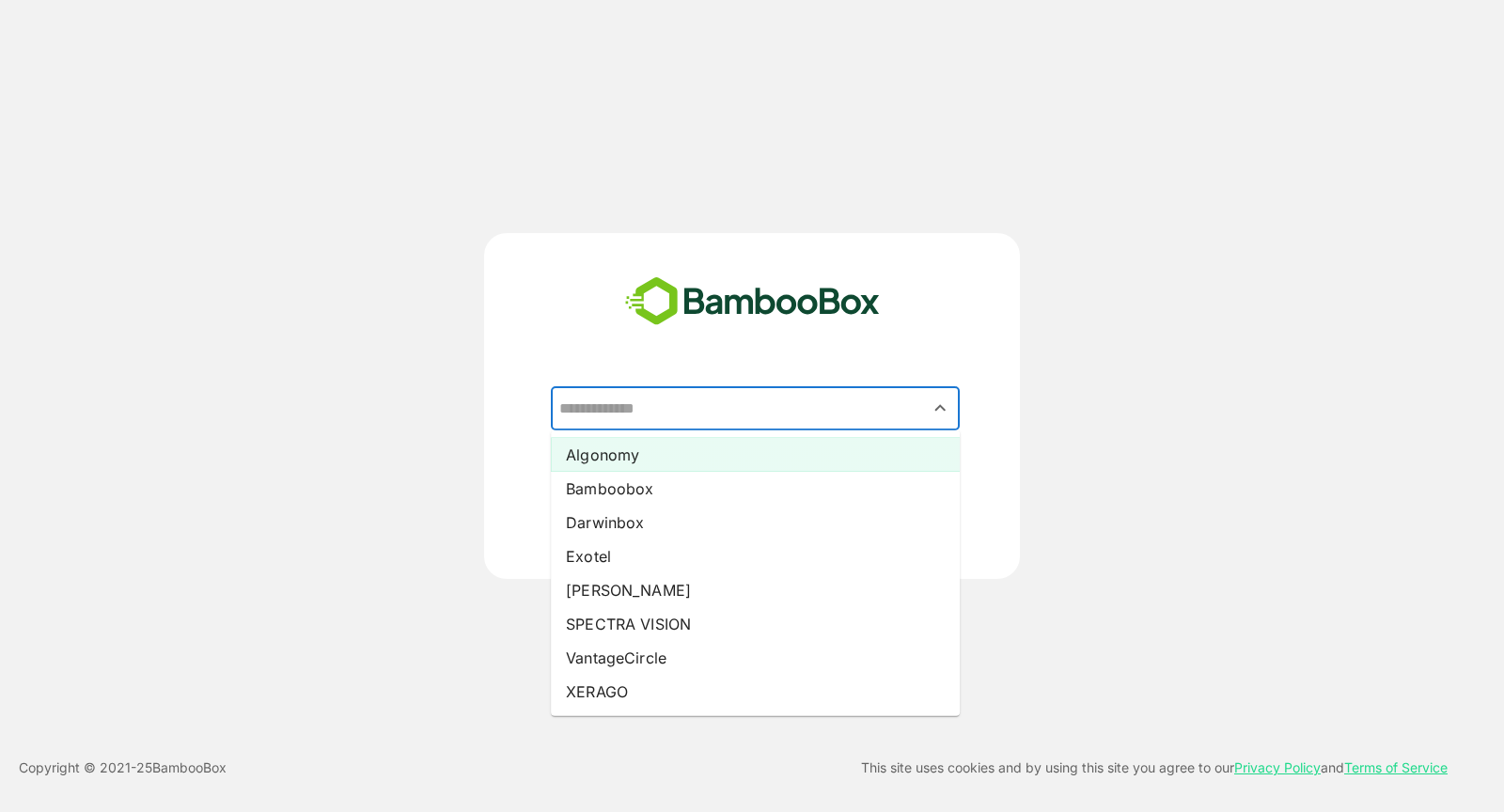
click at [659, 445] on li "Algonomy" at bounding box center [755, 454] width 409 height 33
type input "********"
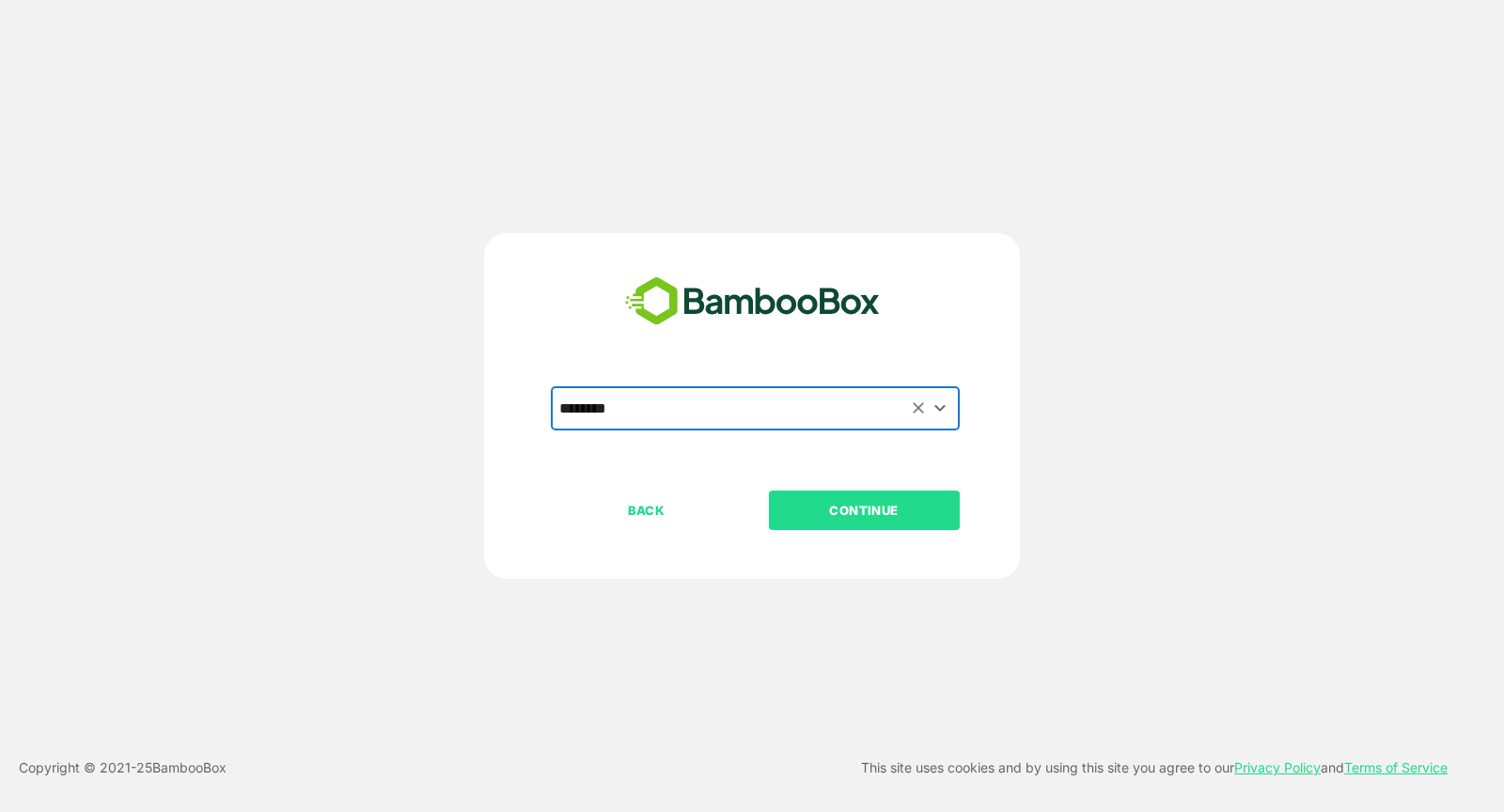
click at [840, 501] on p "CONTINUE" at bounding box center [864, 511] width 188 height 21
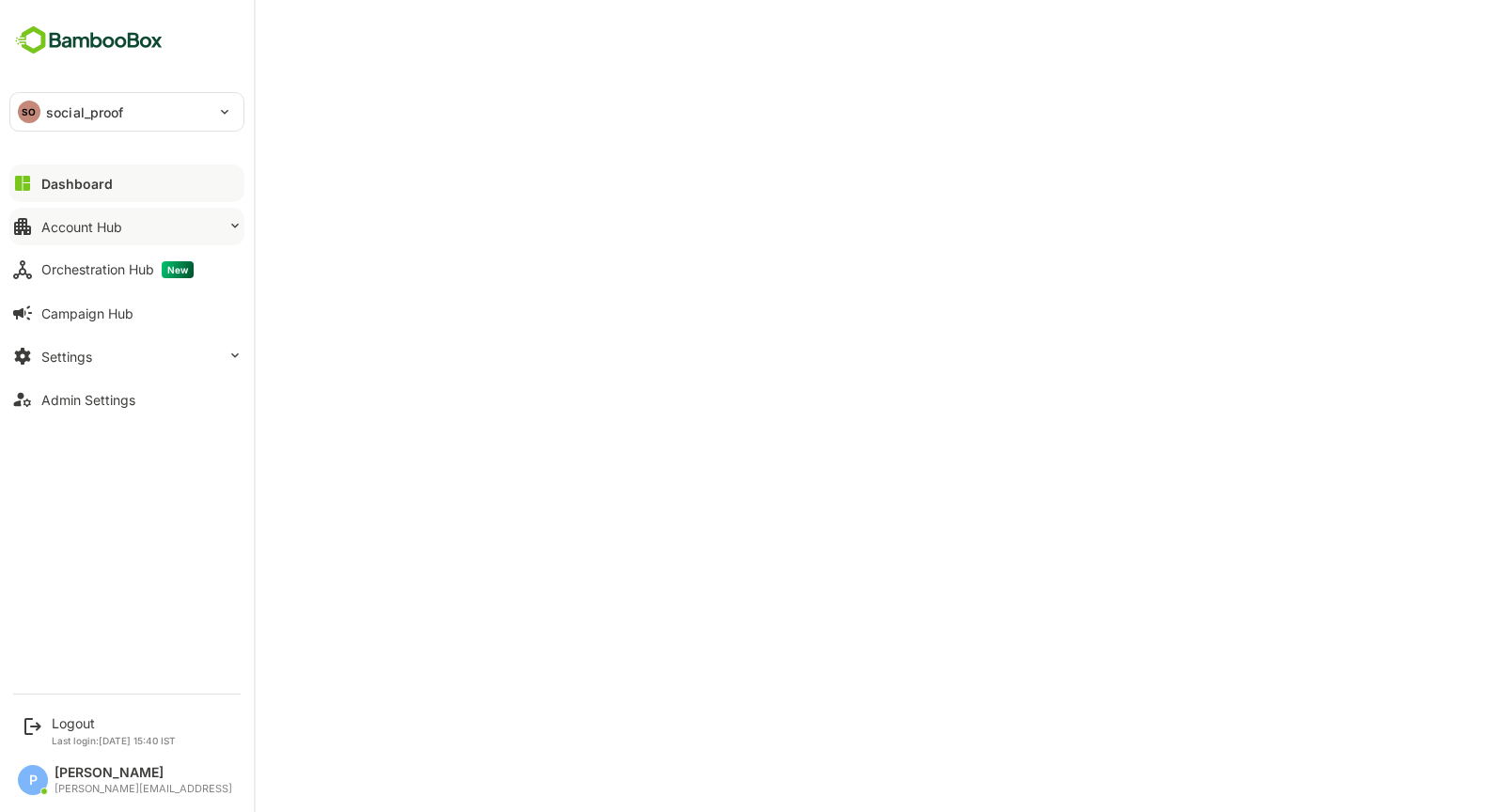
click at [115, 228] on div "Account Hub" at bounding box center [81, 227] width 81 height 16
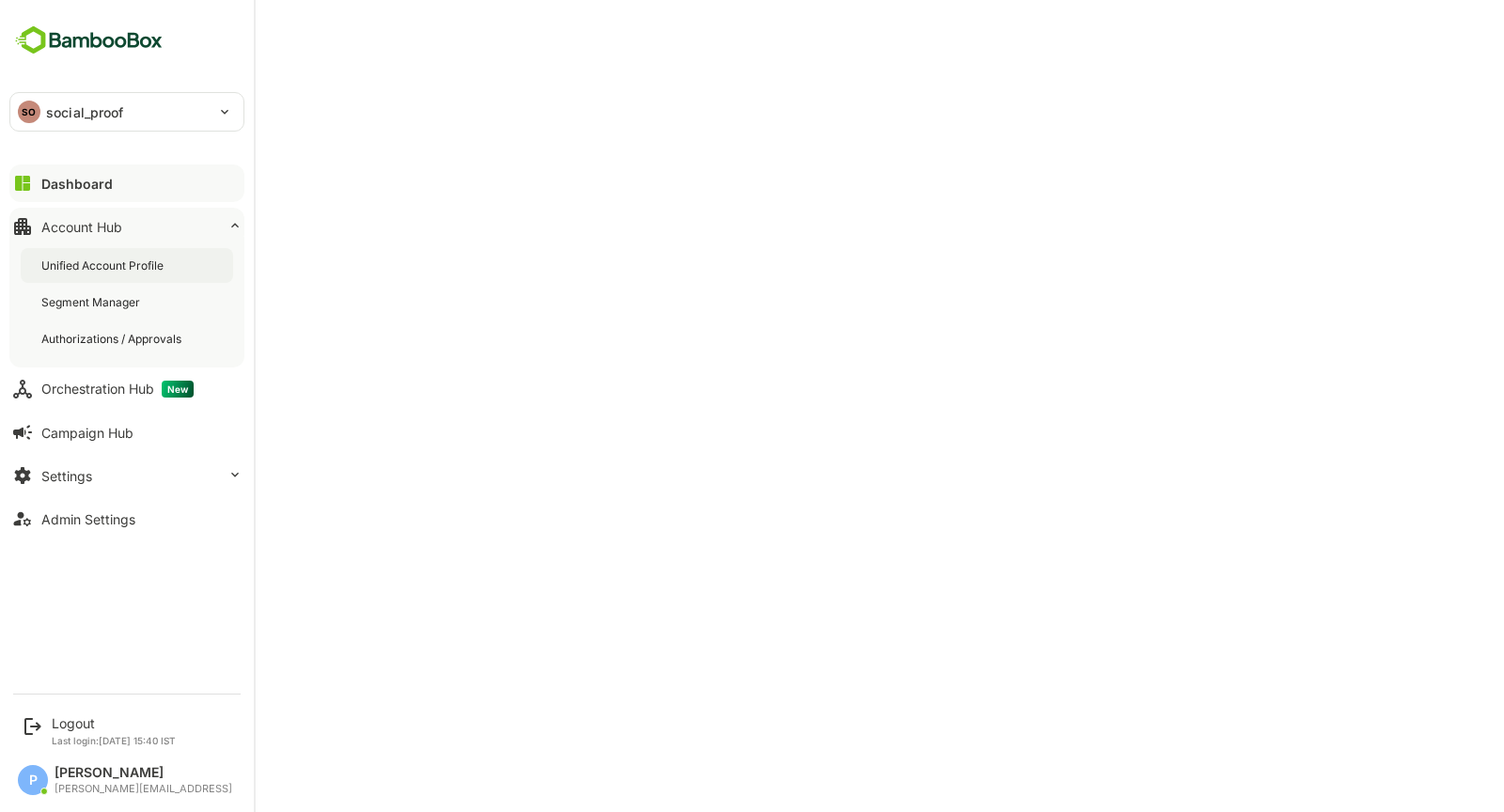
click at [139, 259] on div "Unified Account Profile" at bounding box center [104, 265] width 126 height 16
click at [94, 397] on button "Orchestration Hub New" at bounding box center [127, 388] width 235 height 37
